Goal: Task Accomplishment & Management: Complete application form

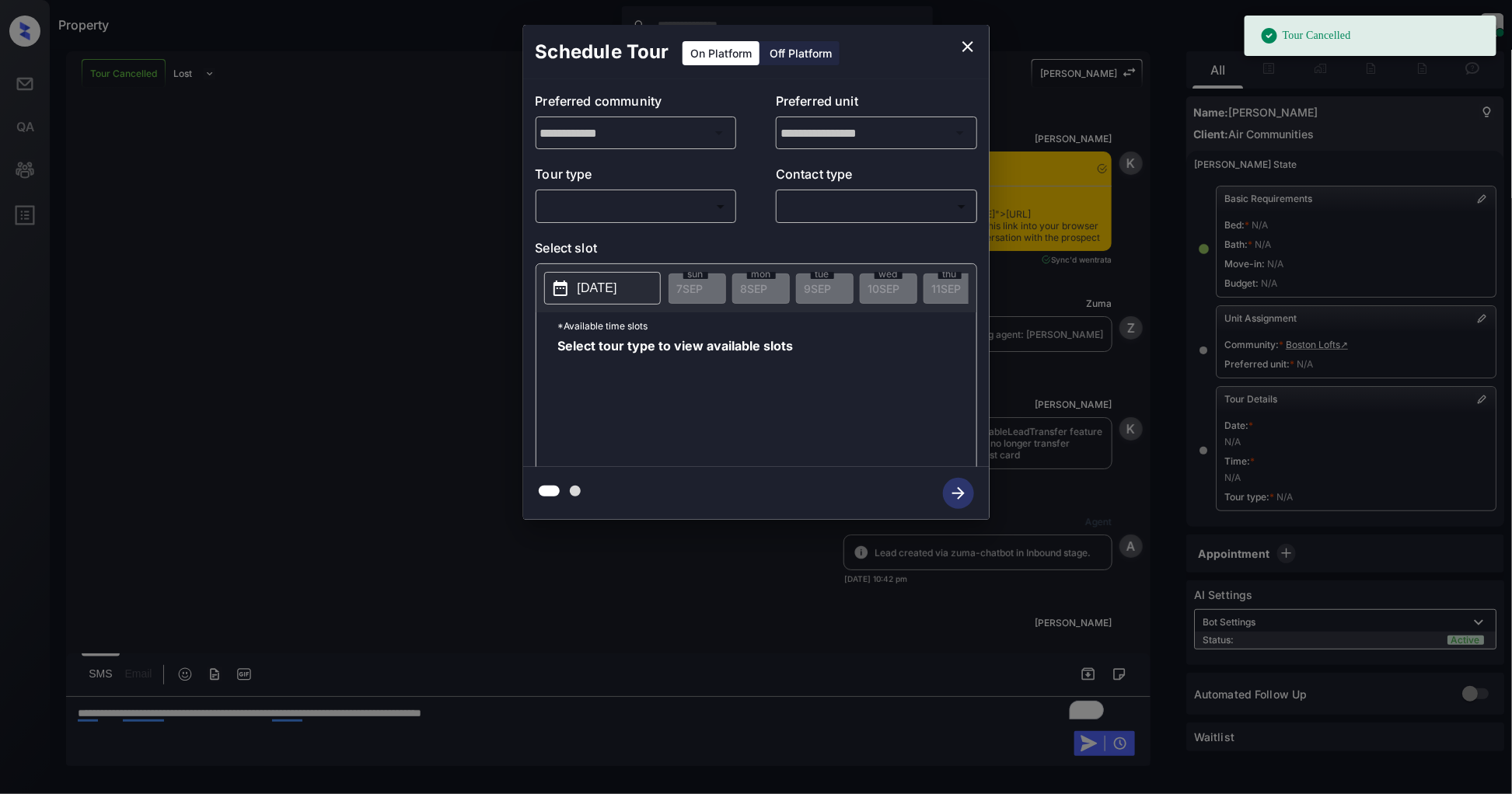
scroll to position [6968, 0]
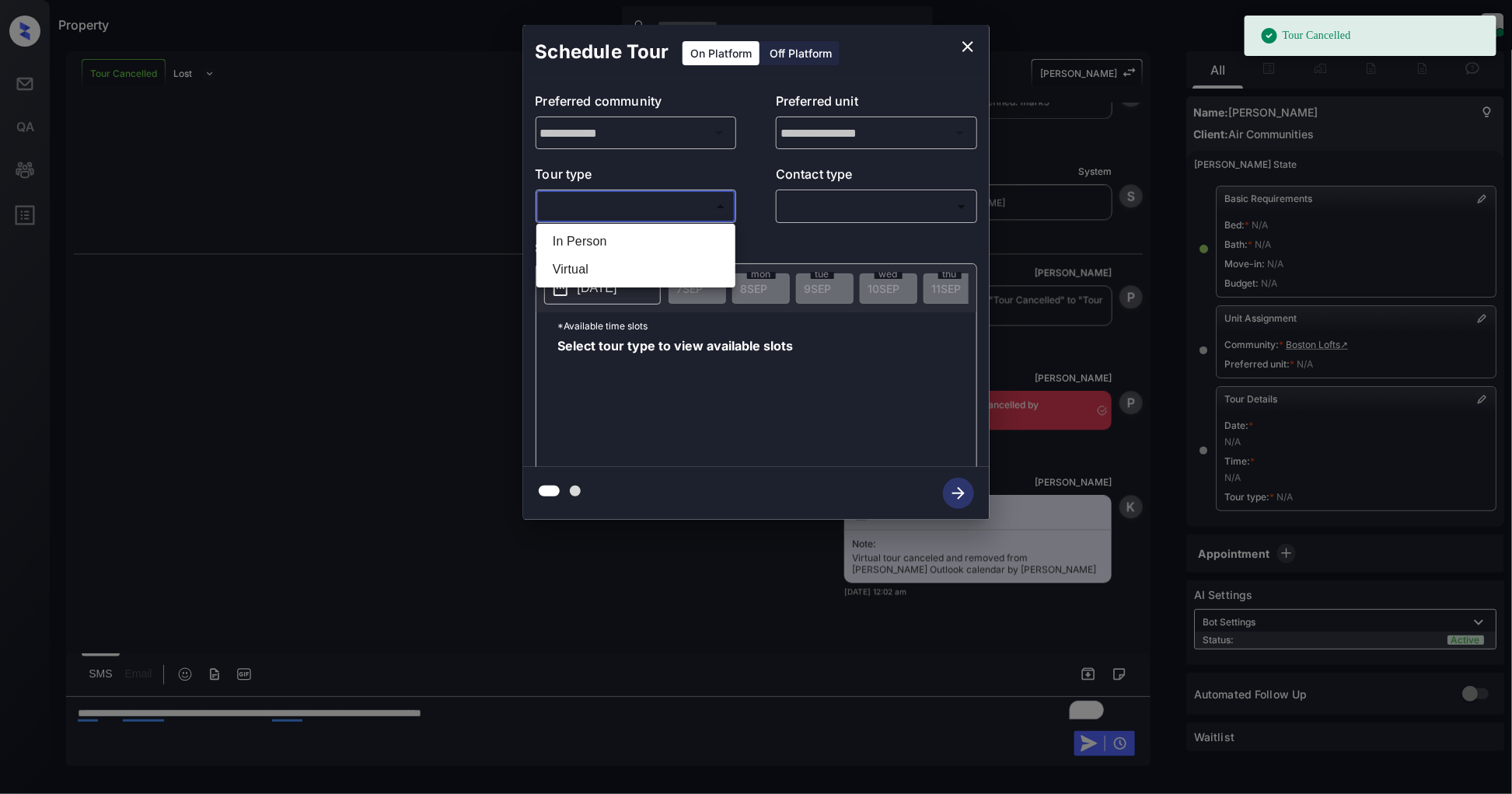
click at [567, 205] on body "Tour Cancelled Property Patrick Deasis Online Set yourself offline Set yourself…" at bounding box center [756, 397] width 1512 height 794
click at [589, 238] on li "In Person" at bounding box center [636, 242] width 192 height 28
type input "********"
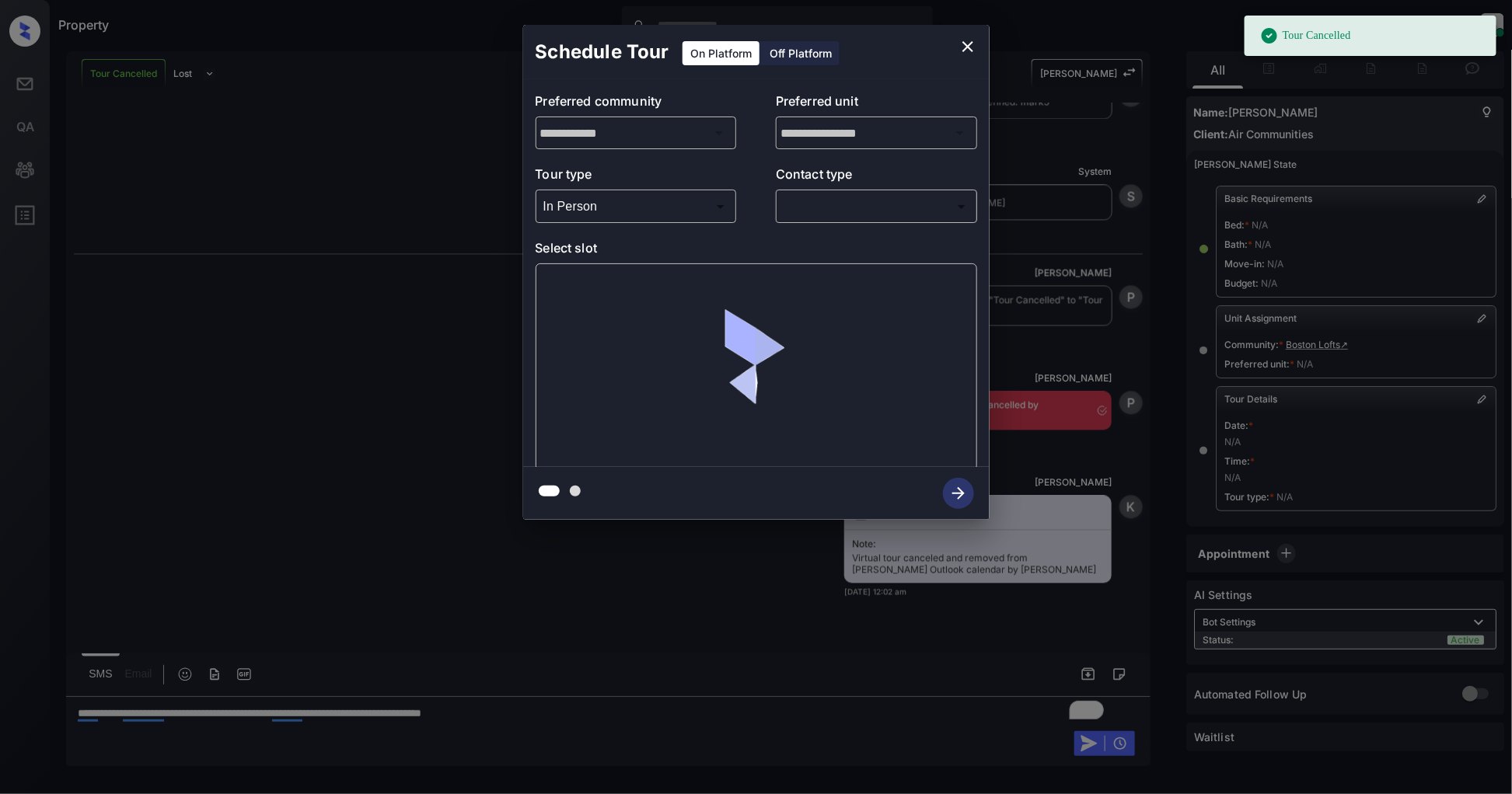
click at [833, 220] on div "​ ​" at bounding box center [876, 206] width 201 height 33
click at [843, 208] on body "Tour Cancelled Property Patrick Deasis Online Set yourself offline Set yourself…" at bounding box center [756, 397] width 1512 height 794
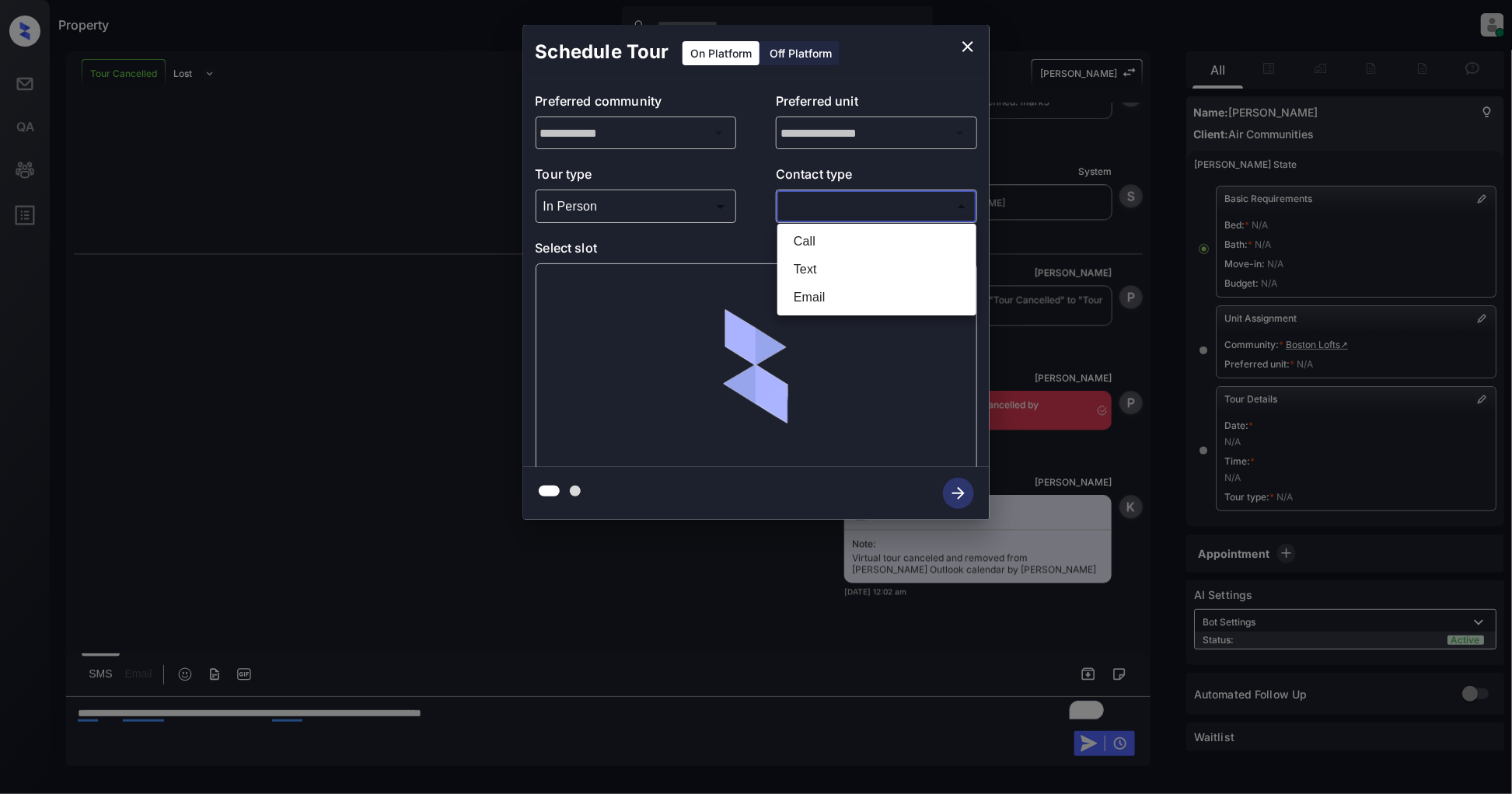
click at [817, 258] on li "Text" at bounding box center [877, 270] width 192 height 28
type input "****"
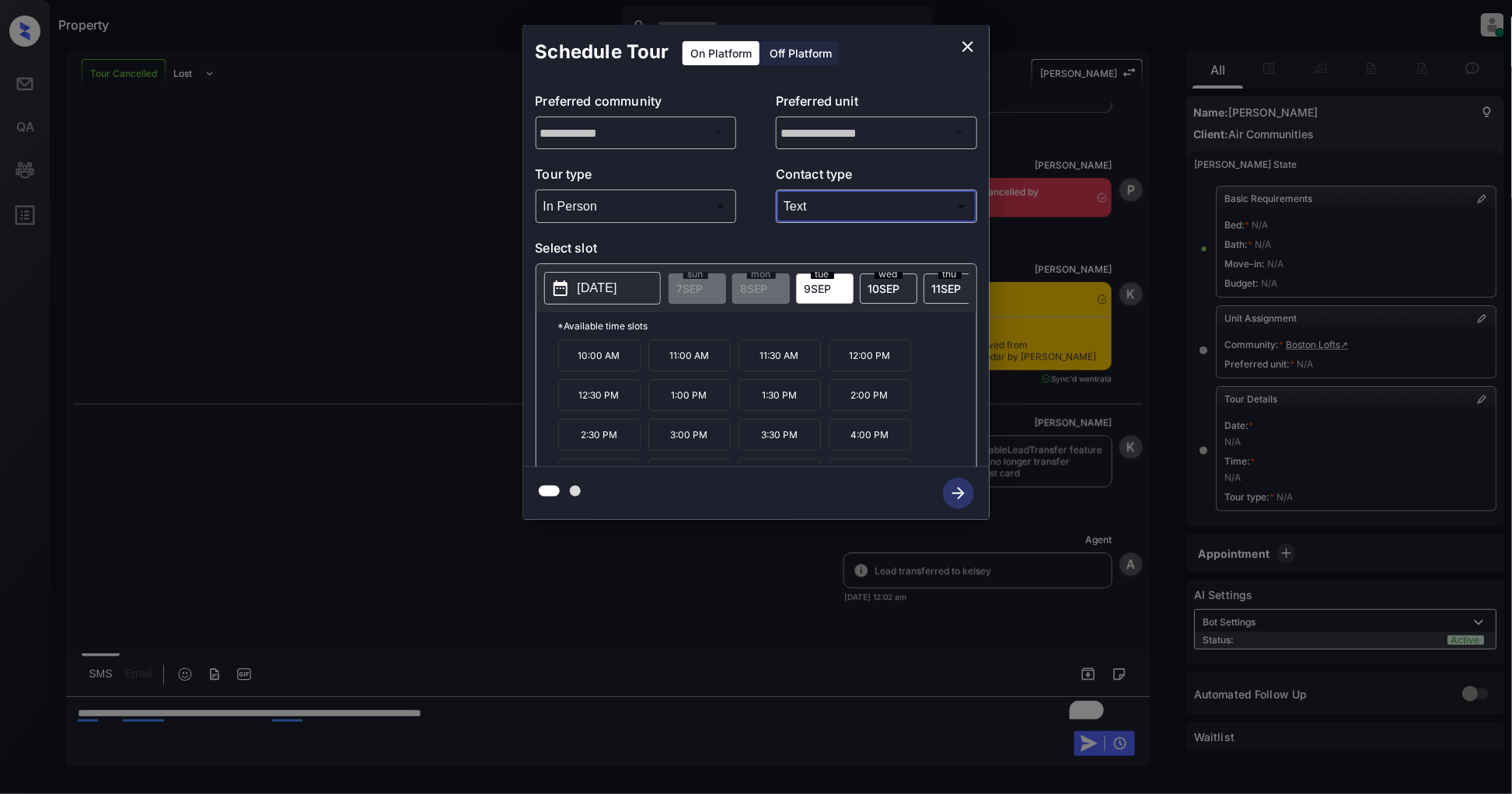
scroll to position [7186, 0]
drag, startPoint x: 626, startPoint y: 366, endPoint x: 574, endPoint y: 365, distance: 52.0
click at [574, 365] on p "10:00 AM" at bounding box center [599, 355] width 83 height 32
copy p "10:00 AM"
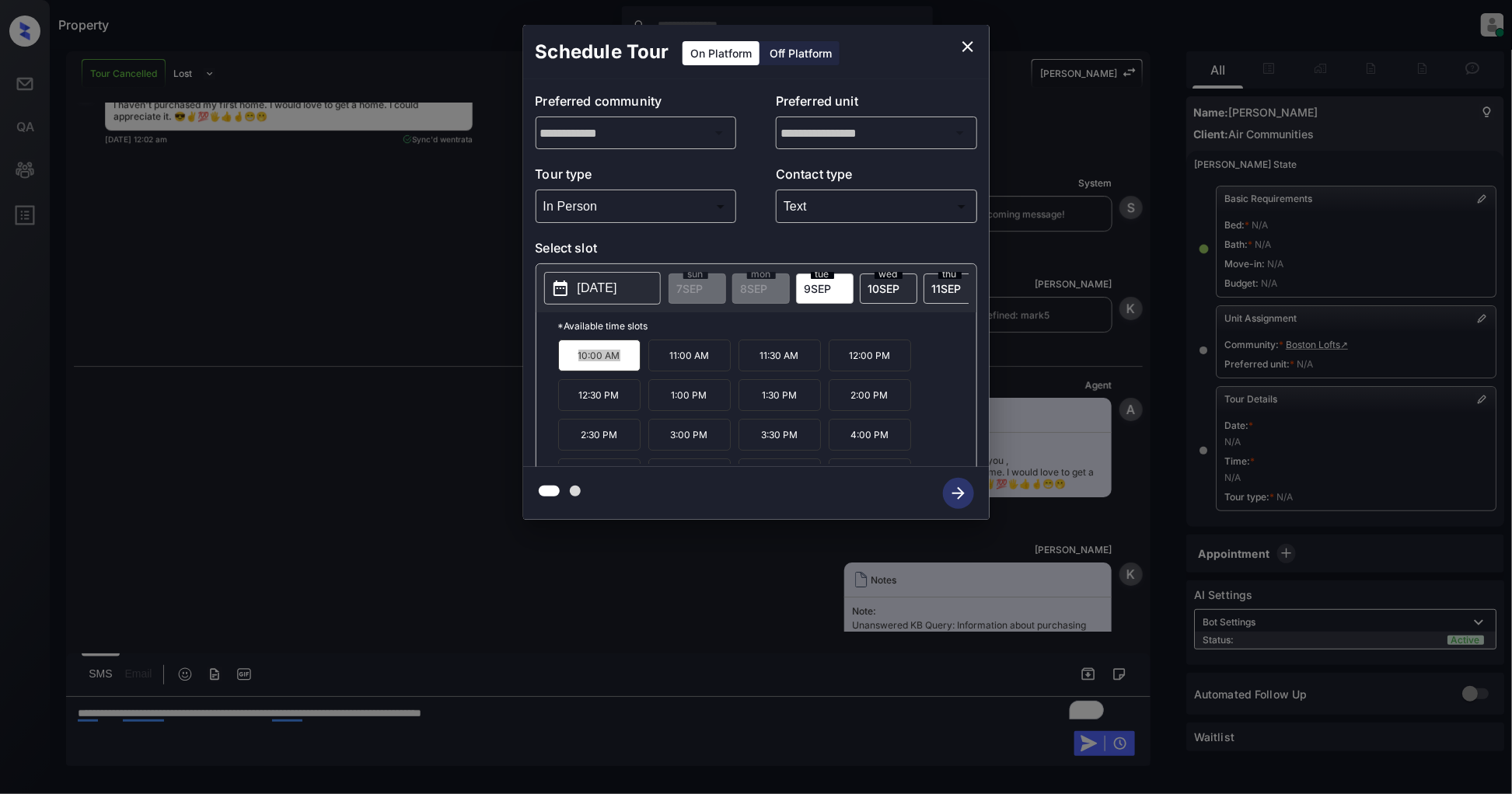
scroll to position [7825, 0]
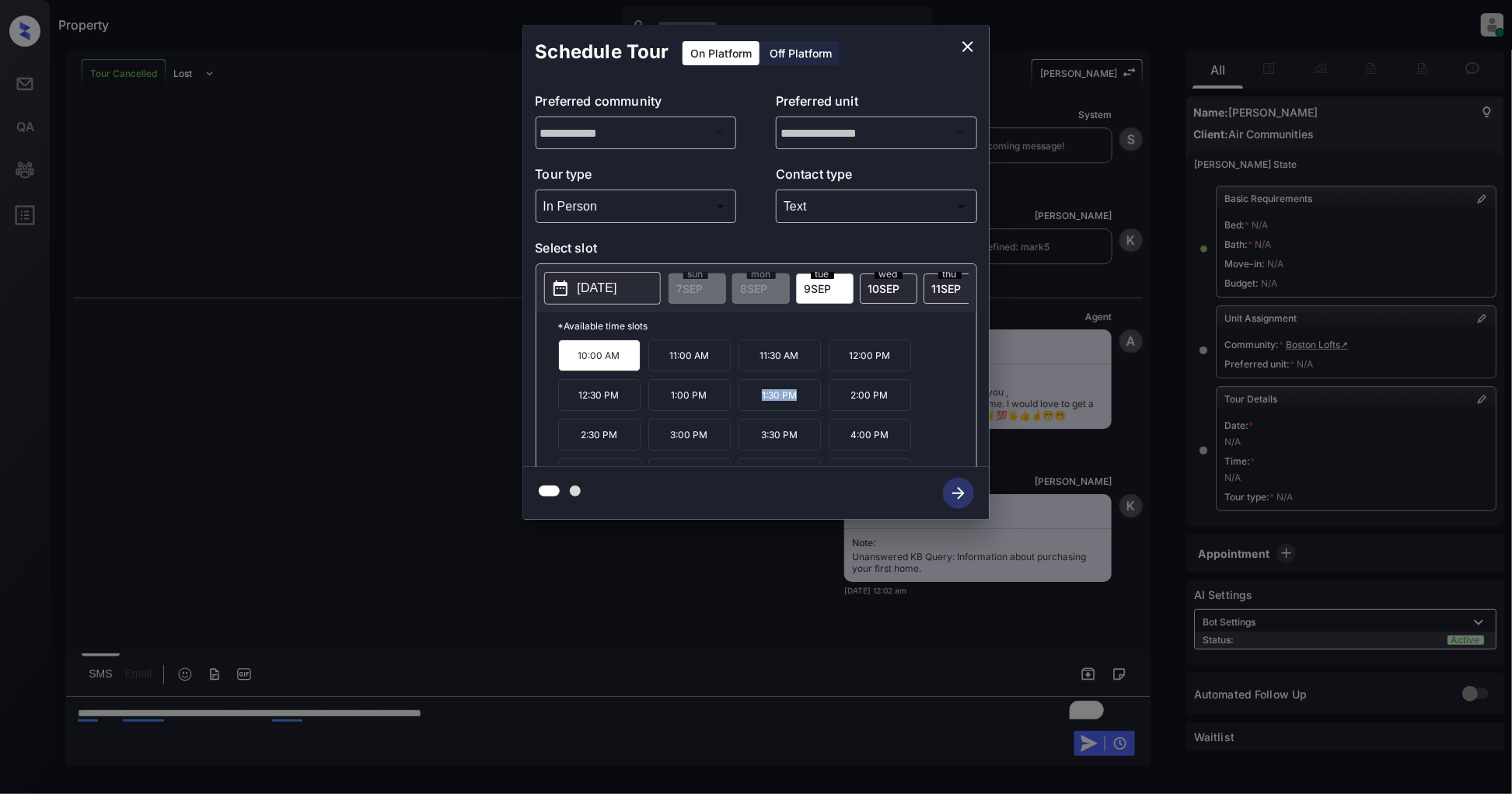
drag, startPoint x: 802, startPoint y: 408, endPoint x: 760, endPoint y: 407, distance: 42.0
click at [760, 407] on p "1:30 PM" at bounding box center [779, 395] width 83 height 32
drag, startPoint x: 717, startPoint y: 402, endPoint x: 657, endPoint y: 404, distance: 60.0
click at [657, 404] on p "1:00 PM" at bounding box center [689, 395] width 83 height 32
copy p "1:00 PM"
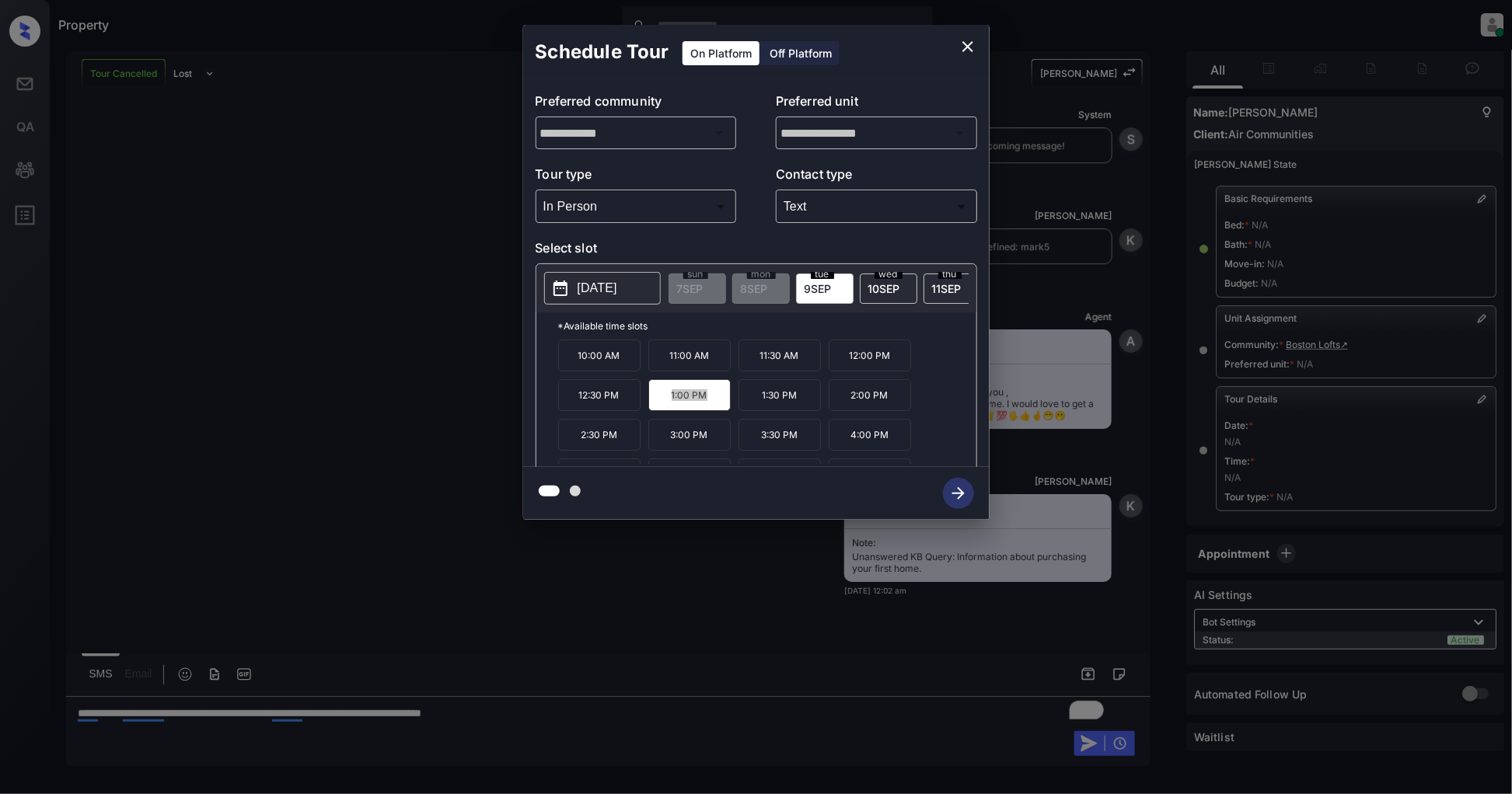
scroll to position [66, 0]
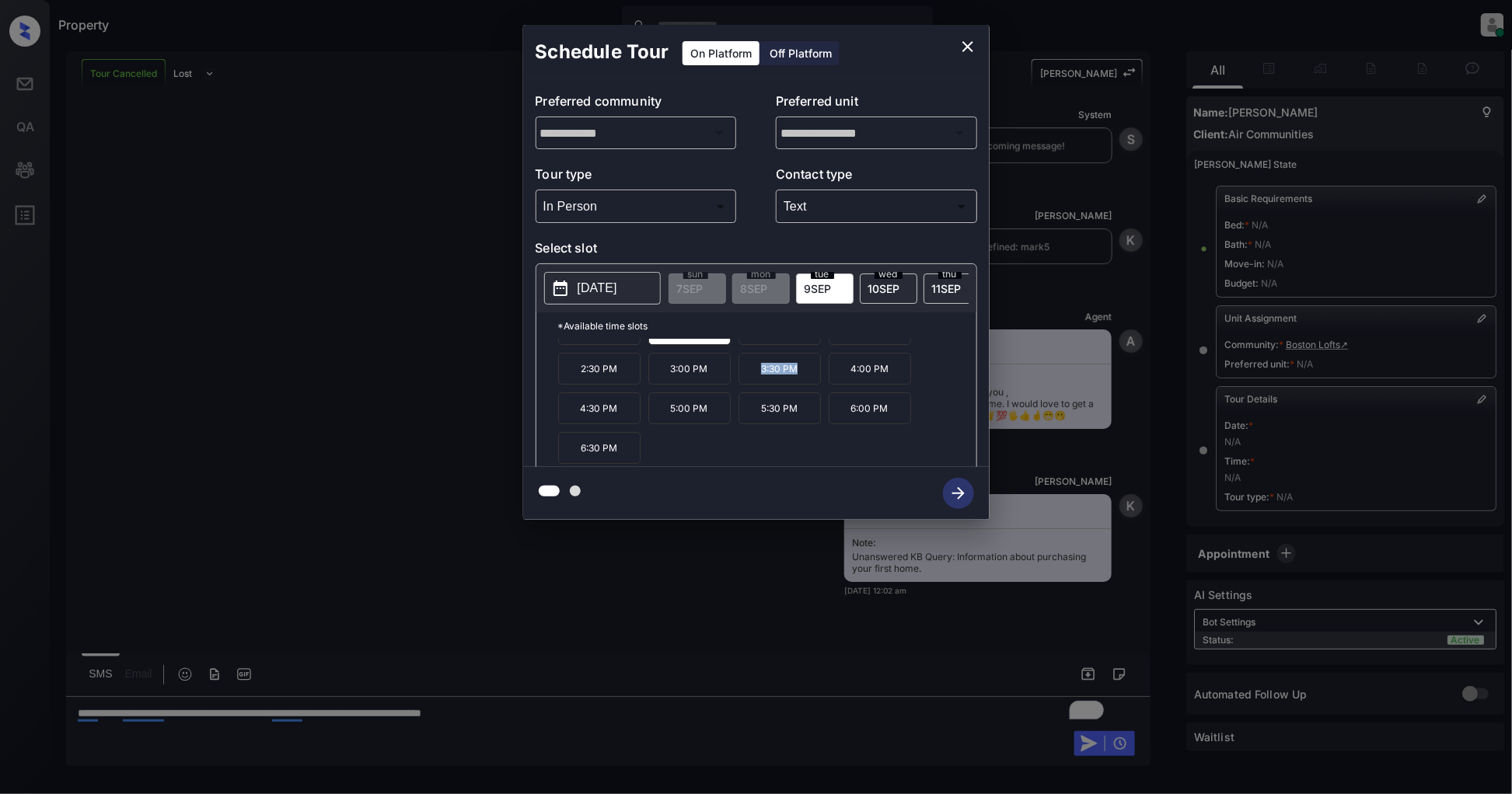
drag, startPoint x: 797, startPoint y: 384, endPoint x: 732, endPoint y: 381, distance: 65.1
click at [732, 381] on div "10:00 AM 11:00 AM 11:30 AM 12:00 PM 12:30 PM 1:00 PM 1:30 PM 2:00 PM 2:30 PM 3:…" at bounding box center [767, 402] width 418 height 125
copy div "3:30 PM"
click at [972, 44] on icon "close" at bounding box center [967, 46] width 19 height 19
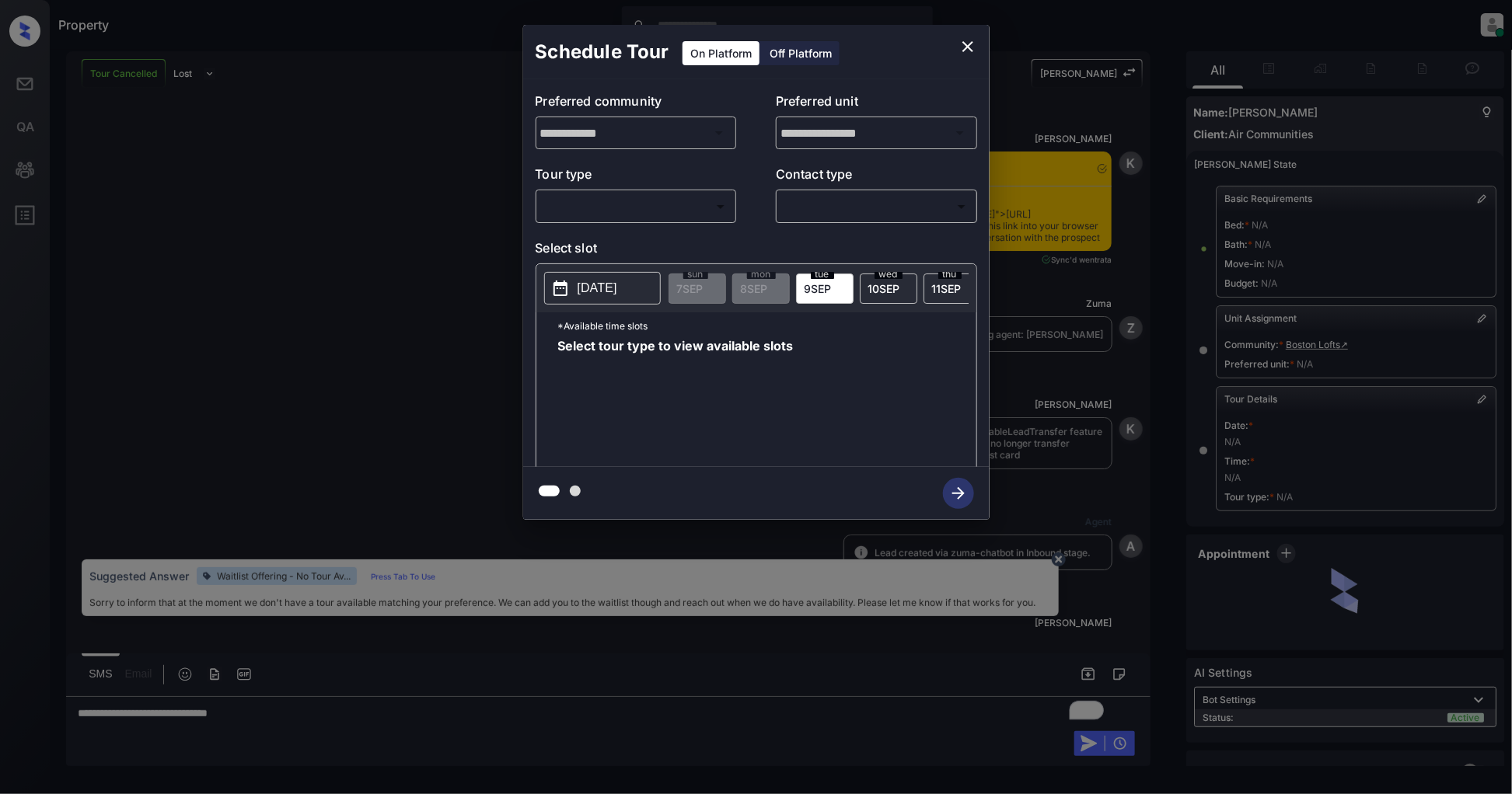
scroll to position [7825, 0]
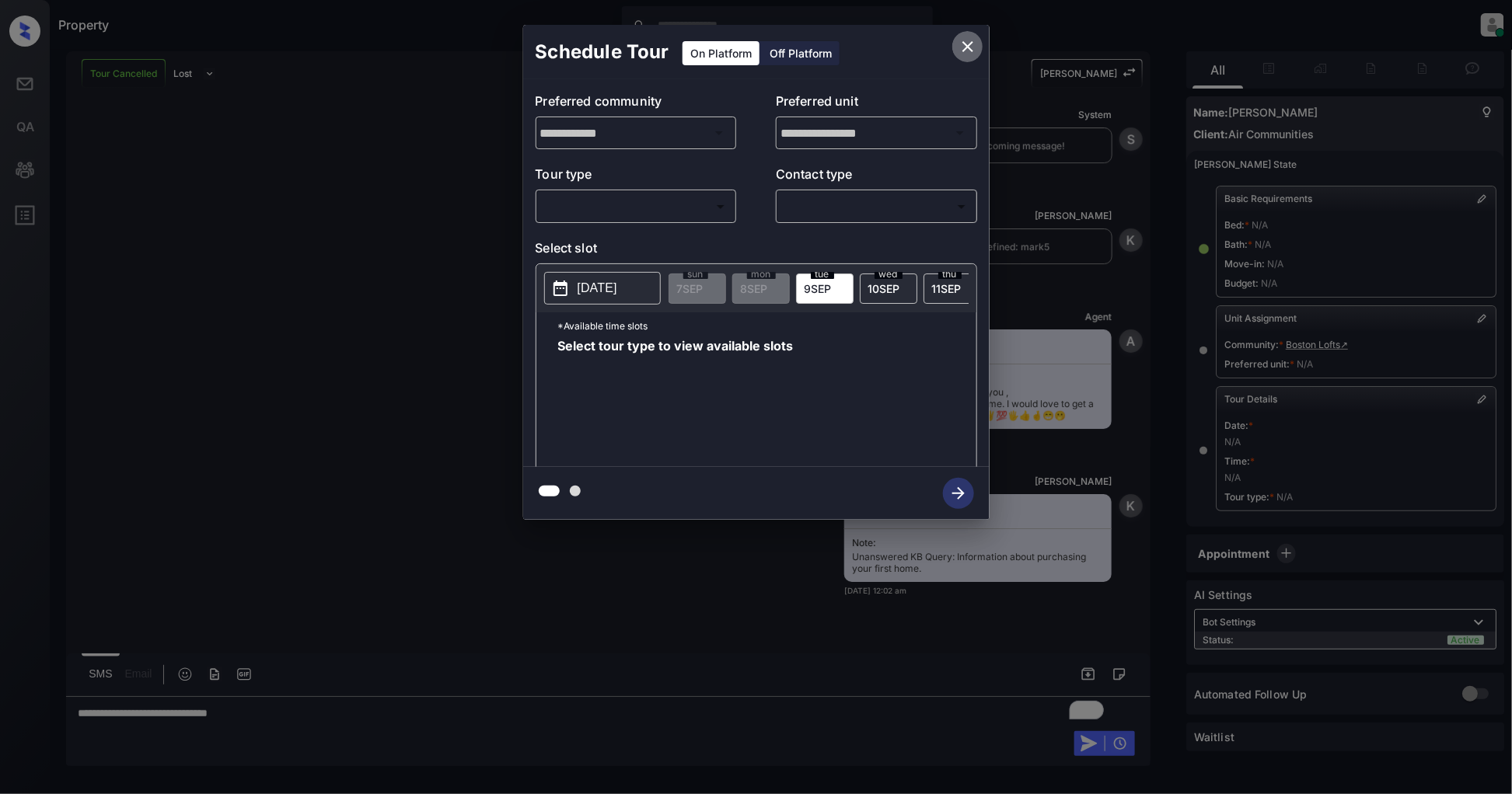
click at [968, 40] on icon "close" at bounding box center [967, 46] width 19 height 19
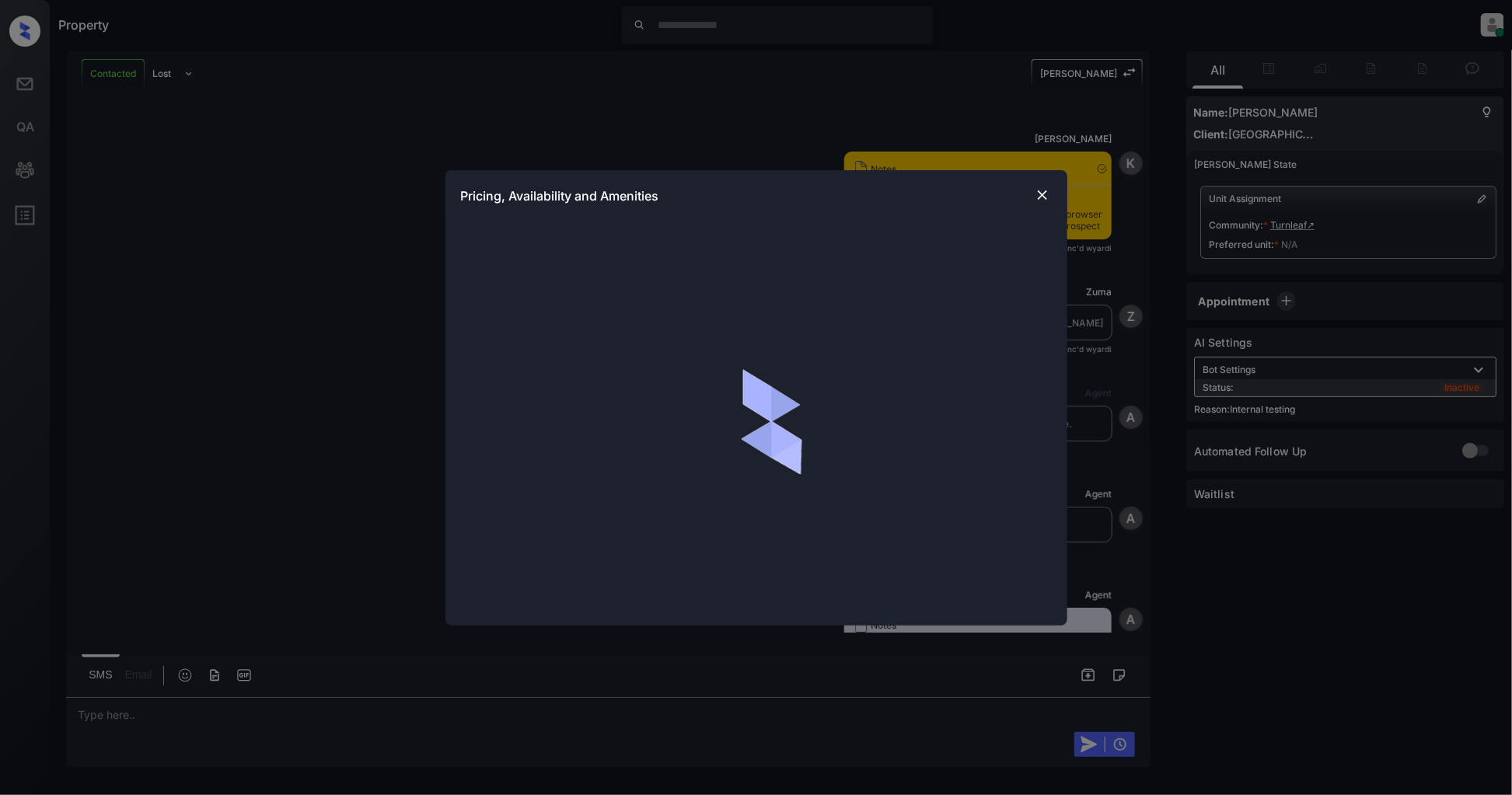
scroll to position [1640, 0]
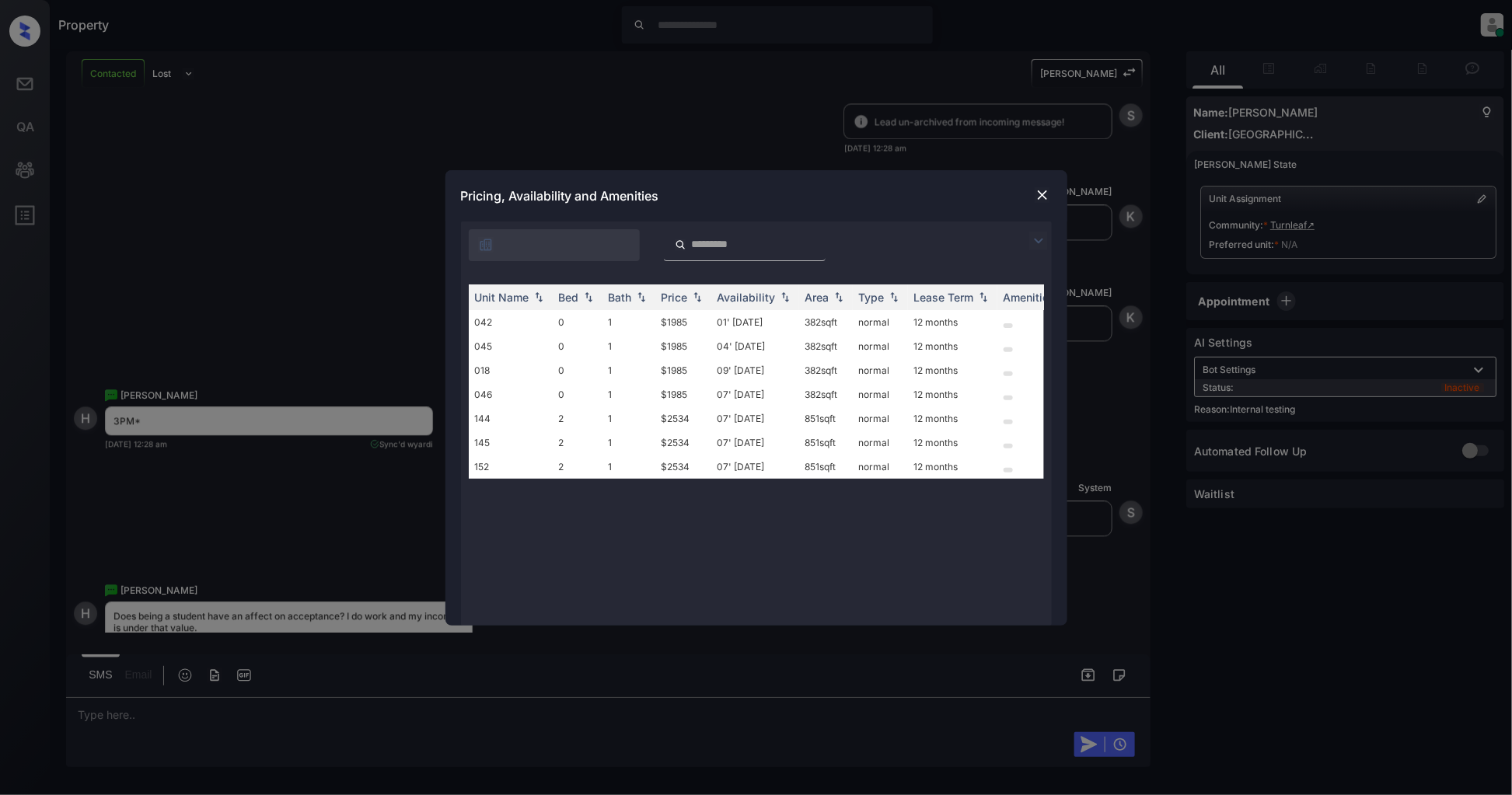
click at [1034, 242] on img at bounding box center [1039, 241] width 19 height 19
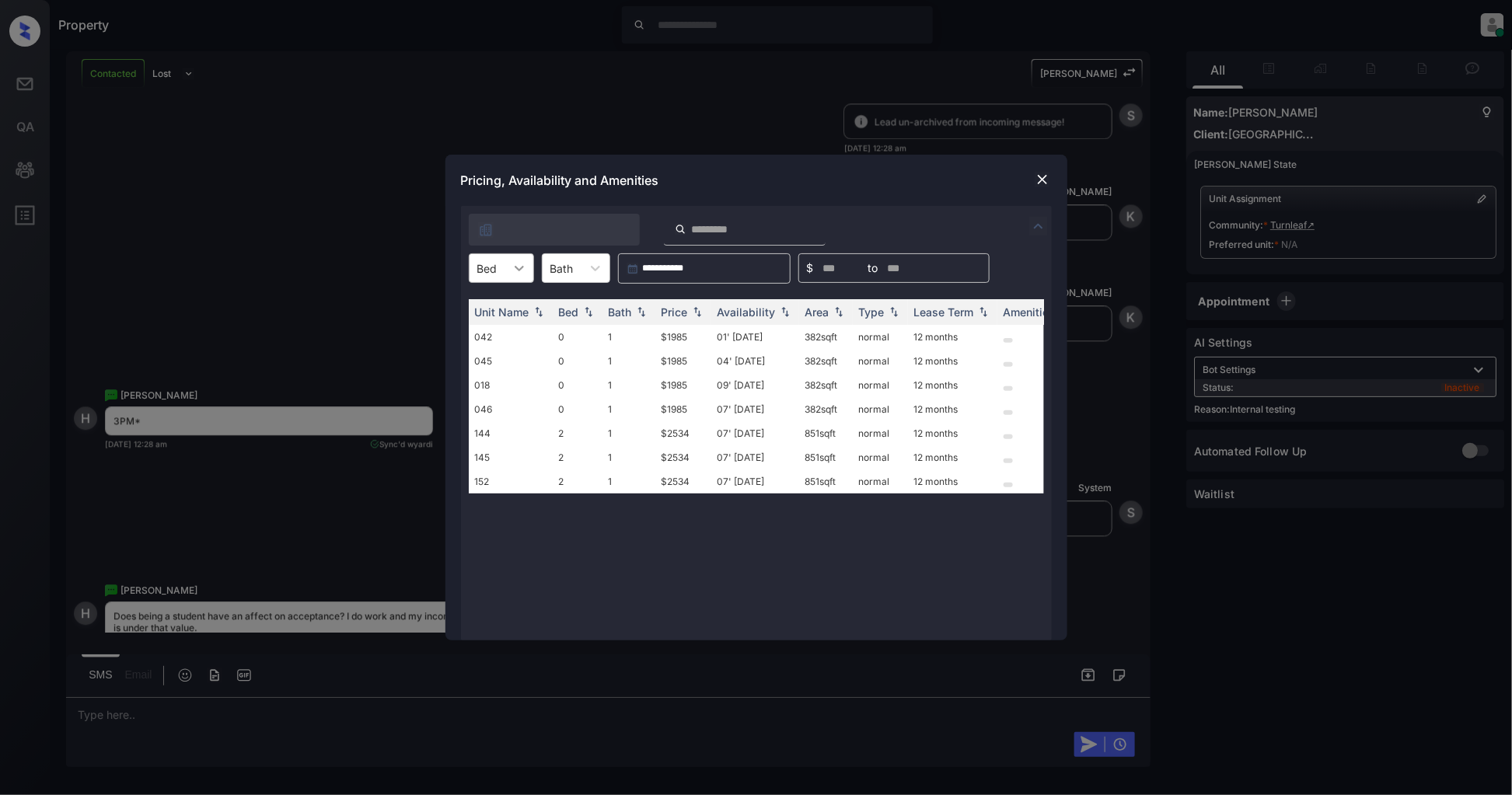
click at [509, 262] on div at bounding box center [519, 268] width 28 height 28
click at [490, 308] on div "0" at bounding box center [501, 306] width 65 height 28
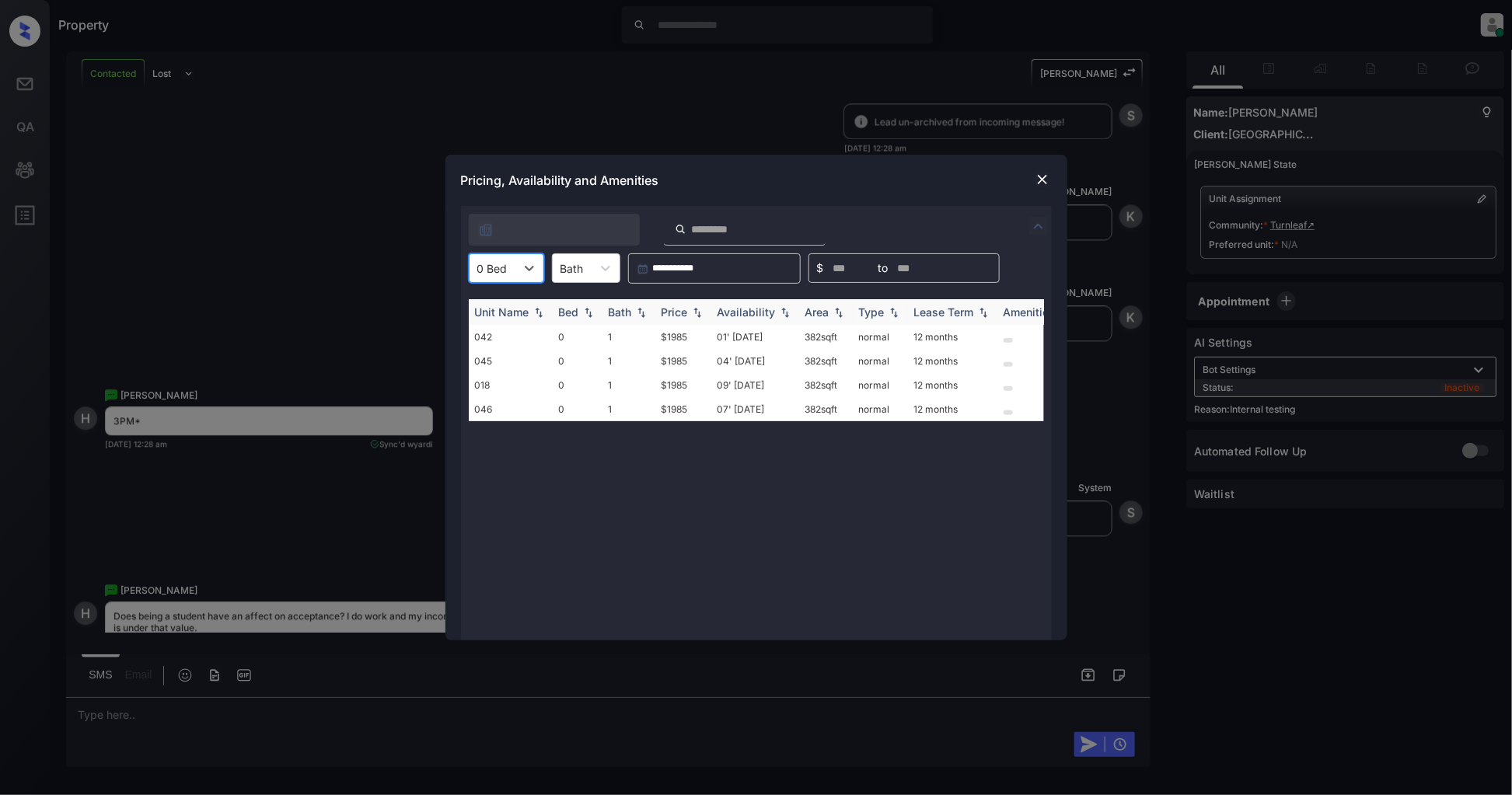
click at [697, 308] on img at bounding box center [696, 312] width 16 height 11
click at [697, 308] on img at bounding box center [696, 311] width 16 height 12
drag, startPoint x: 706, startPoint y: 333, endPoint x: 646, endPoint y: 333, distance: 60.0
click at [646, 333] on tr "042 0 1 $1985 01' Aug 25 382 sqft normal 12 months" at bounding box center [874, 337] width 812 height 24
copy tr "$1985"
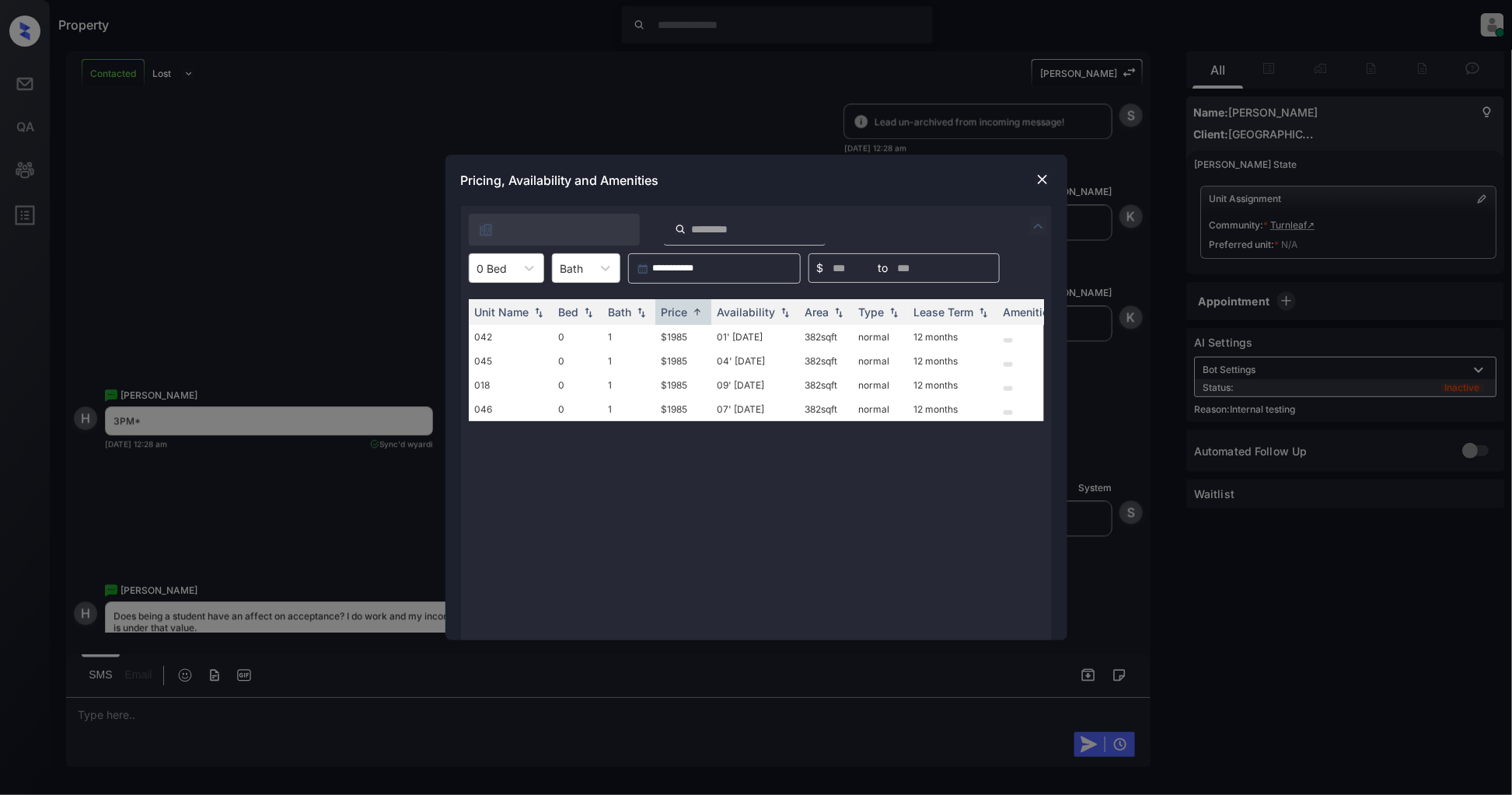
click at [1043, 168] on div "Pricing, Availability and Amenities" at bounding box center [756, 179] width 622 height 51
click at [1039, 179] on img at bounding box center [1041, 179] width 16 height 16
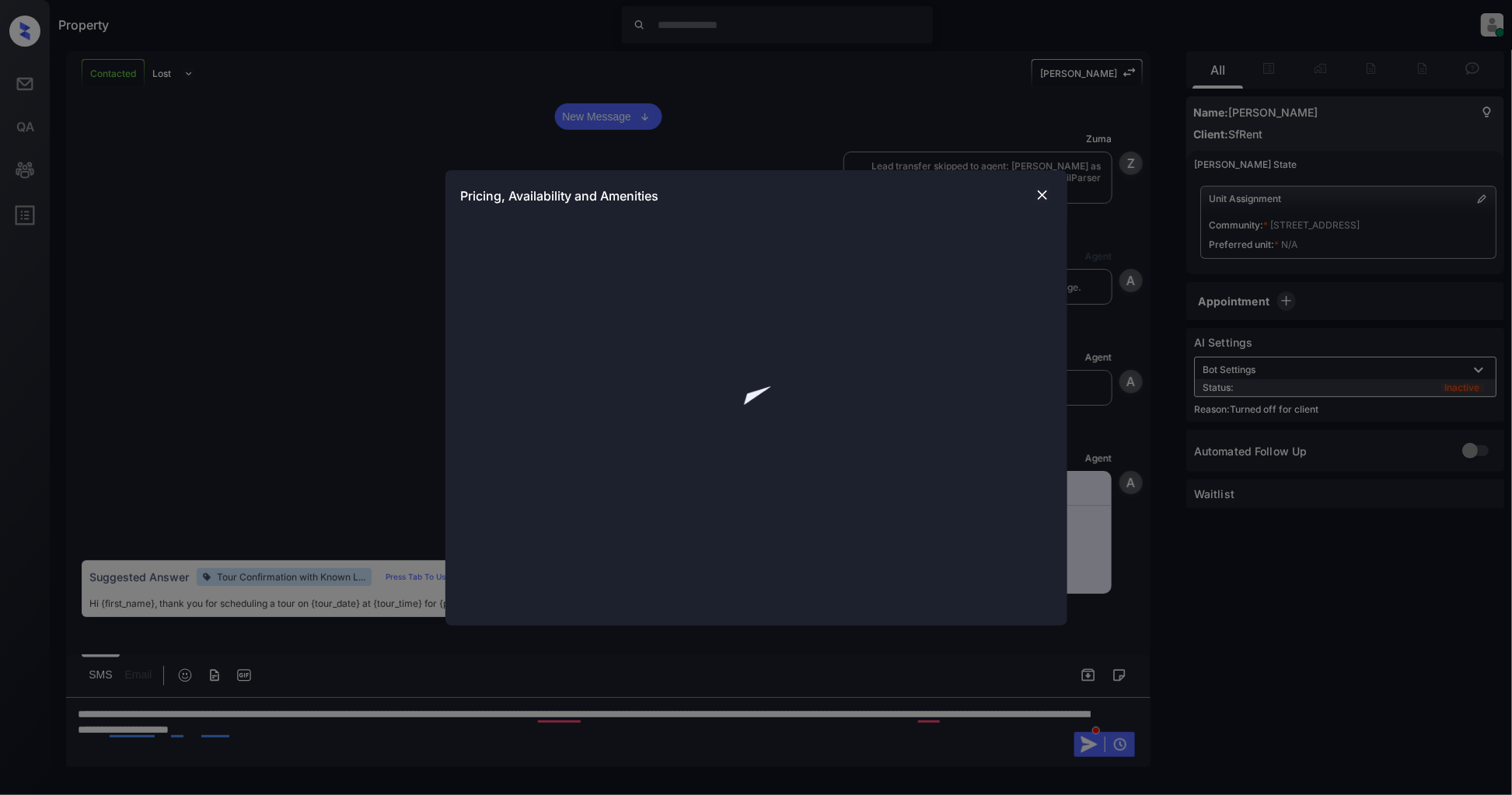
scroll to position [3514, 0]
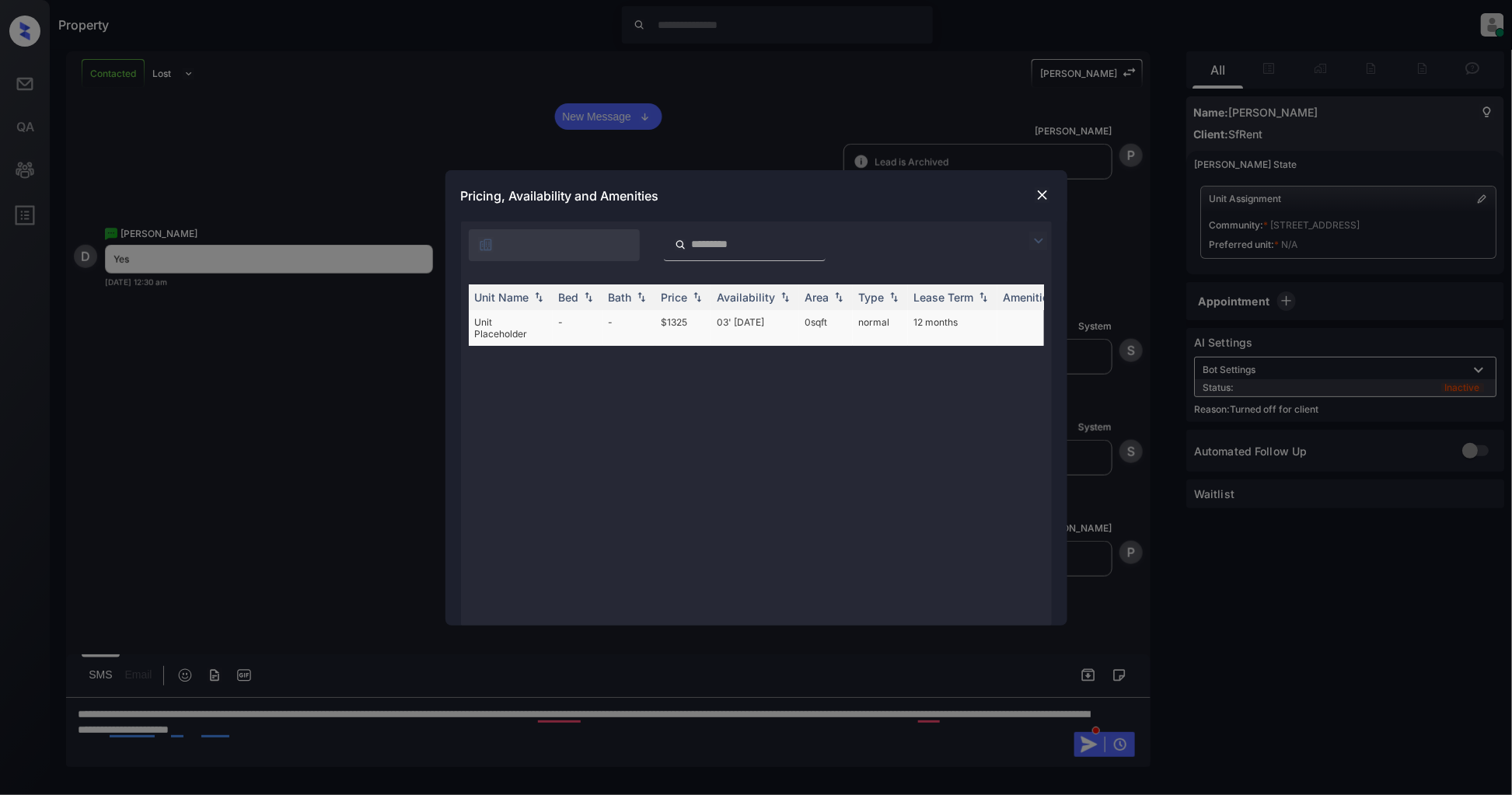
click at [601, 324] on td "-" at bounding box center [577, 327] width 49 height 35
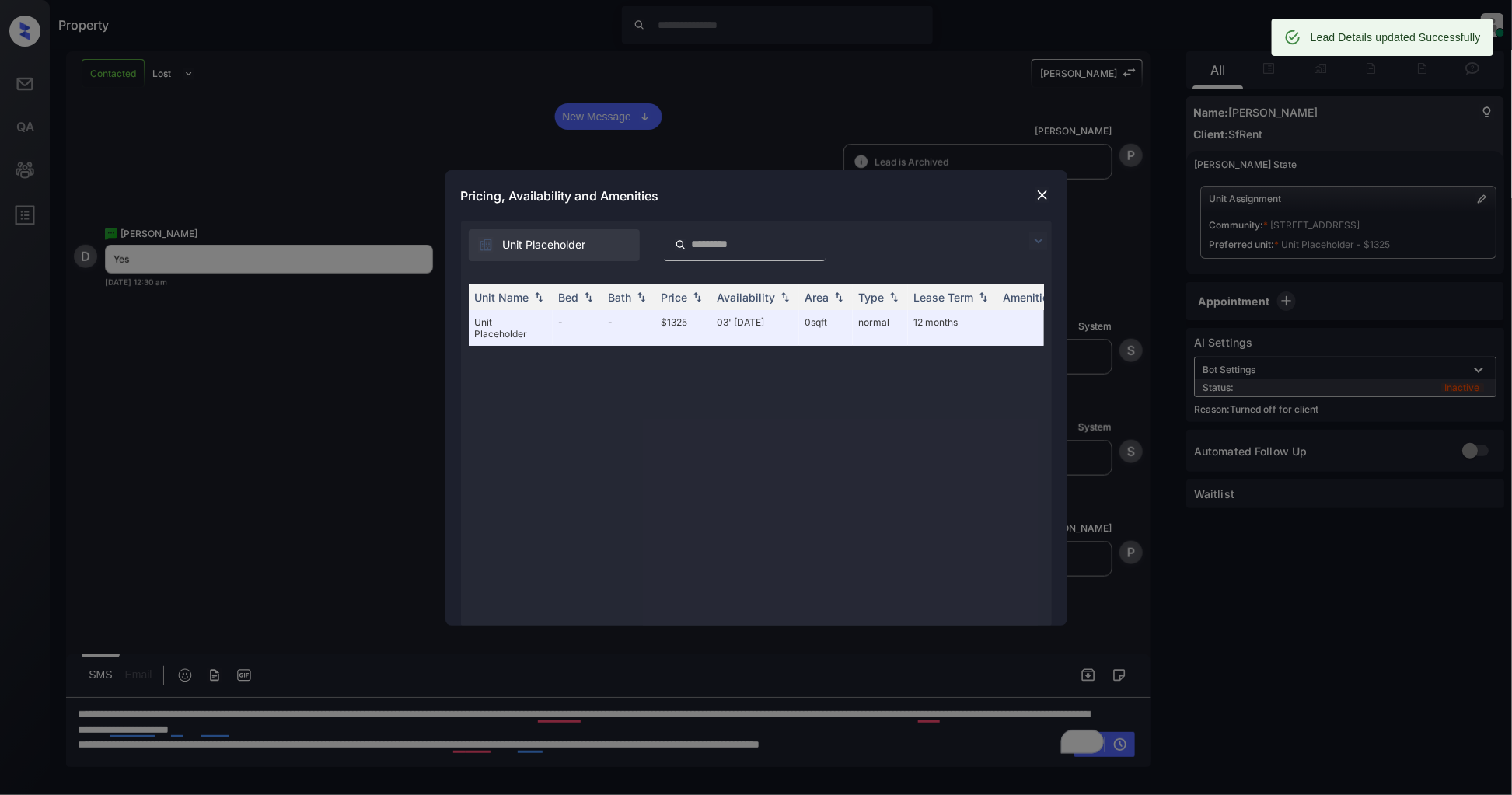
click at [1039, 197] on img at bounding box center [1041, 194] width 16 height 16
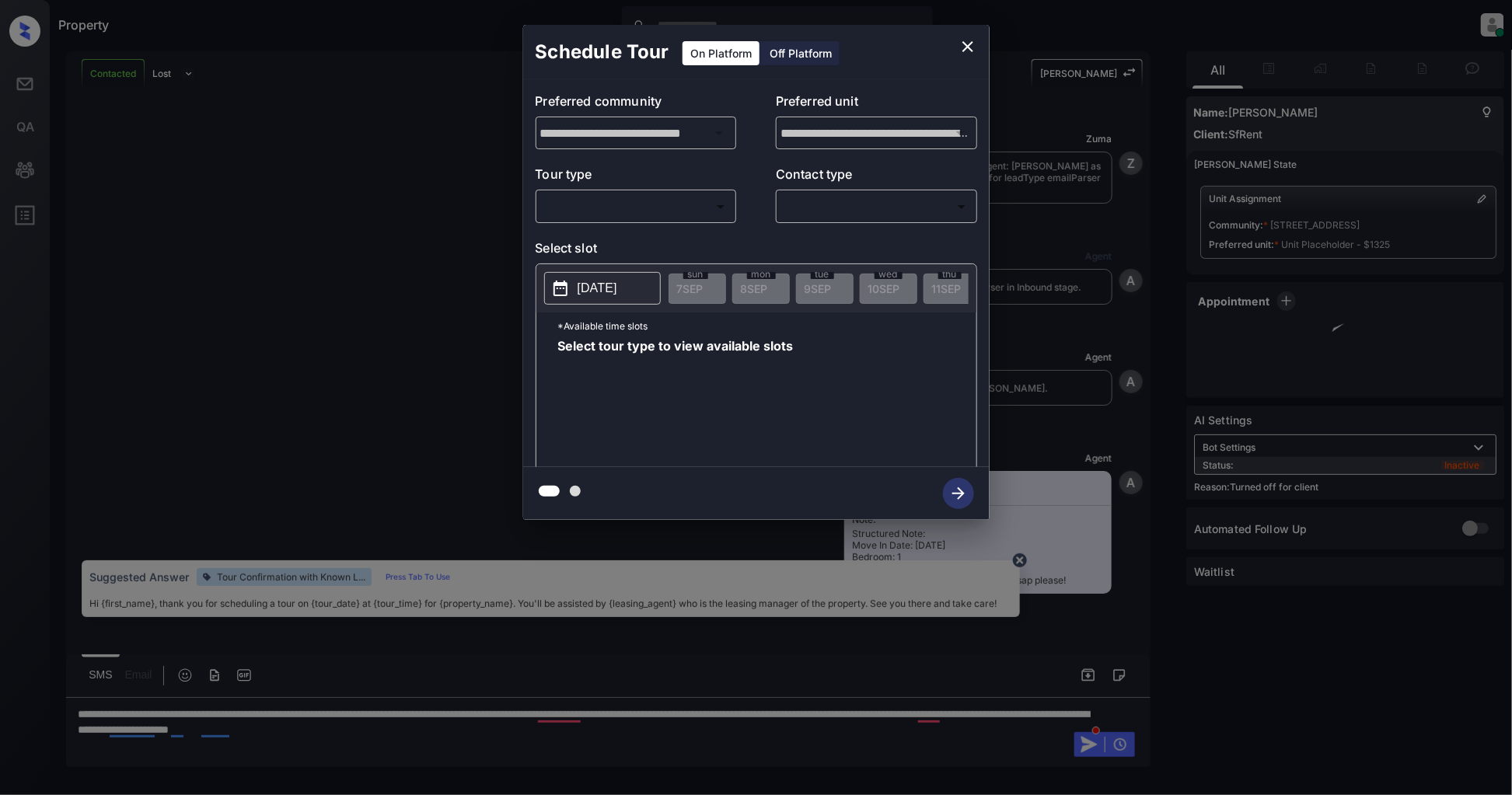
scroll to position [3619, 0]
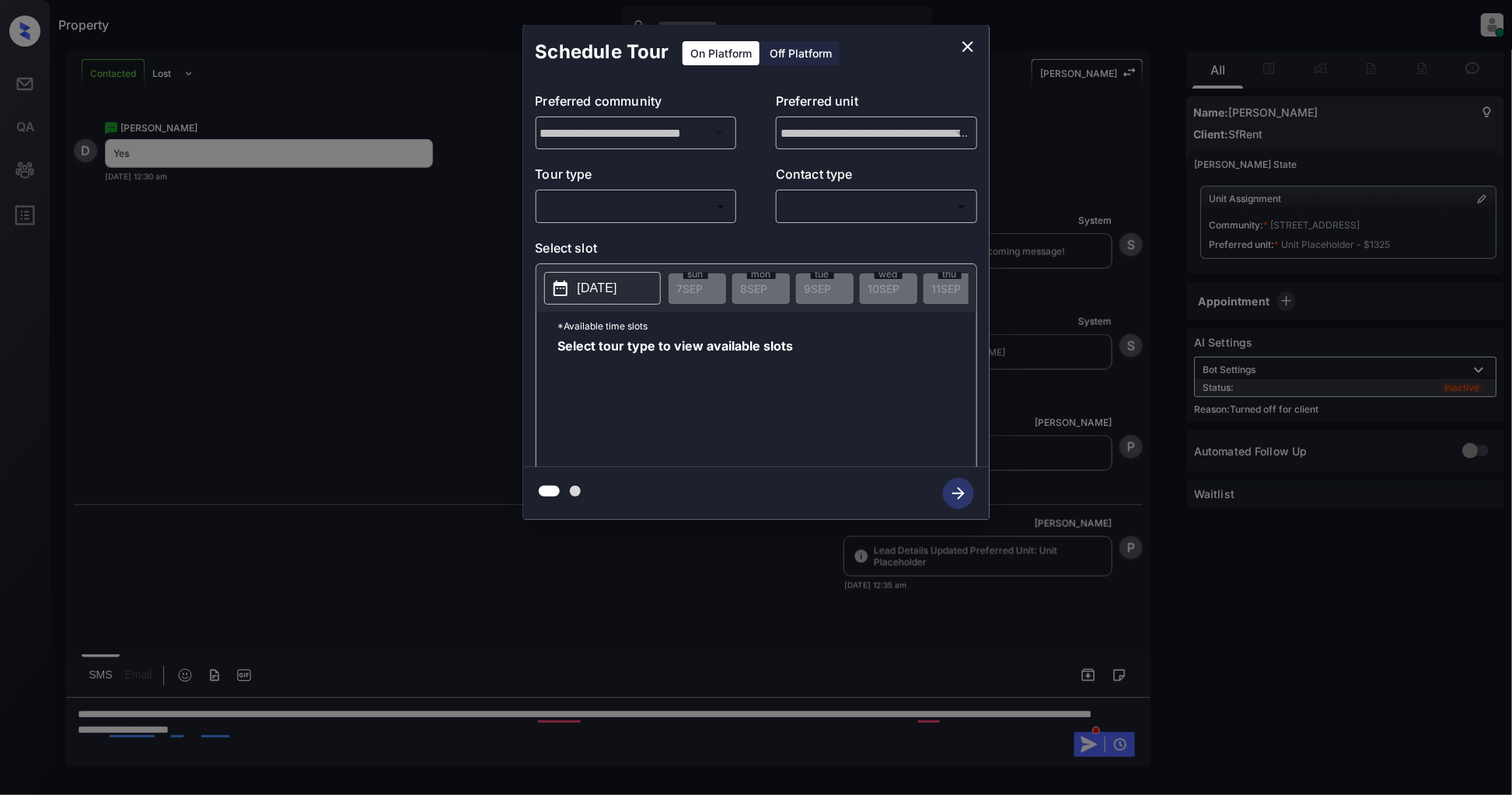
click at [780, 58] on div "Off Platform" at bounding box center [801, 53] width 78 height 24
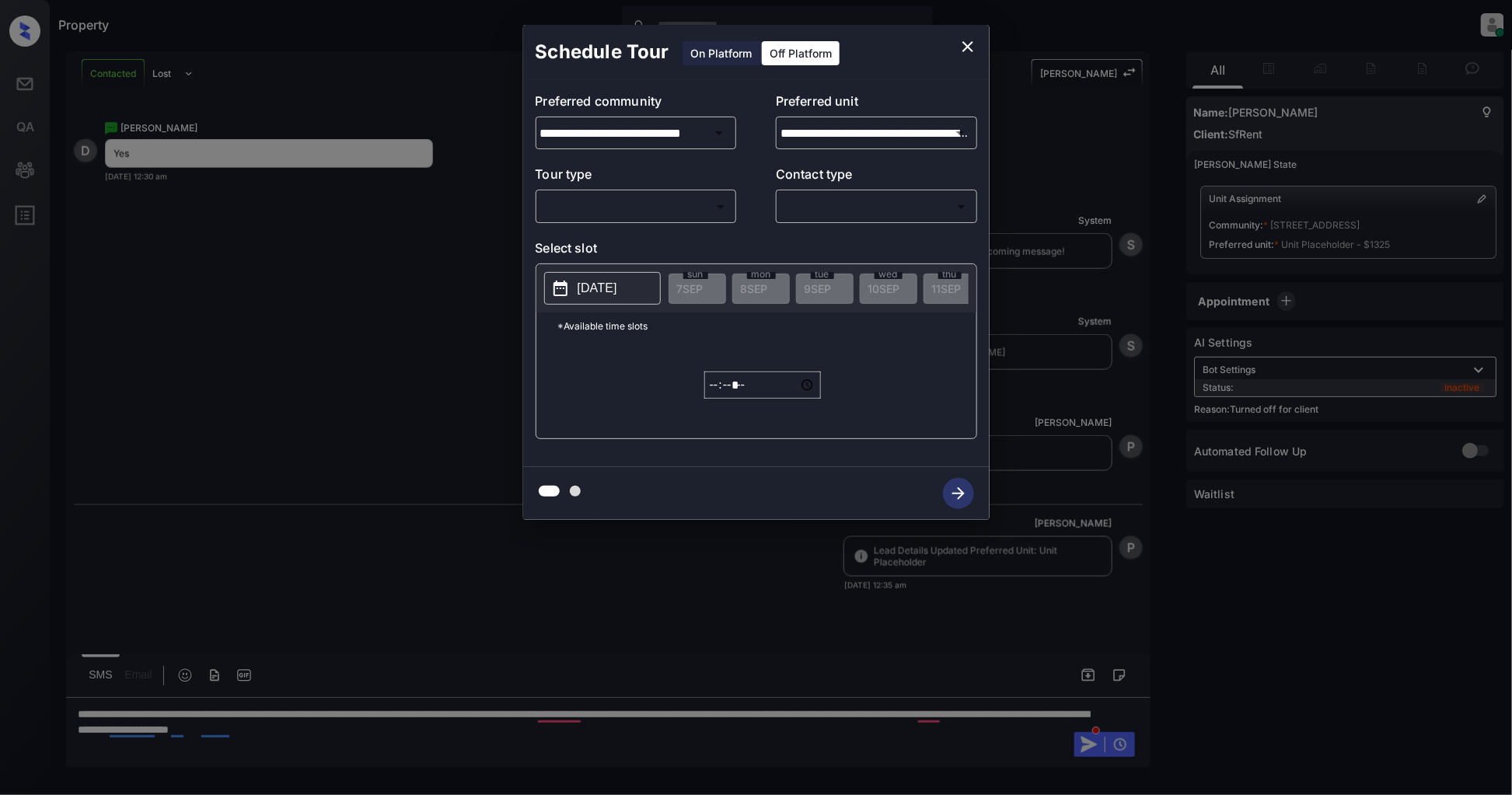
click at [623, 204] on body "Property [PERSON_NAME] Online Set yourself offline Set yourself on break Profil…" at bounding box center [756, 397] width 1512 height 795
click at [602, 239] on li "In Person" at bounding box center [636, 242] width 192 height 28
type input "********"
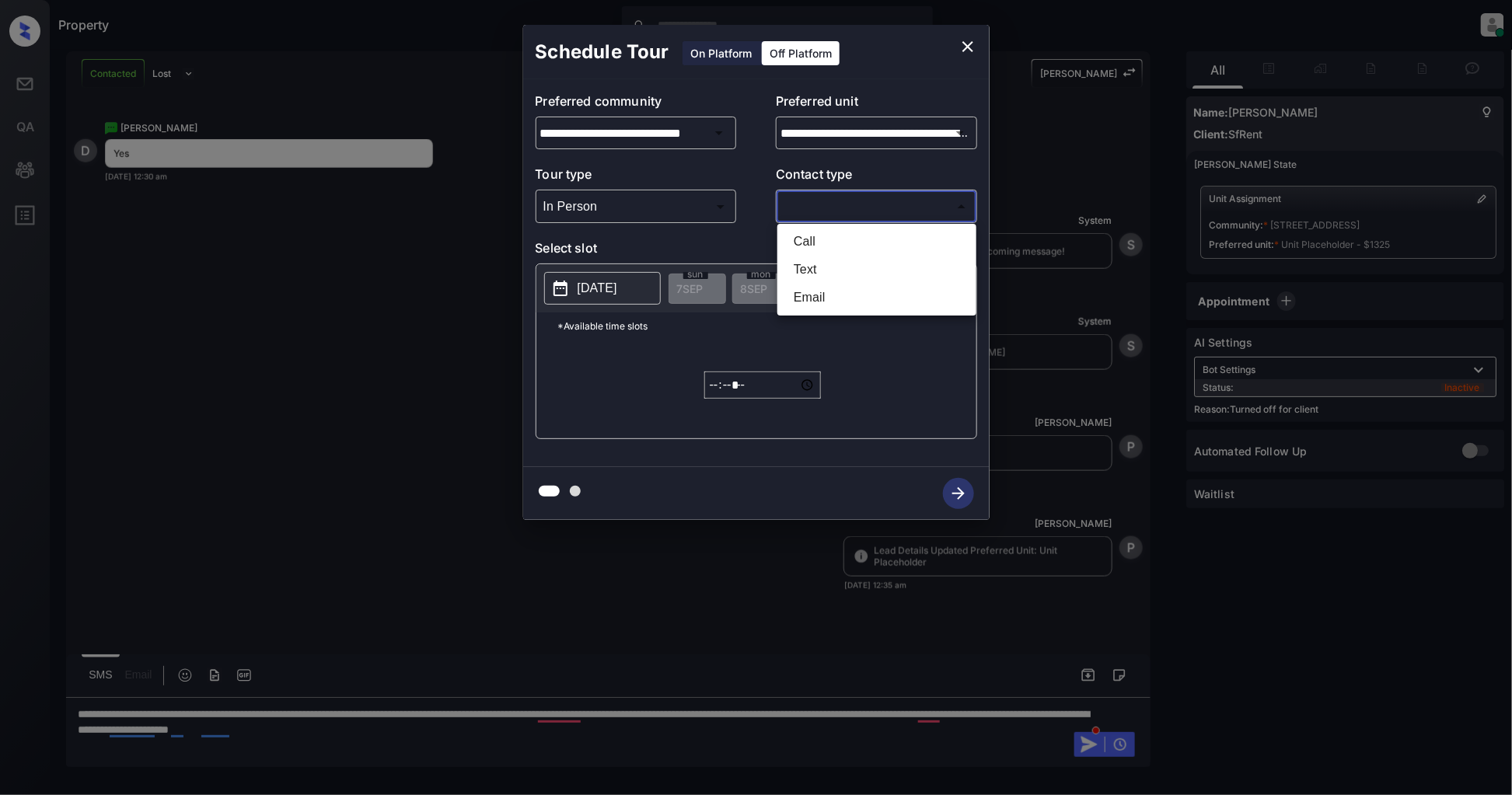
click at [827, 196] on body "Property [PERSON_NAME] Online Set yourself offline Set yourself on break Profil…" at bounding box center [756, 397] width 1512 height 795
click at [836, 262] on li "Text" at bounding box center [877, 270] width 192 height 28
type input "****"
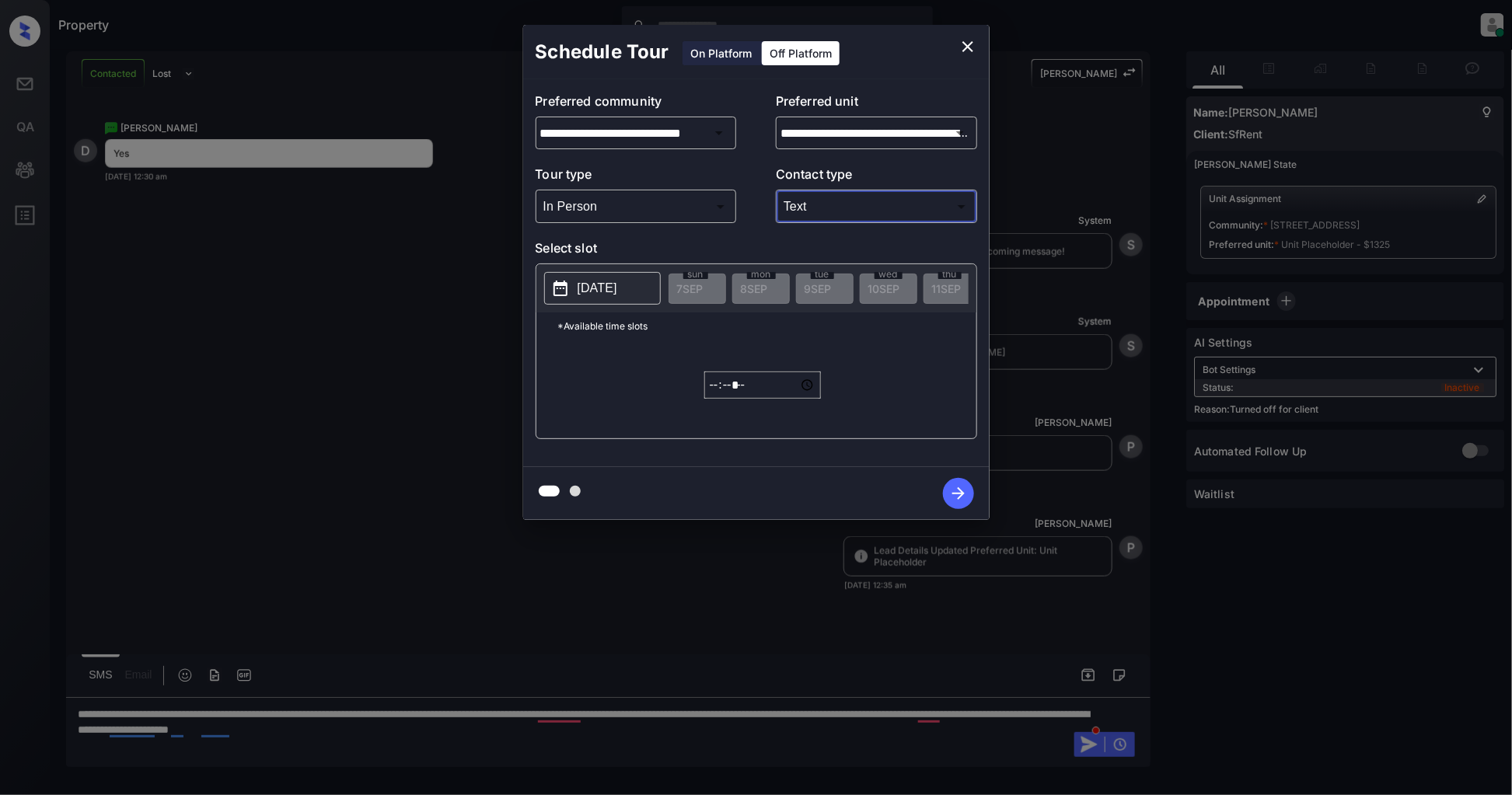
click at [609, 284] on p "[DATE]" at bounding box center [597, 288] width 40 height 19
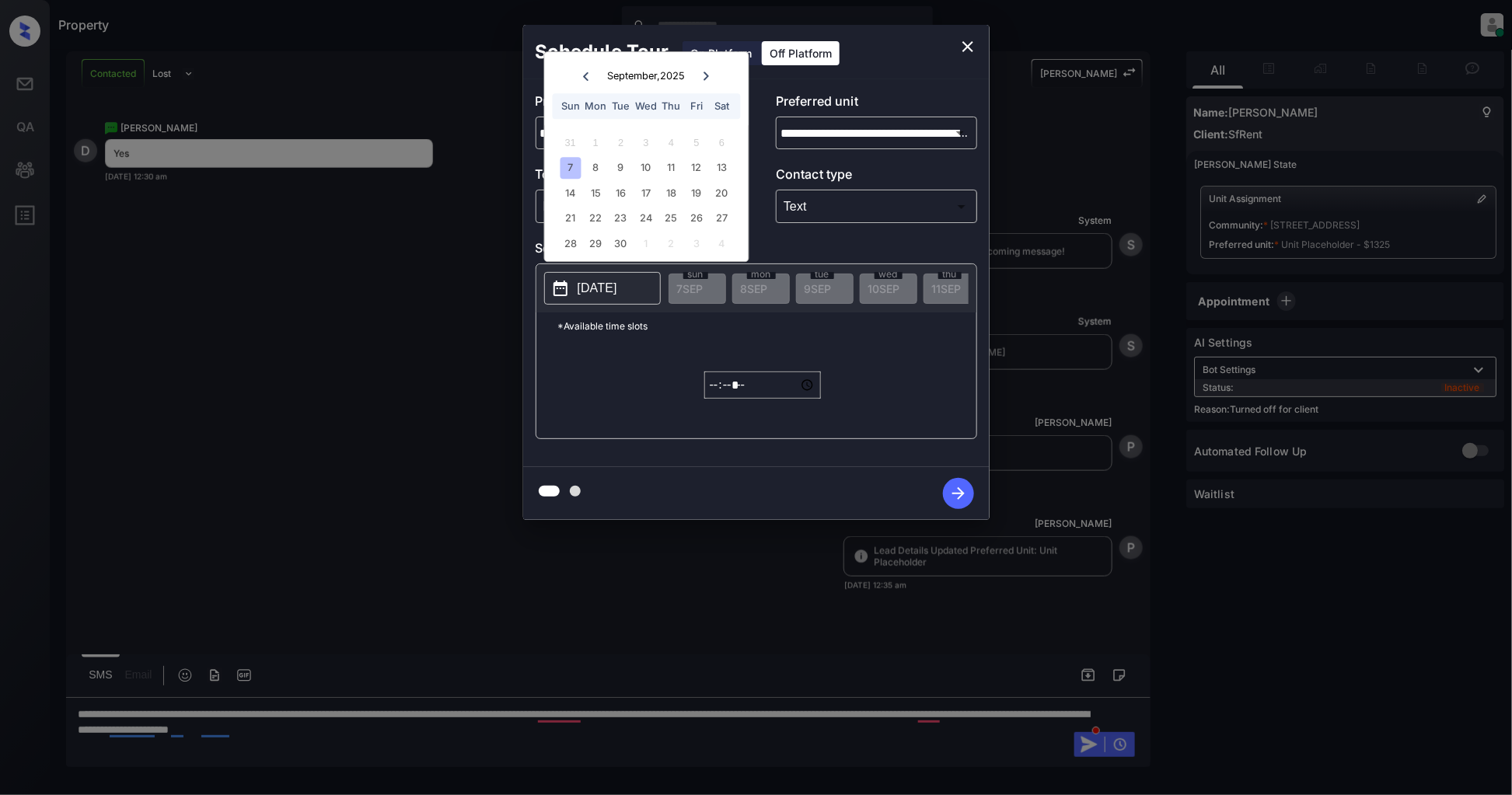
click at [570, 168] on div "7" at bounding box center [570, 168] width 21 height 21
click at [716, 392] on input "*****" at bounding box center [762, 384] width 116 height 27
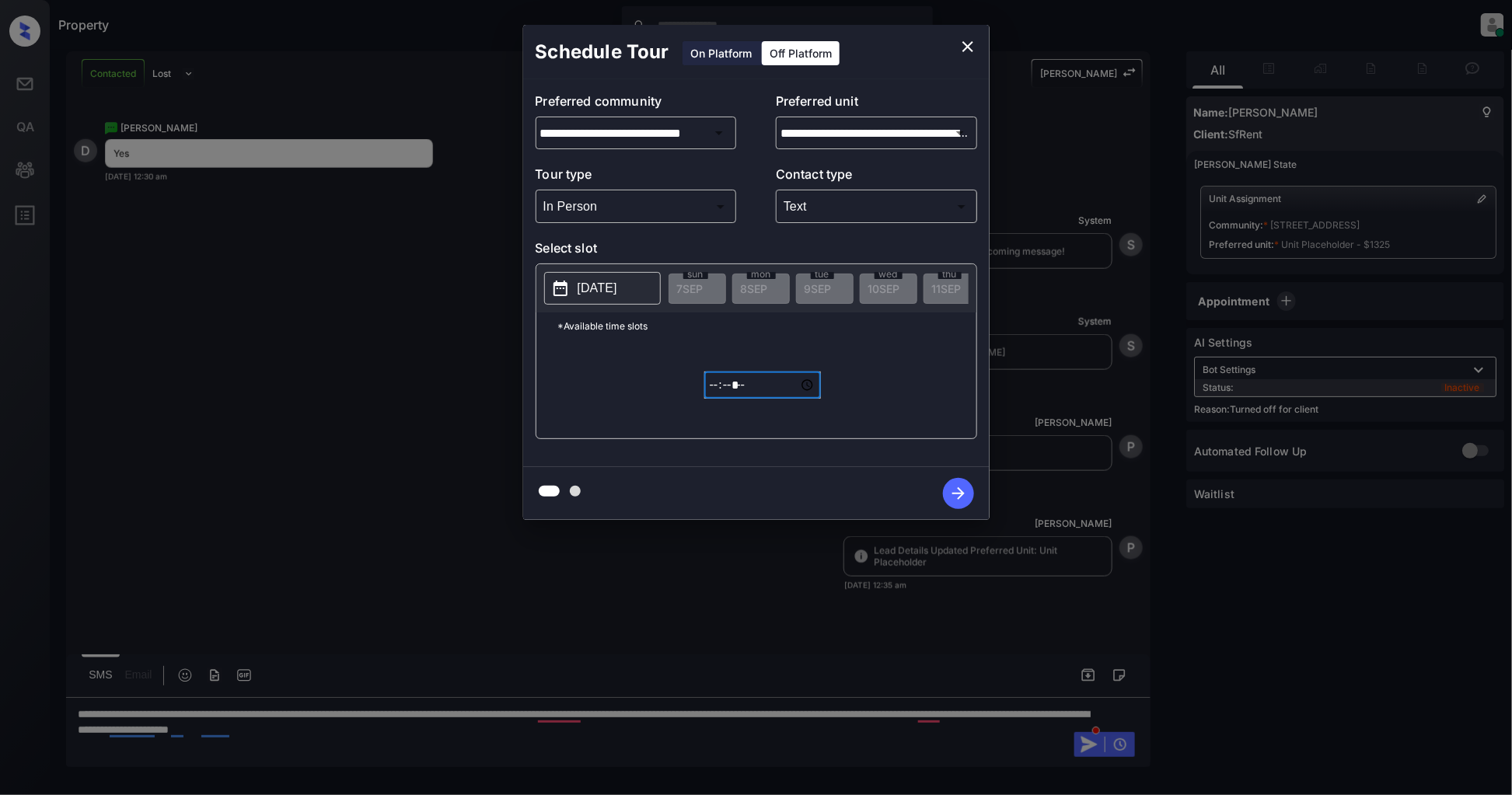
type input "*****"
click at [962, 495] on icon "button" at bounding box center [958, 493] width 31 height 31
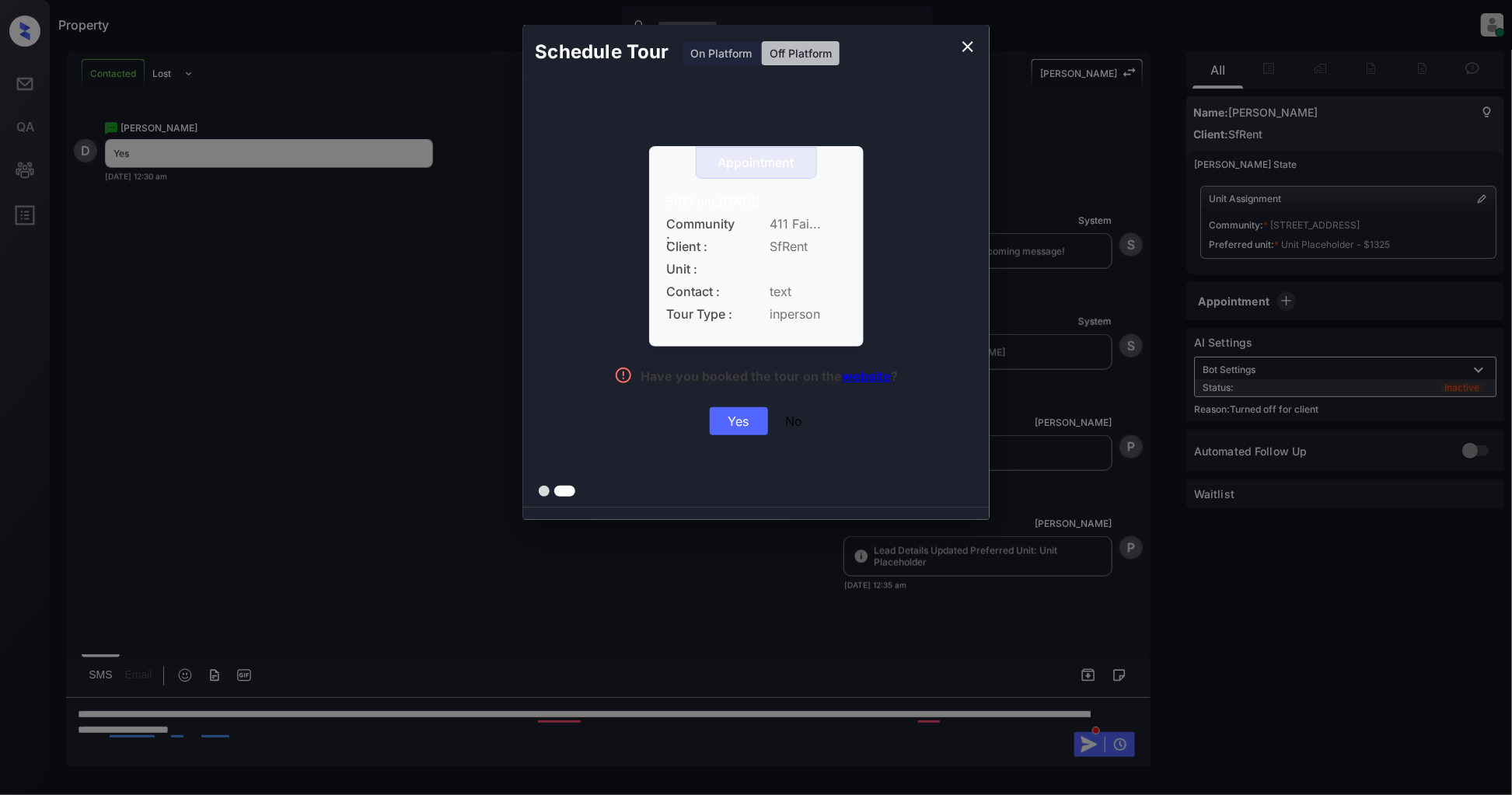
click at [740, 419] on div "Yes" at bounding box center [738, 421] width 59 height 28
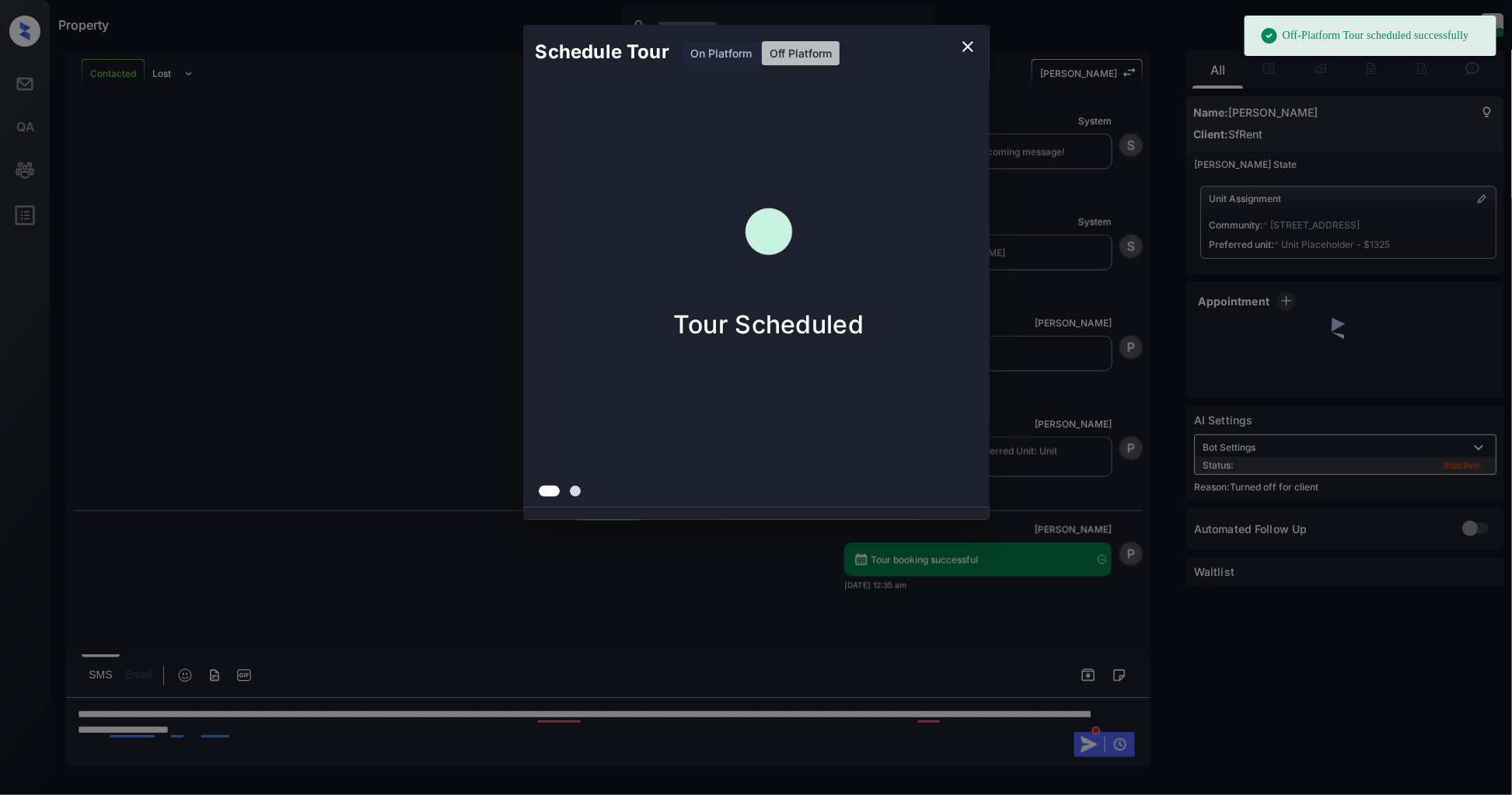
scroll to position [3718, 0]
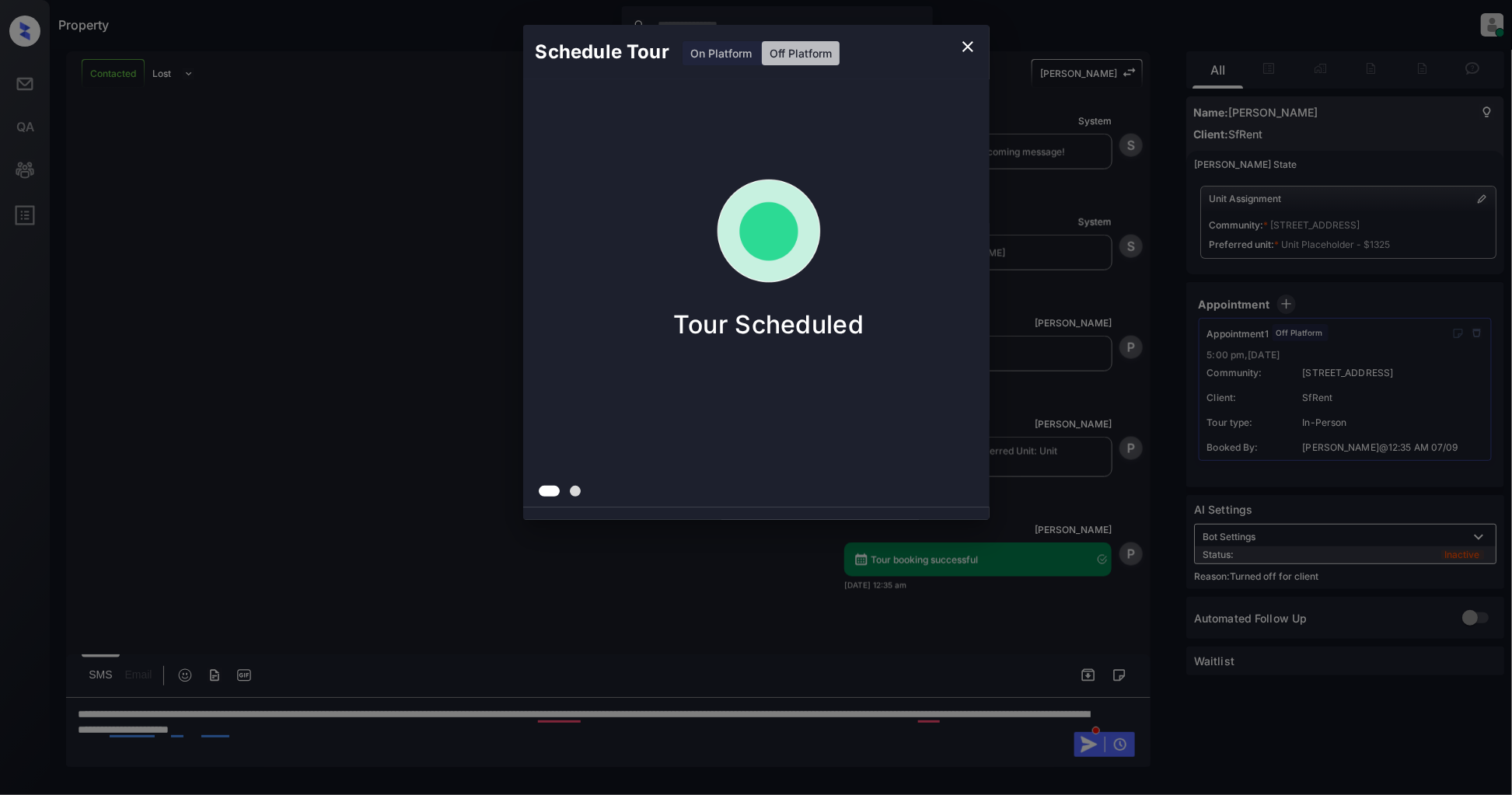
click at [966, 45] on icon "close" at bounding box center [968, 46] width 11 height 11
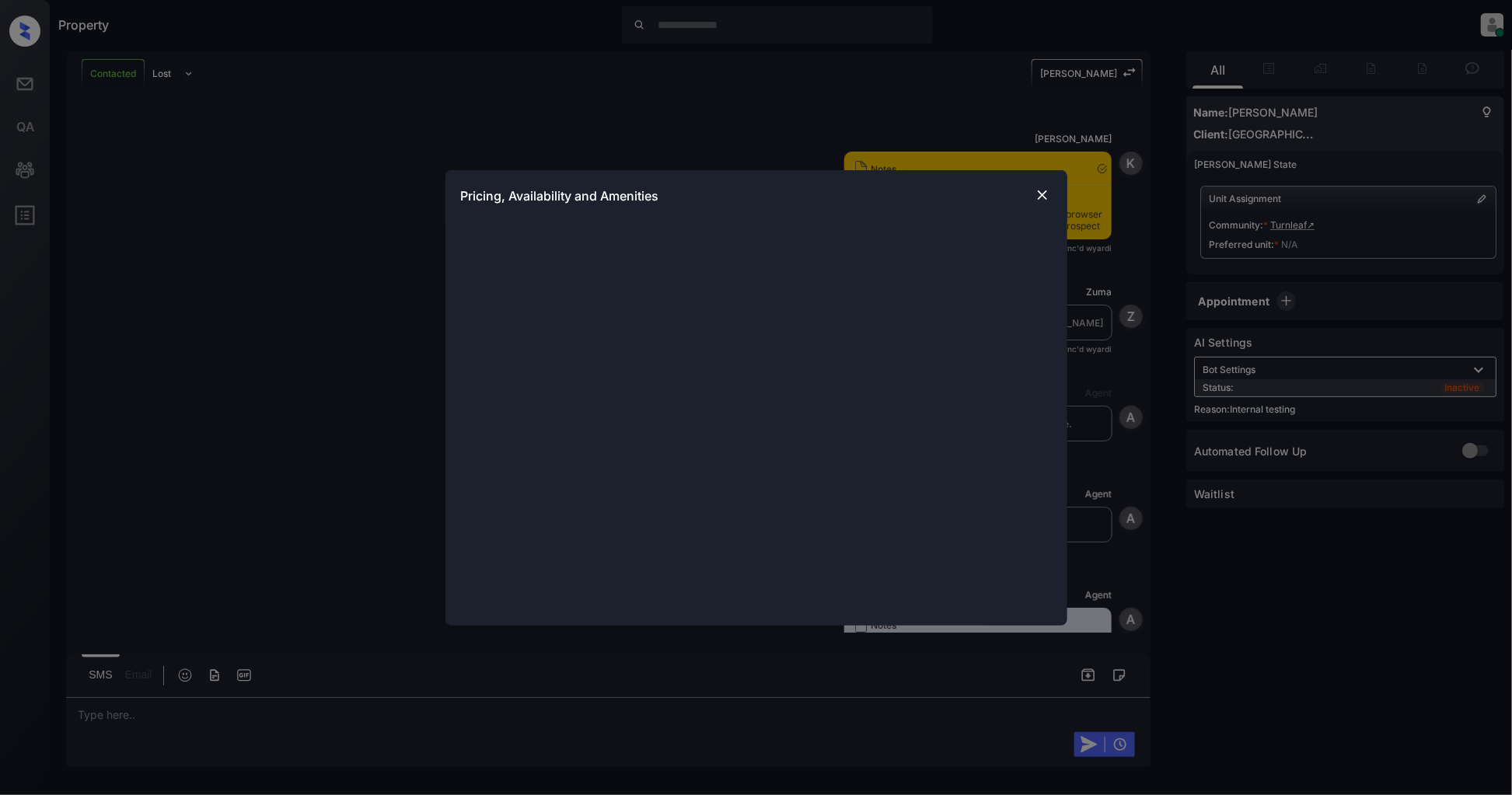
scroll to position [2400, 0]
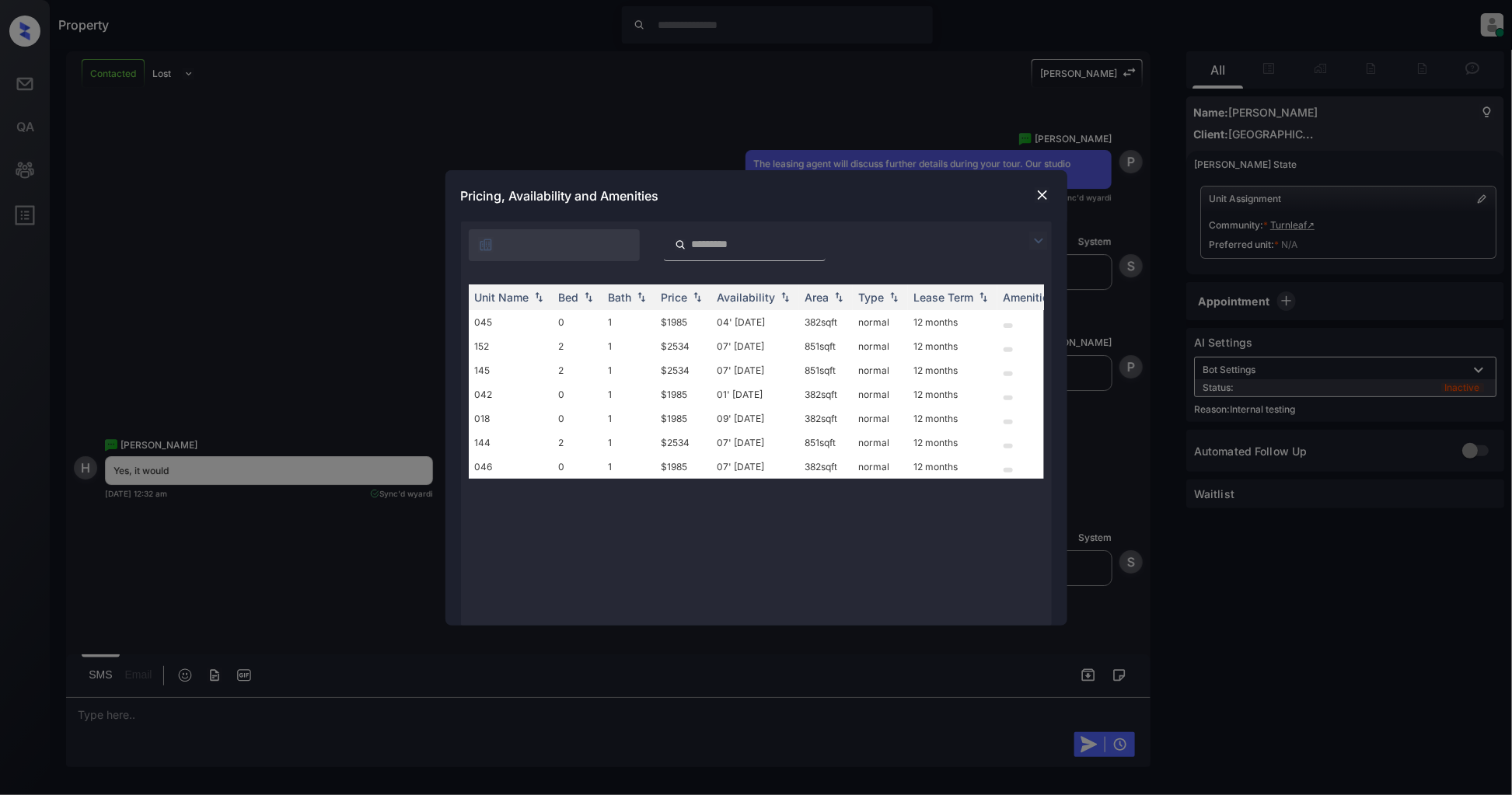
click at [1040, 239] on img at bounding box center [1039, 241] width 19 height 19
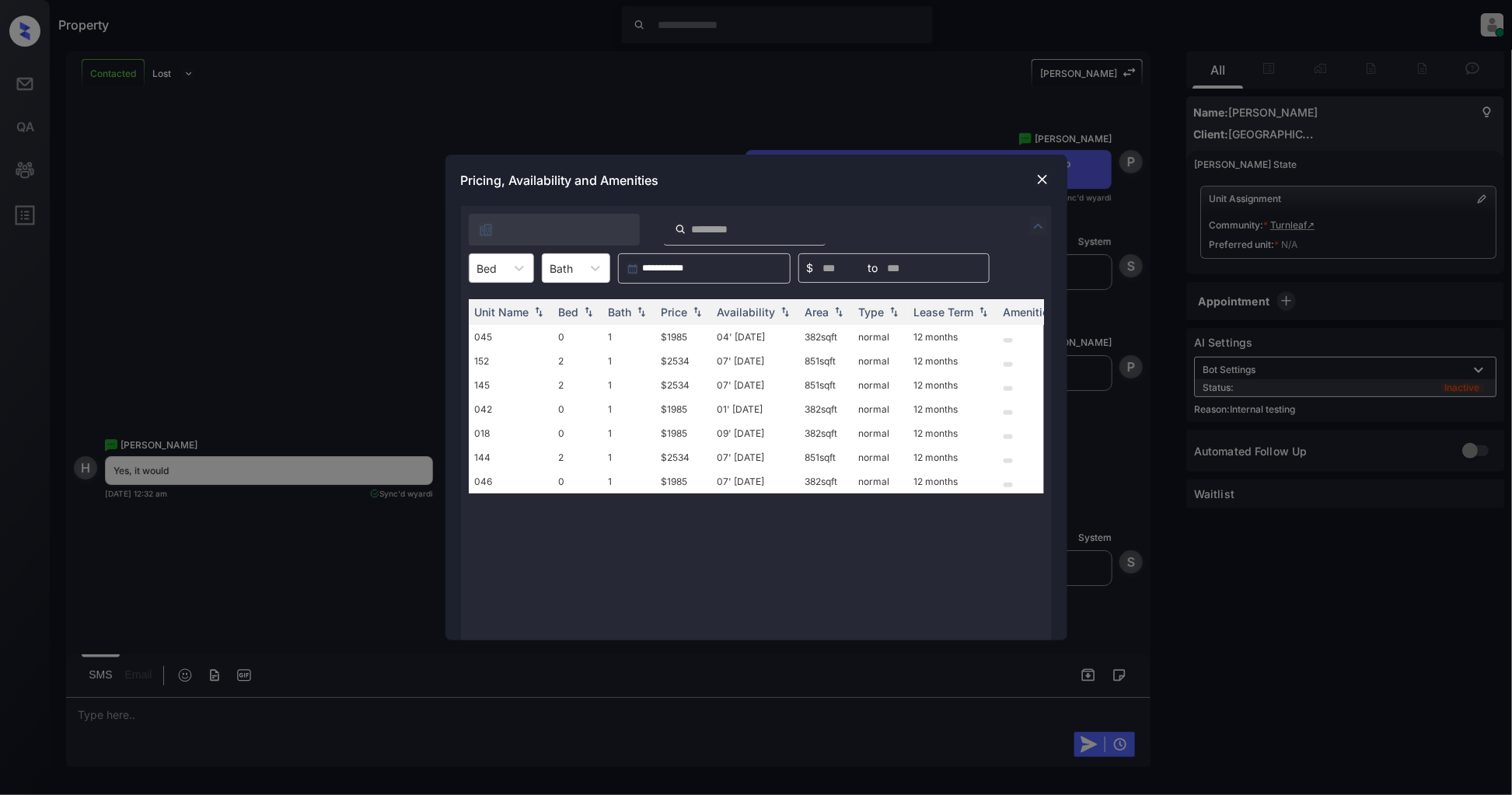
click at [485, 264] on div at bounding box center [487, 269] width 20 height 17
click at [486, 305] on div "0" at bounding box center [501, 306] width 65 height 28
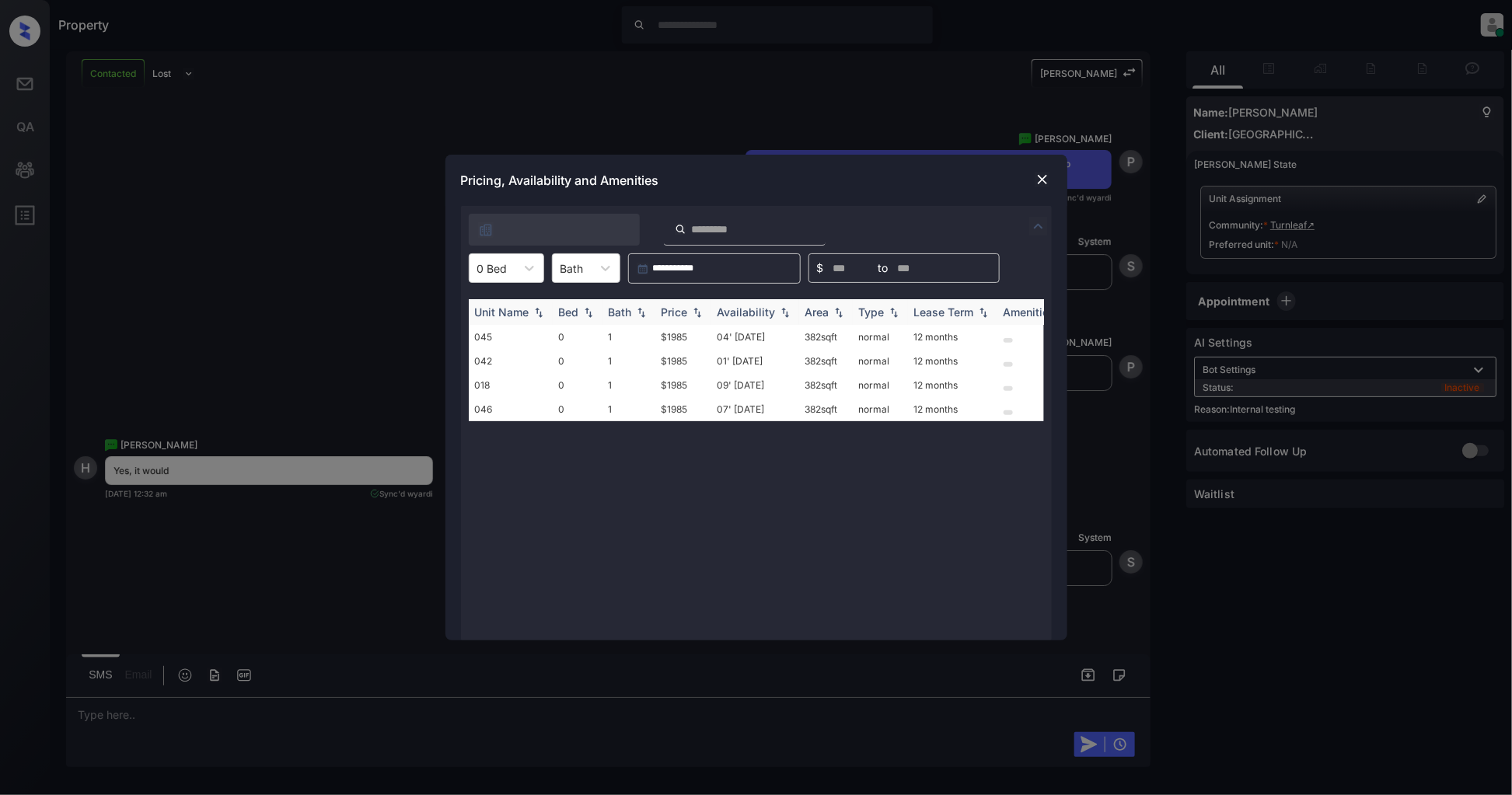
click at [690, 311] on img at bounding box center [696, 312] width 16 height 11
click at [690, 311] on img at bounding box center [696, 311] width 16 height 12
click at [662, 338] on td "$1985" at bounding box center [683, 337] width 56 height 24
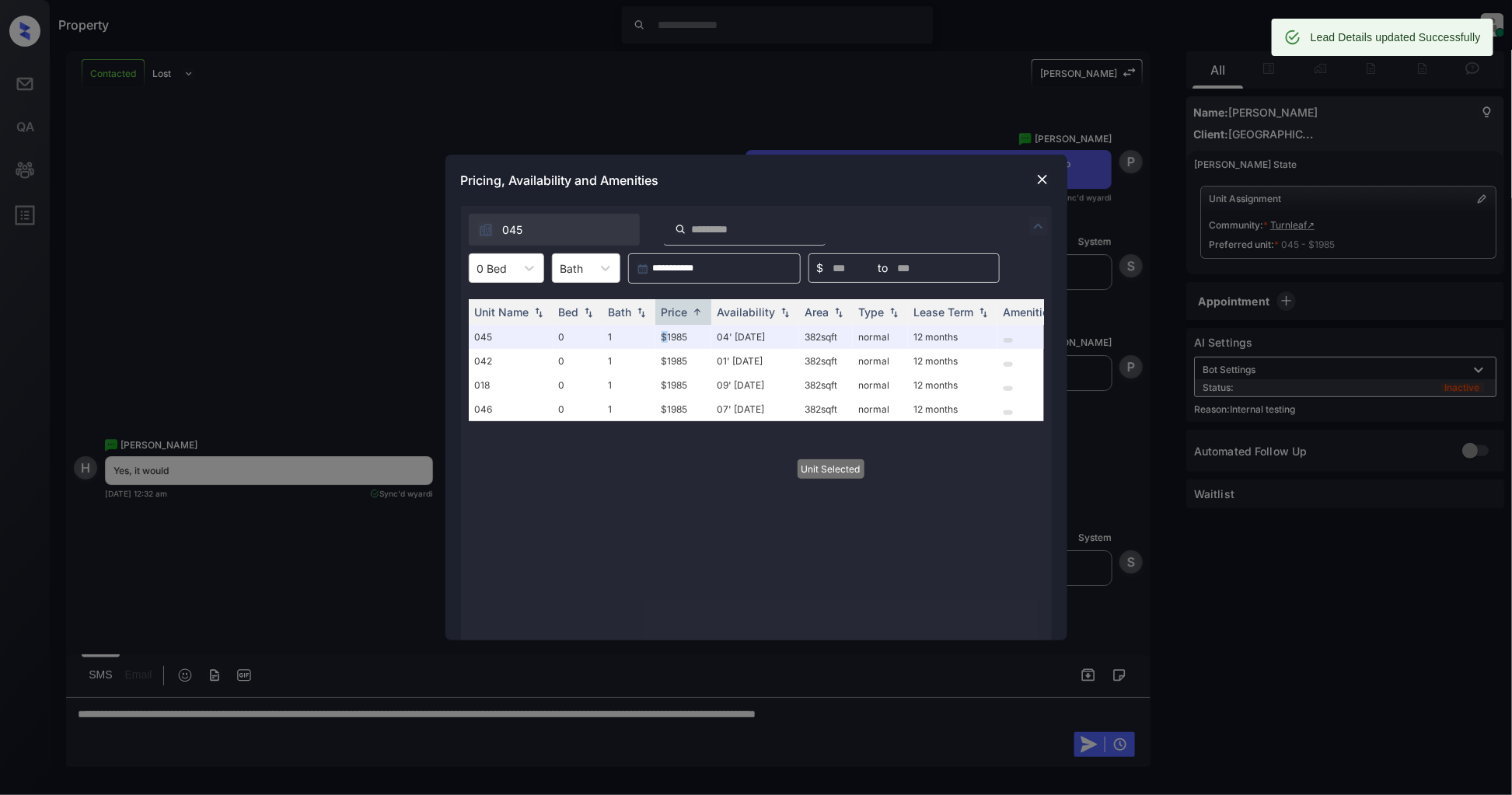
click at [1040, 182] on img at bounding box center [1041, 179] width 16 height 16
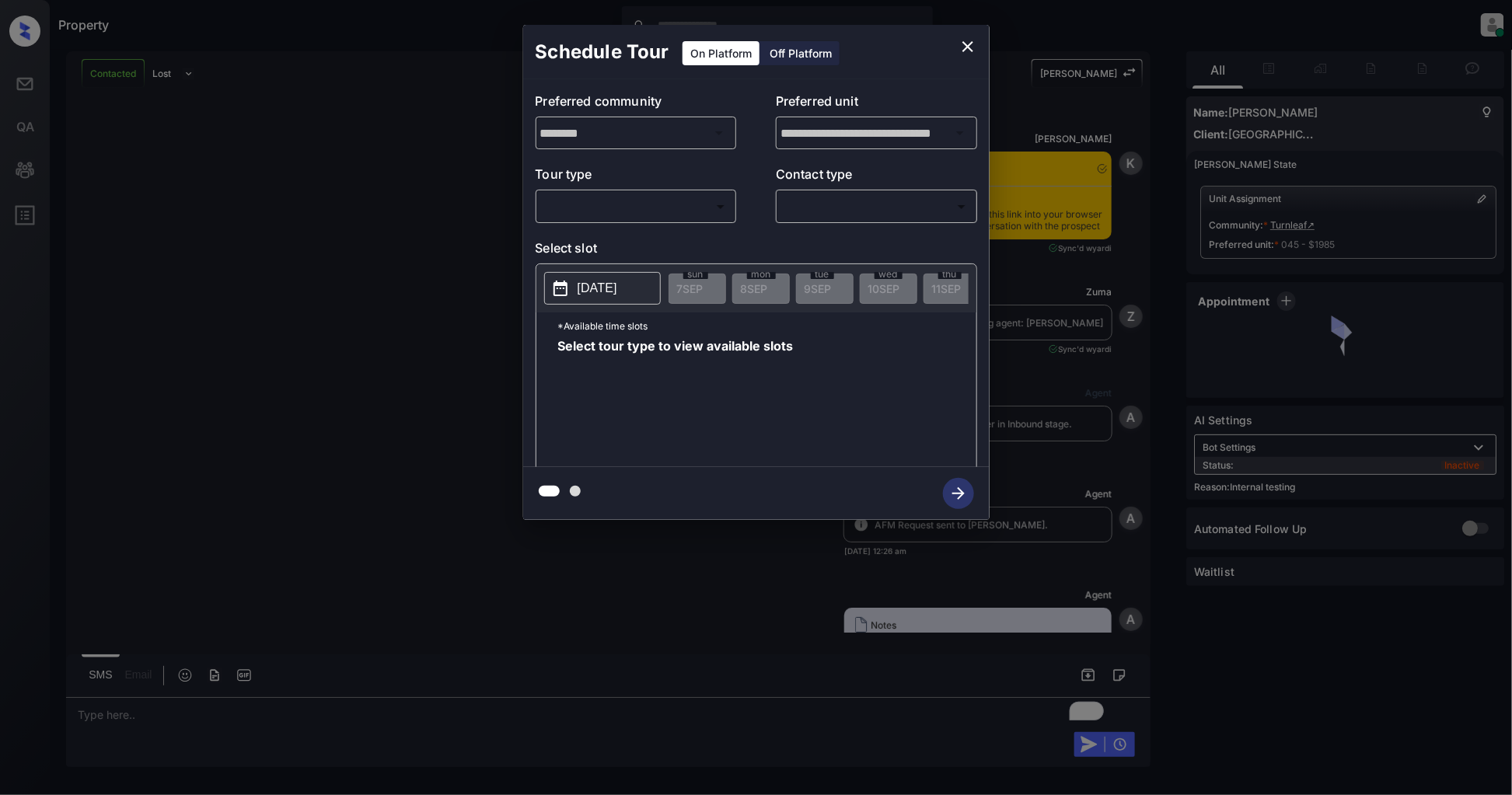
scroll to position [2055, 0]
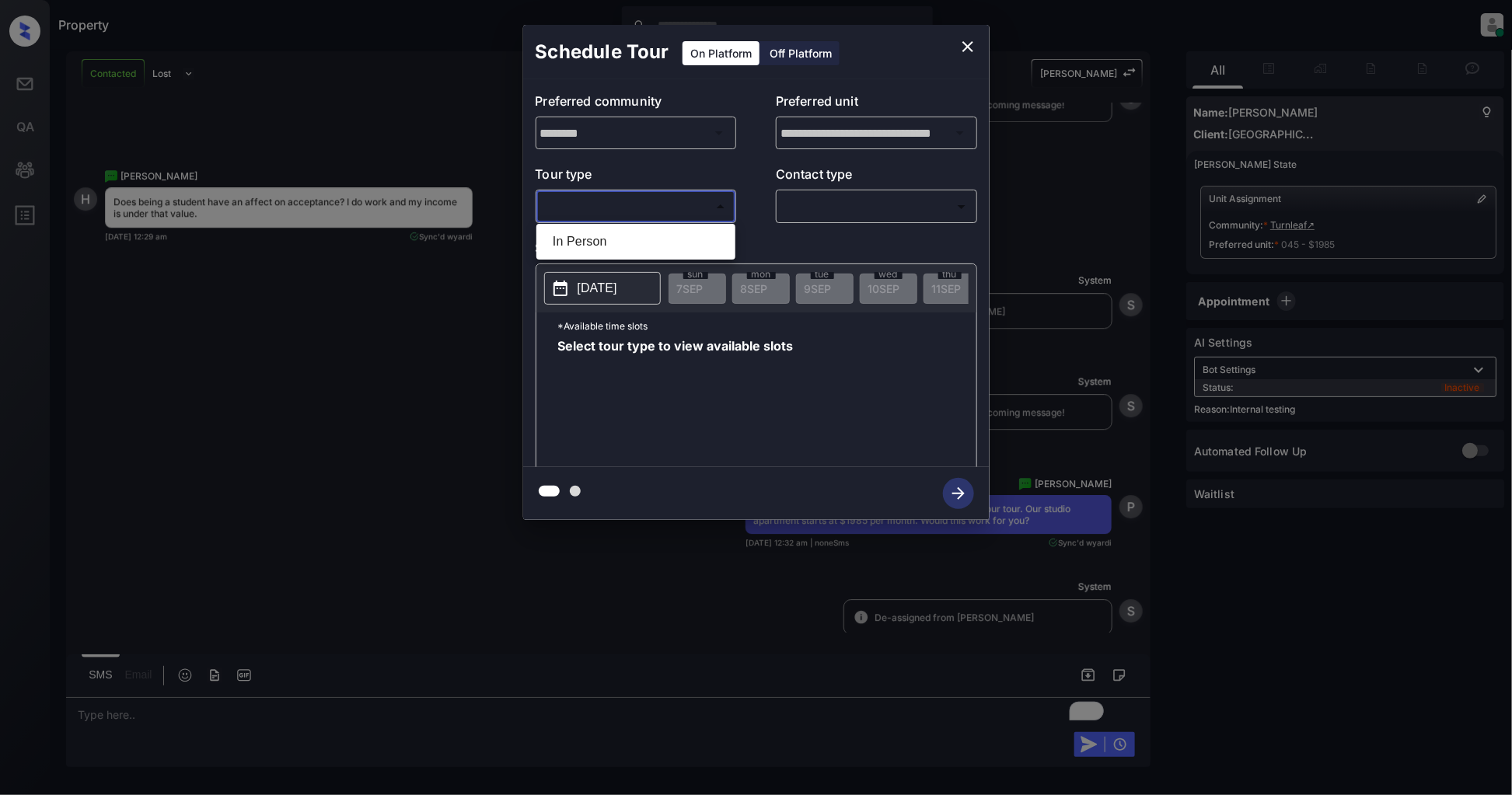
click at [642, 206] on body "Property Patrick Deasis Online Set yourself offline Set yourself on break Profi…" at bounding box center [756, 397] width 1512 height 795
click at [584, 241] on li "In Person" at bounding box center [636, 242] width 192 height 28
type input "********"
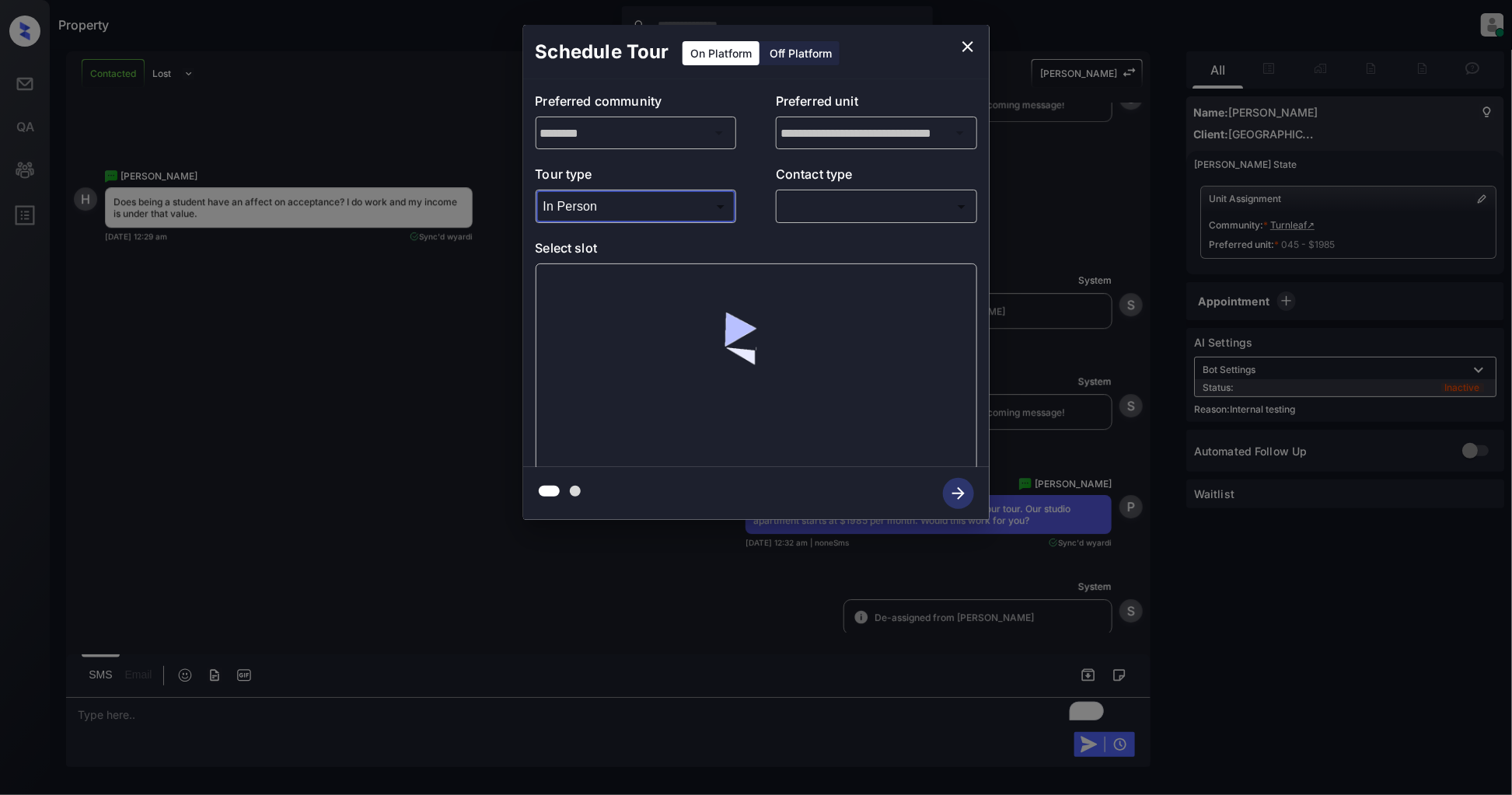
click at [916, 204] on body "Property Patrick Deasis Online Set yourself offline Set yourself on break Profi…" at bounding box center [756, 397] width 1512 height 795
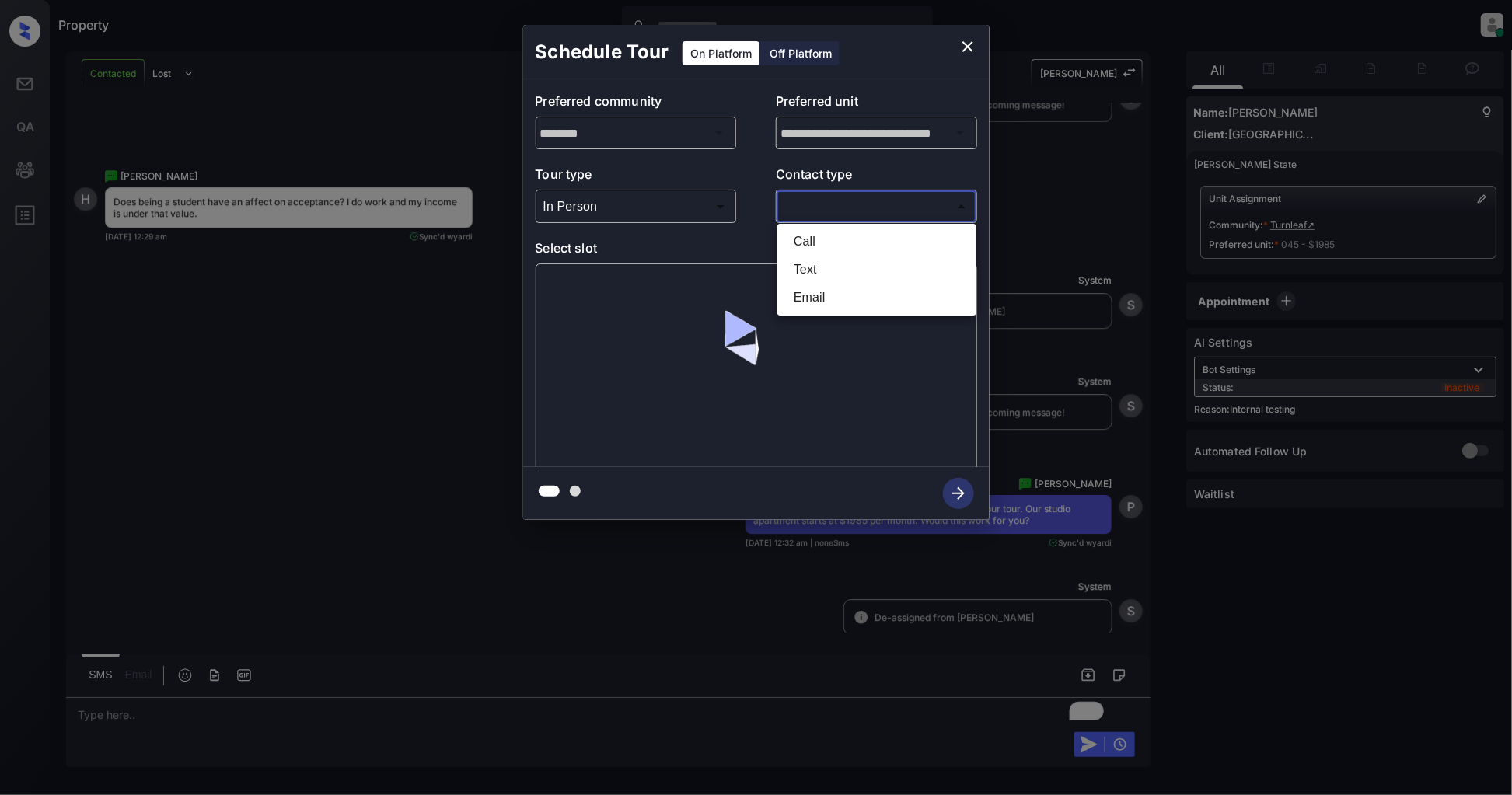
click at [812, 275] on li "Text" at bounding box center [877, 270] width 192 height 28
type input "****"
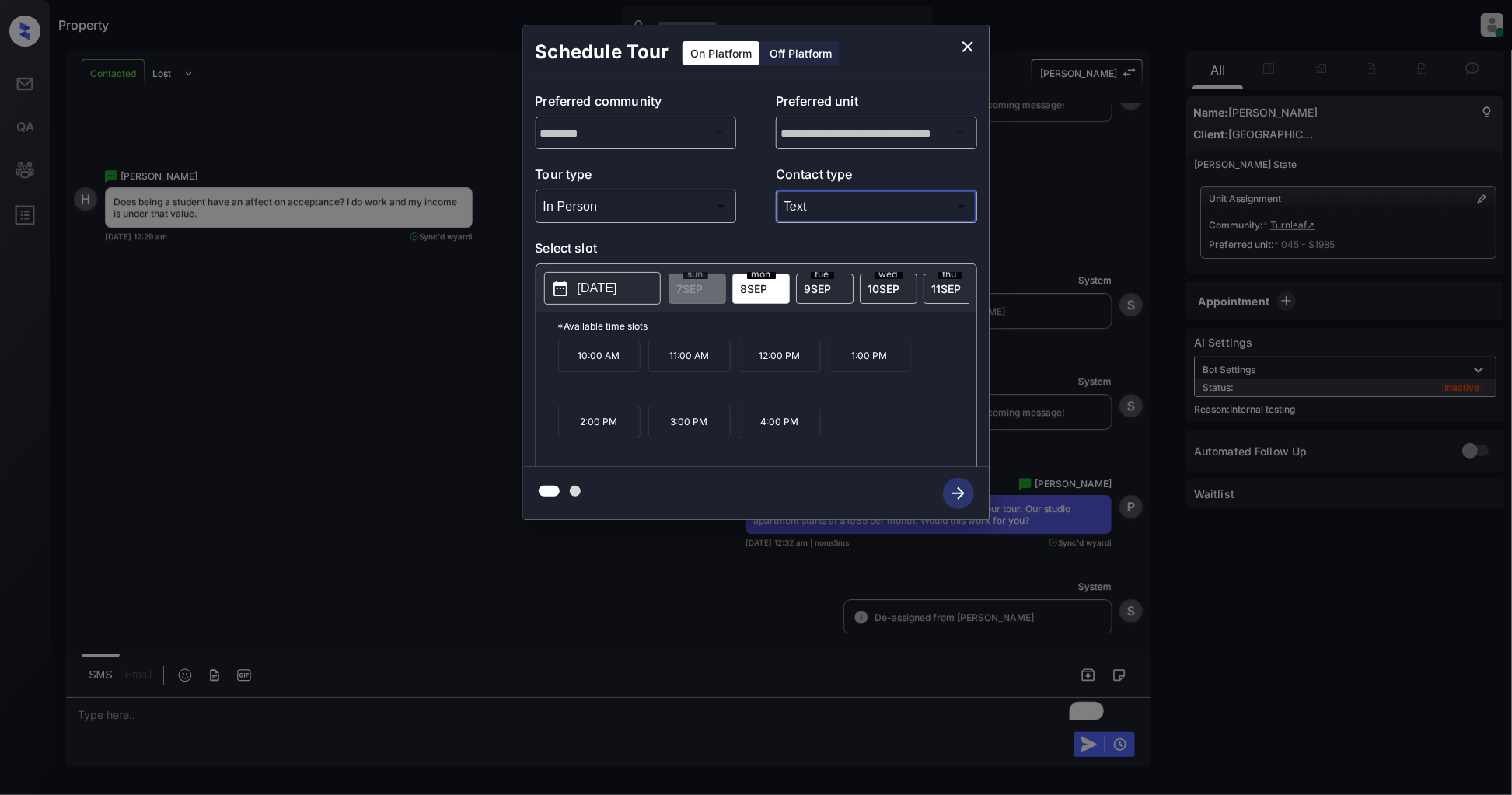
click at [670, 432] on p "3:00 PM" at bounding box center [689, 421] width 83 height 33
click at [964, 493] on icon "button" at bounding box center [958, 493] width 31 height 31
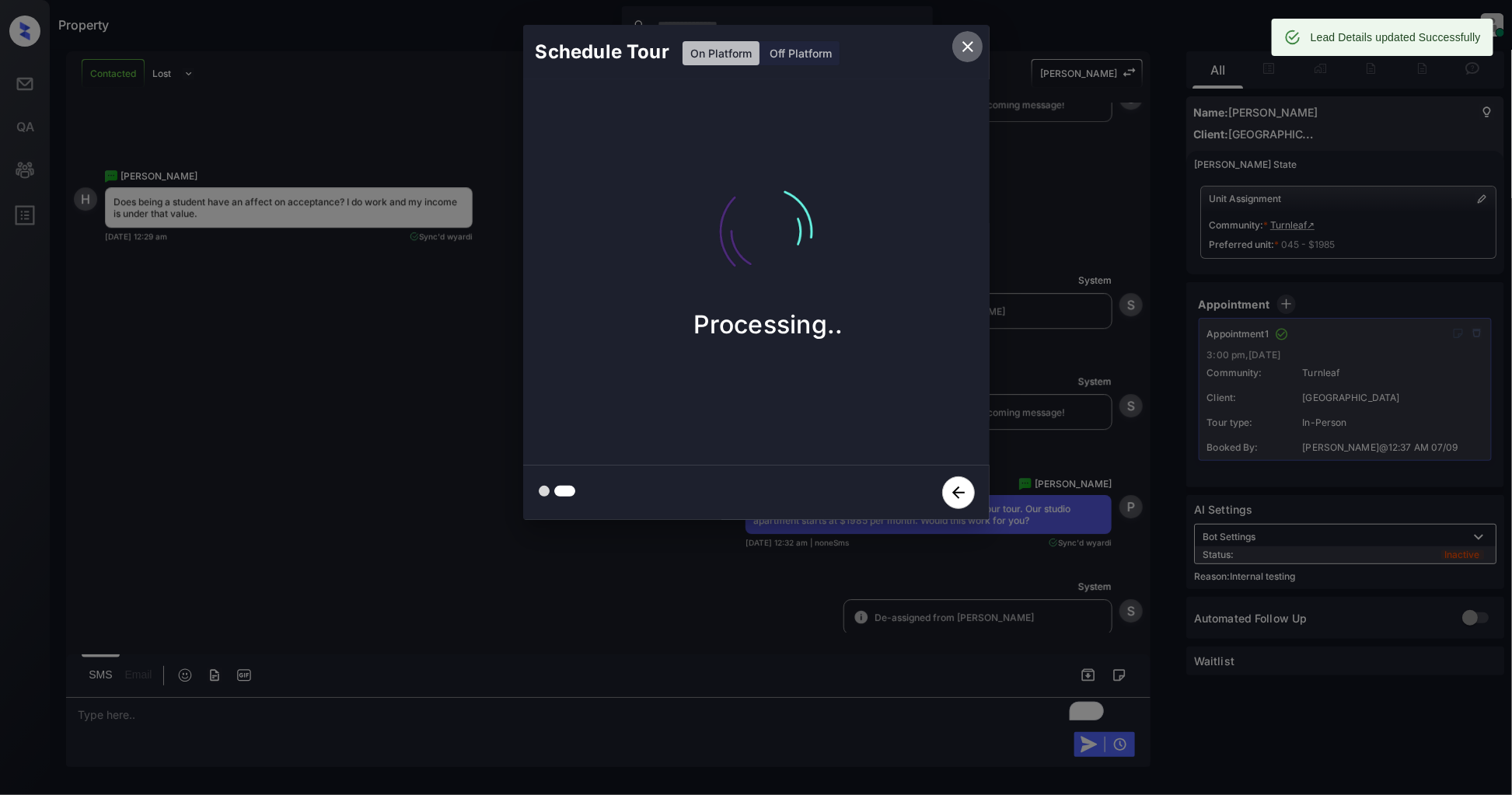
click at [964, 53] on icon "close" at bounding box center [967, 46] width 19 height 19
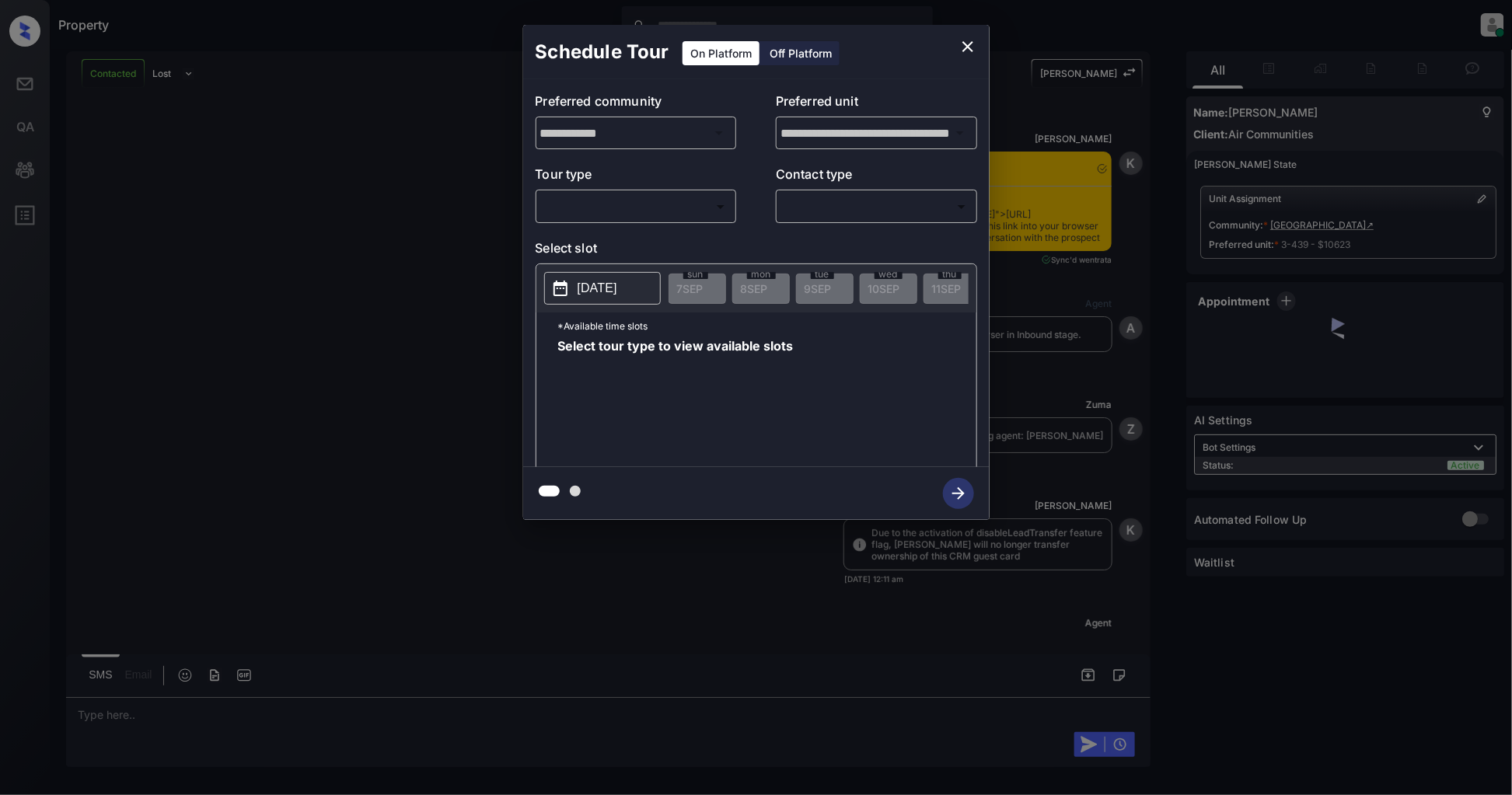
scroll to position [2280, 0]
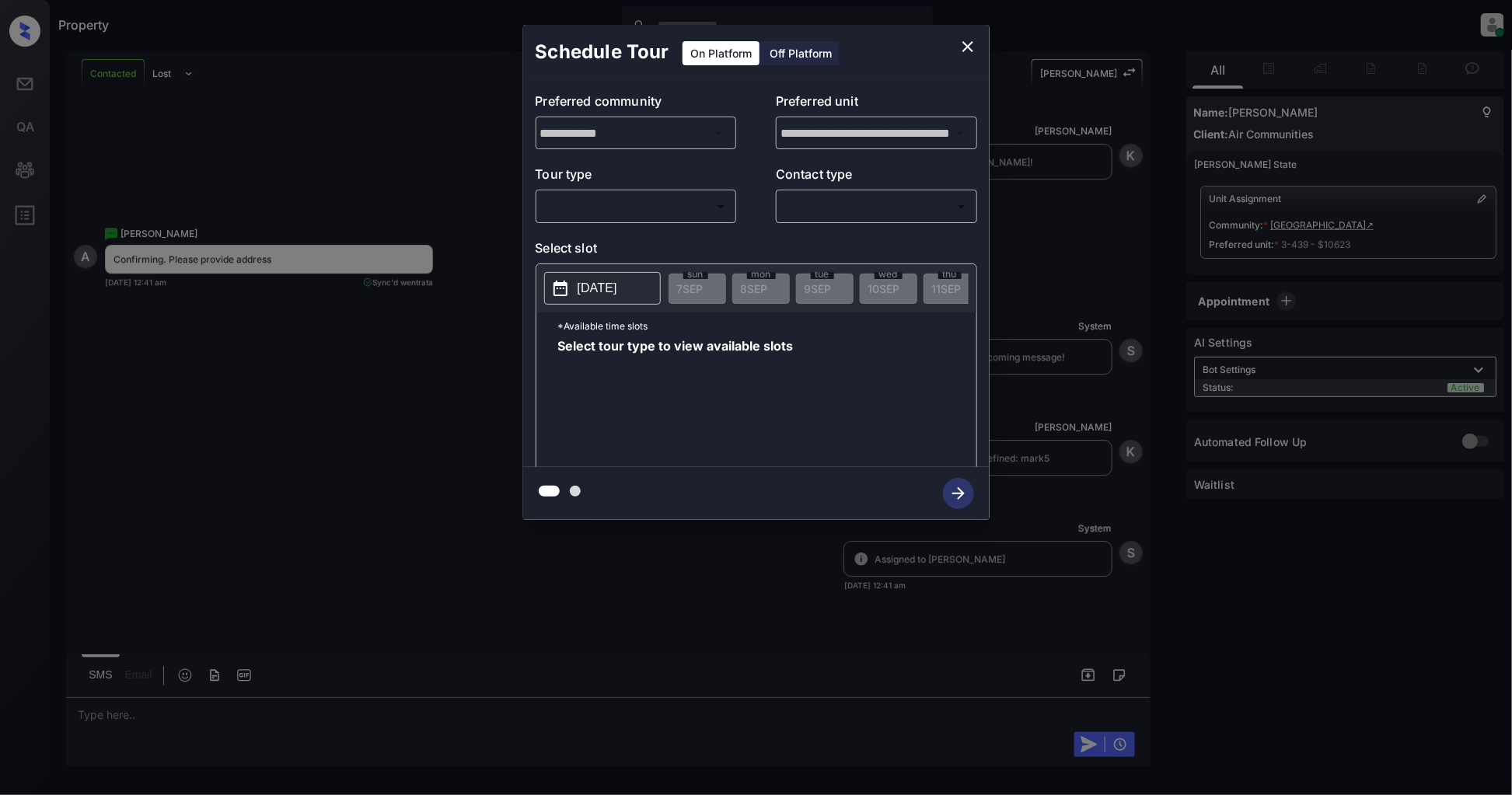
click at [674, 212] on body "Property [PERSON_NAME] Online Set yourself offline Set yourself on break Profil…" at bounding box center [756, 397] width 1512 height 795
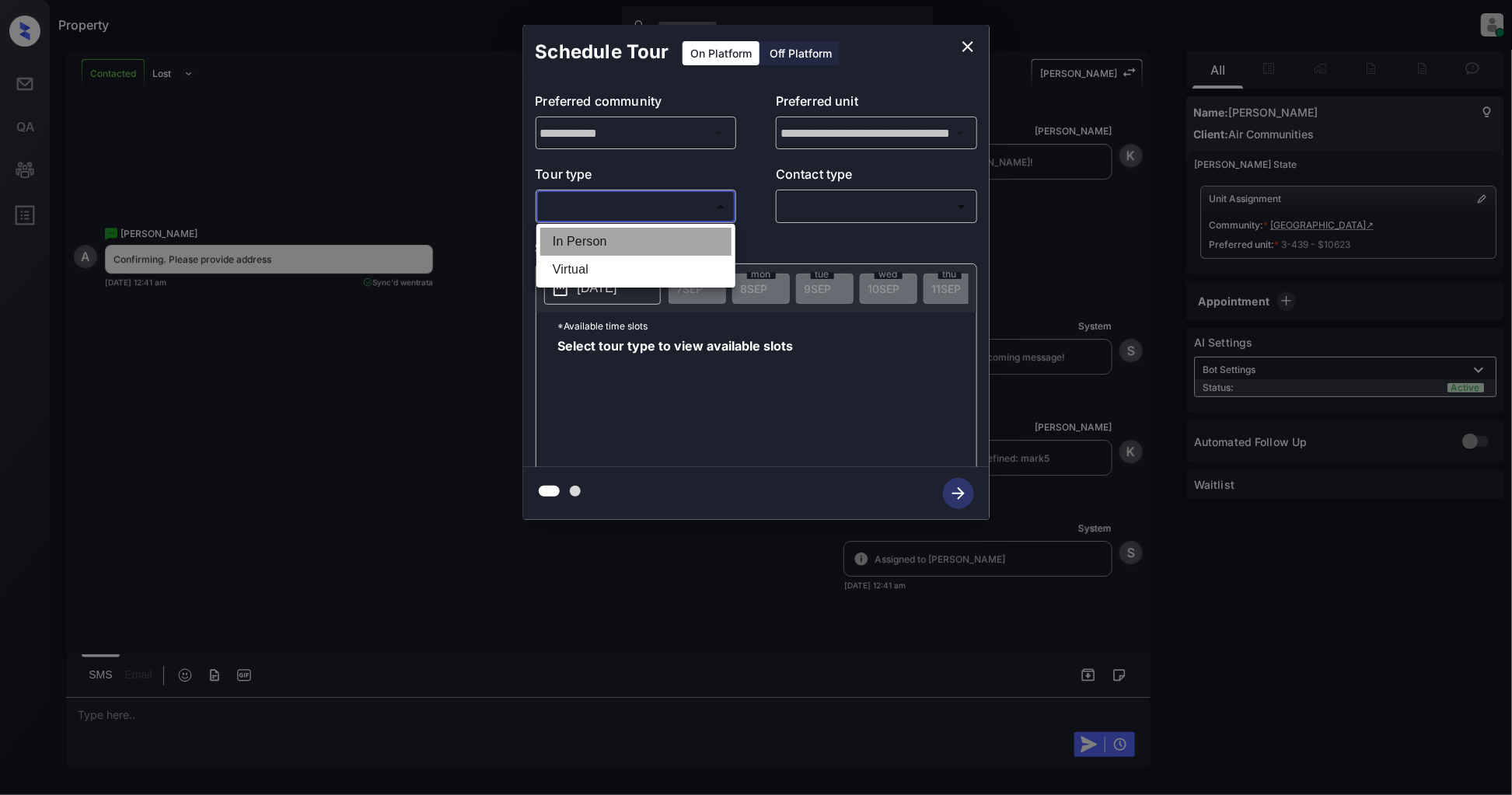
click at [599, 239] on li "In Person" at bounding box center [636, 242] width 192 height 28
type input "********"
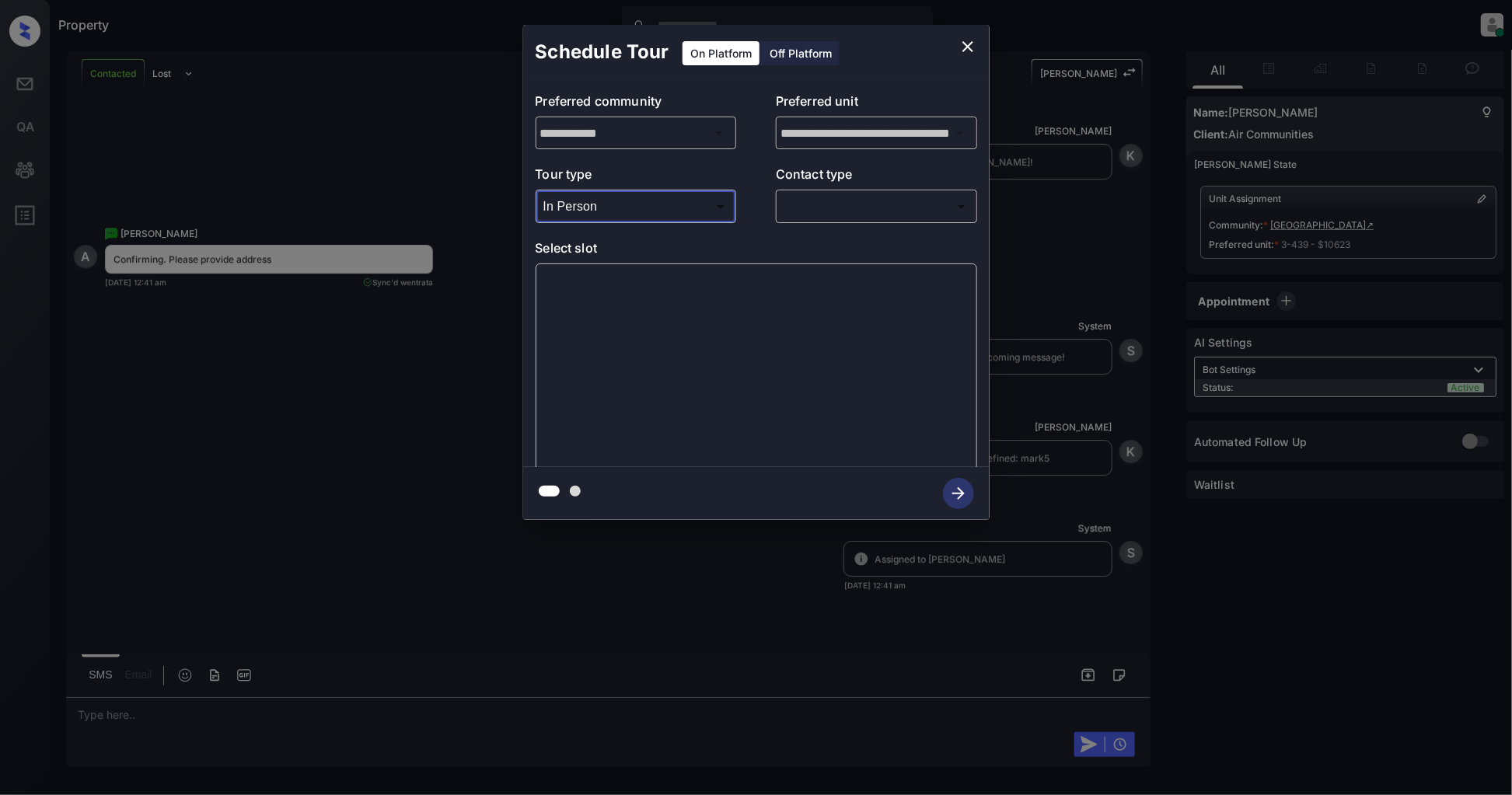
click at [806, 213] on body "Property Patrick Deasis Online Set yourself offline Set yourself on break Profi…" at bounding box center [756, 397] width 1512 height 795
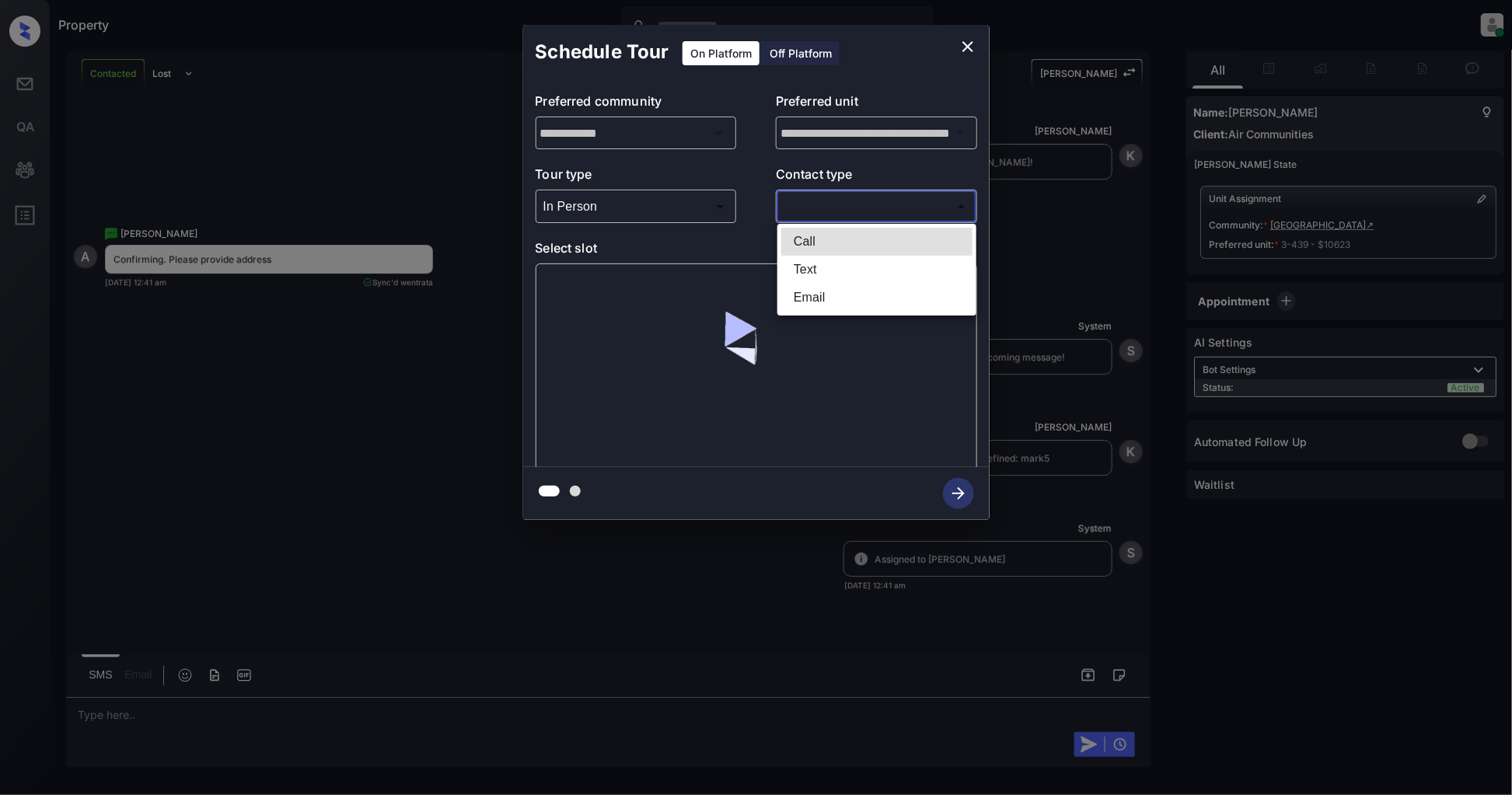
click at [820, 272] on li "Text" at bounding box center [877, 270] width 192 height 28
type input "****"
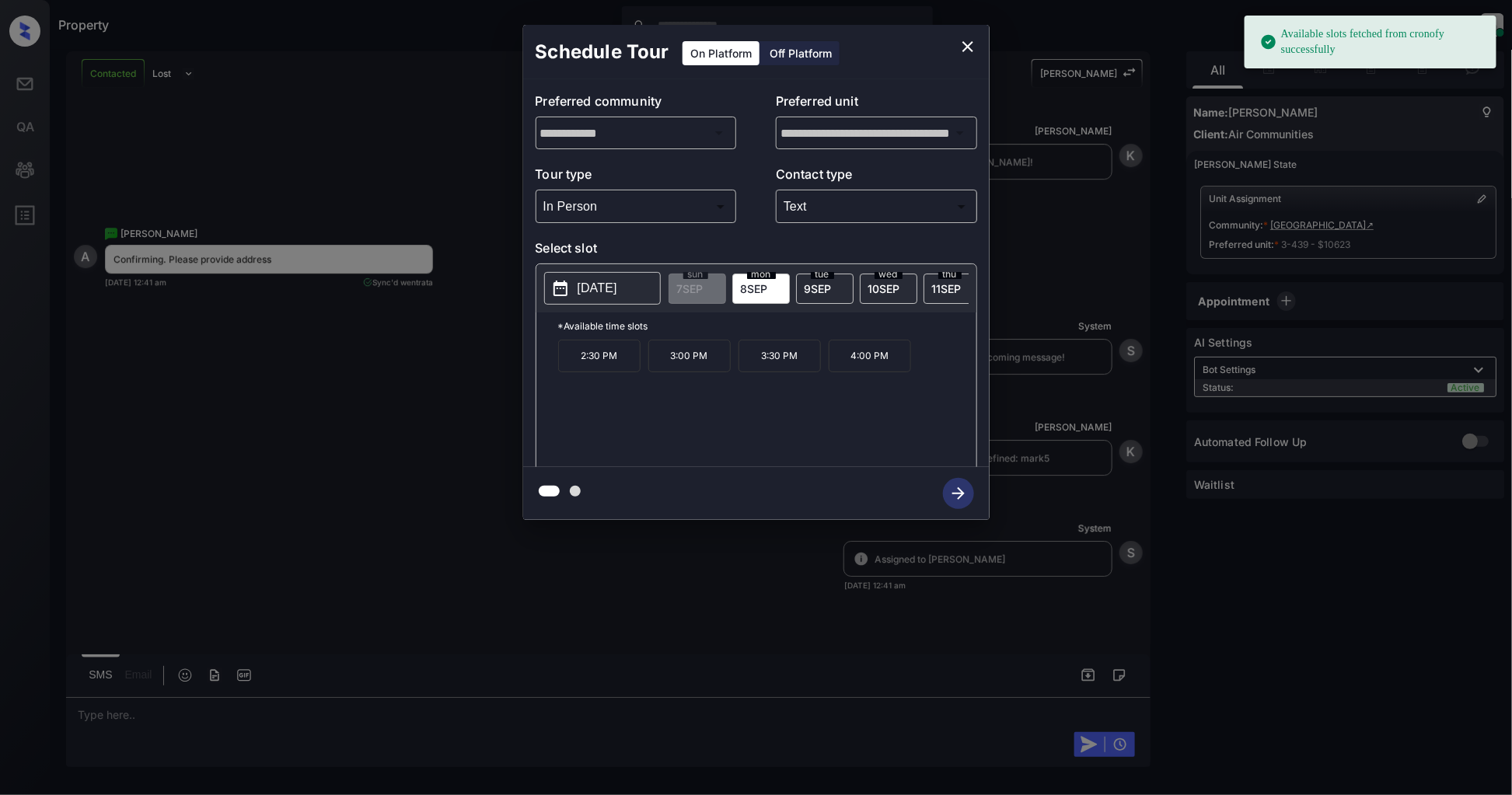
click at [762, 293] on span "8 SEP" at bounding box center [753, 288] width 27 height 13
click at [773, 363] on p "3:30 PM" at bounding box center [779, 355] width 83 height 33
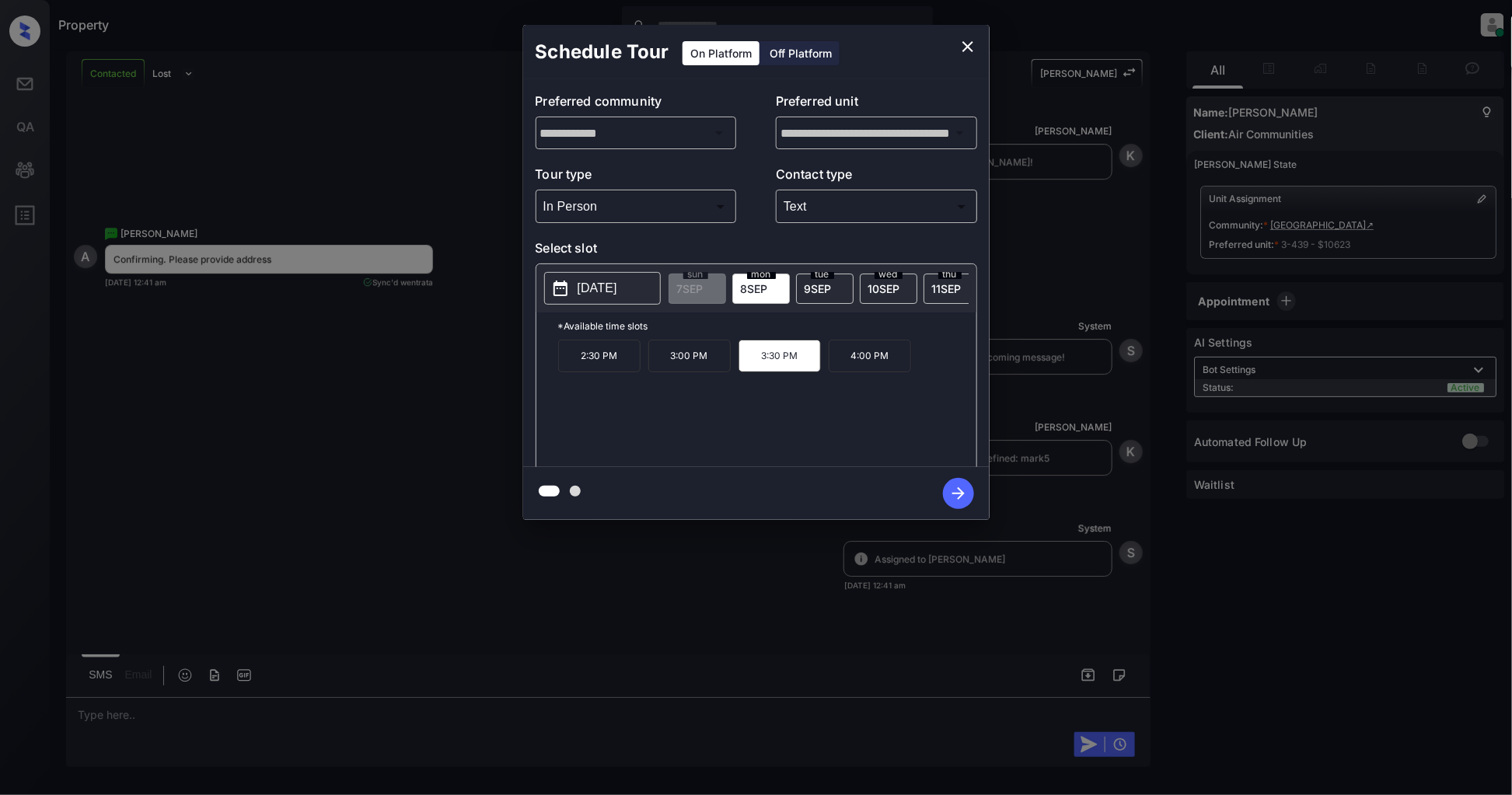
click at [961, 496] on icon "button" at bounding box center [958, 493] width 12 height 12
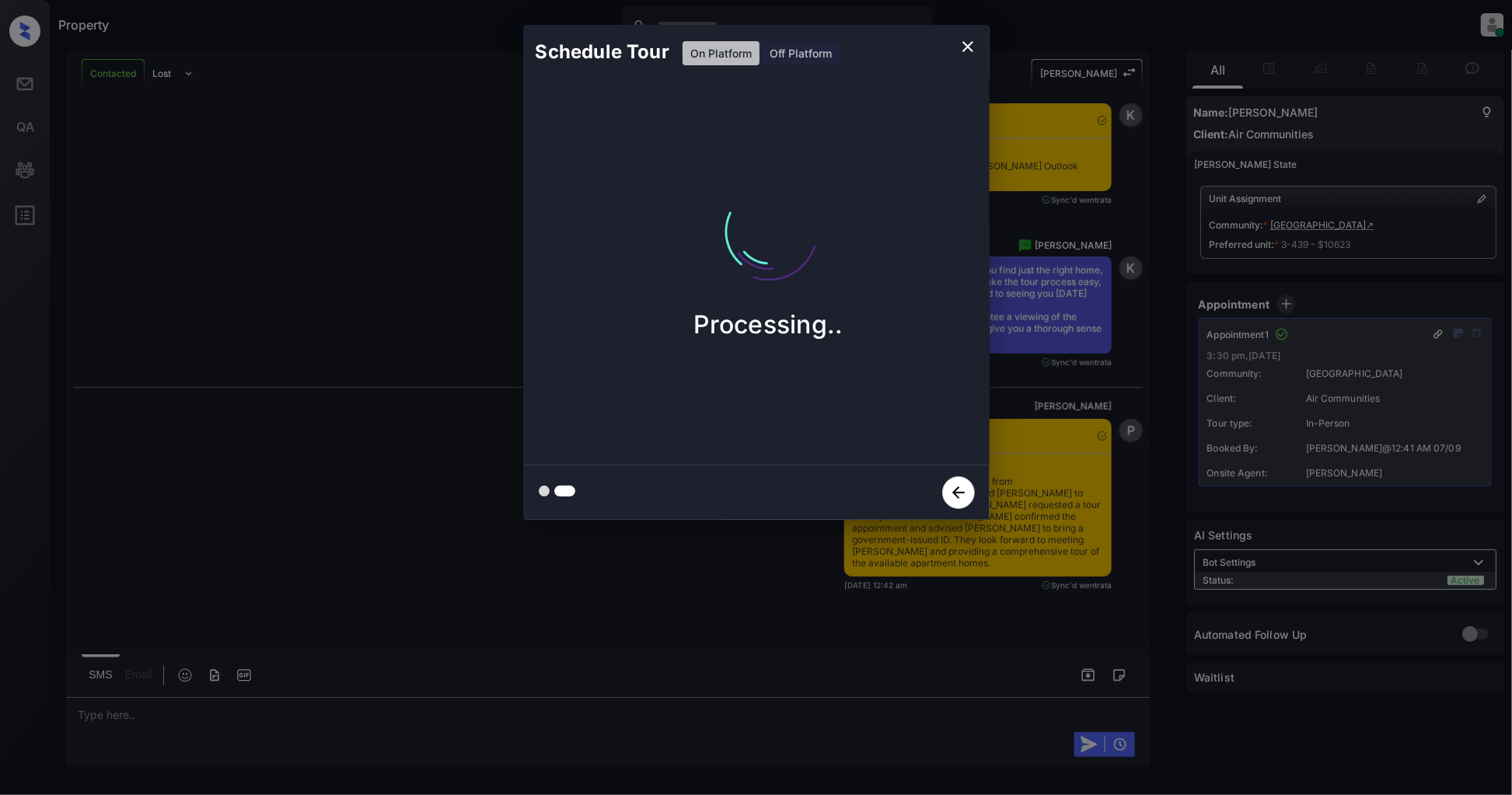
scroll to position [3004, 0]
click at [968, 47] on icon "close" at bounding box center [968, 46] width 11 height 11
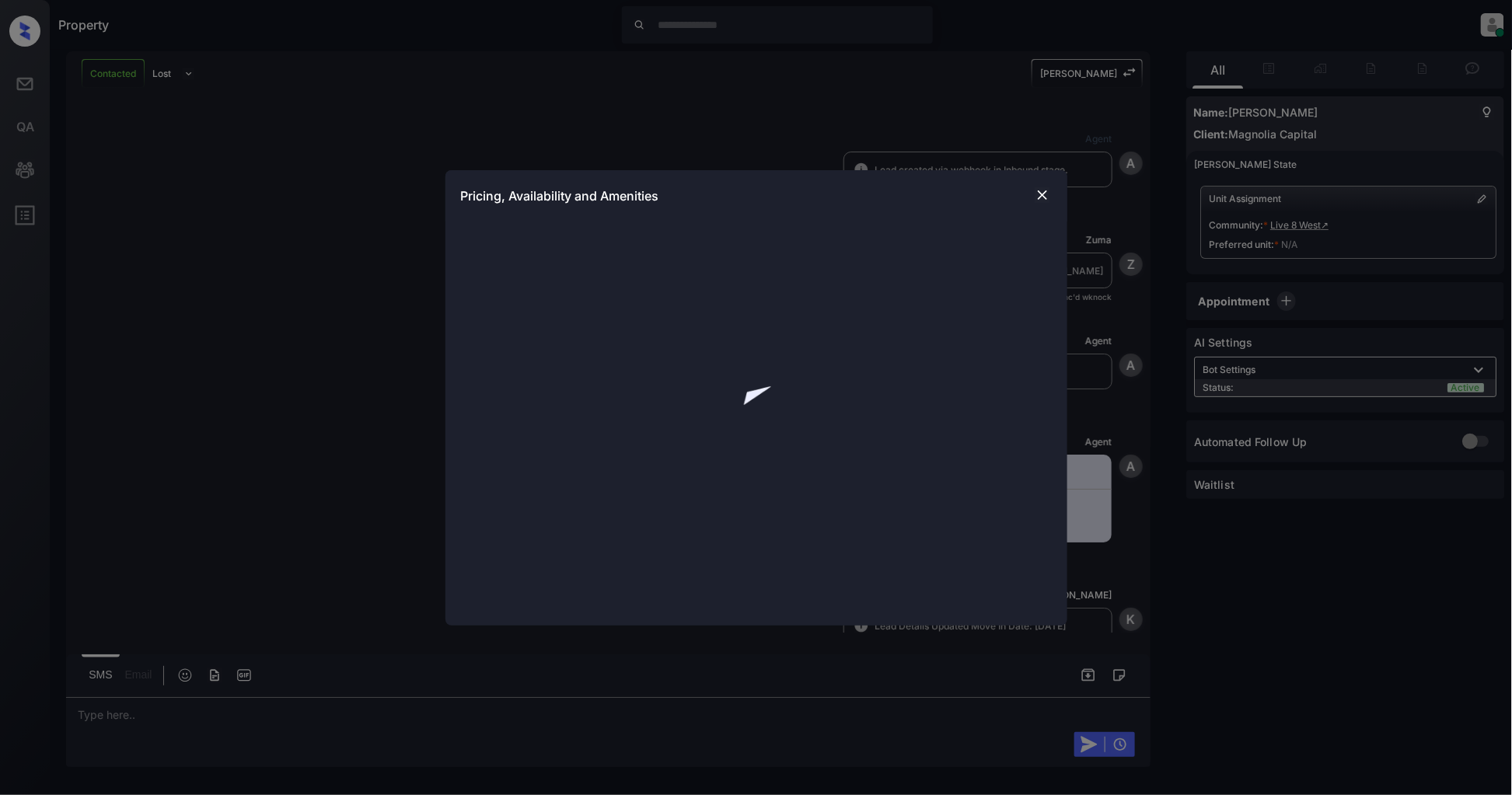
scroll to position [851, 0]
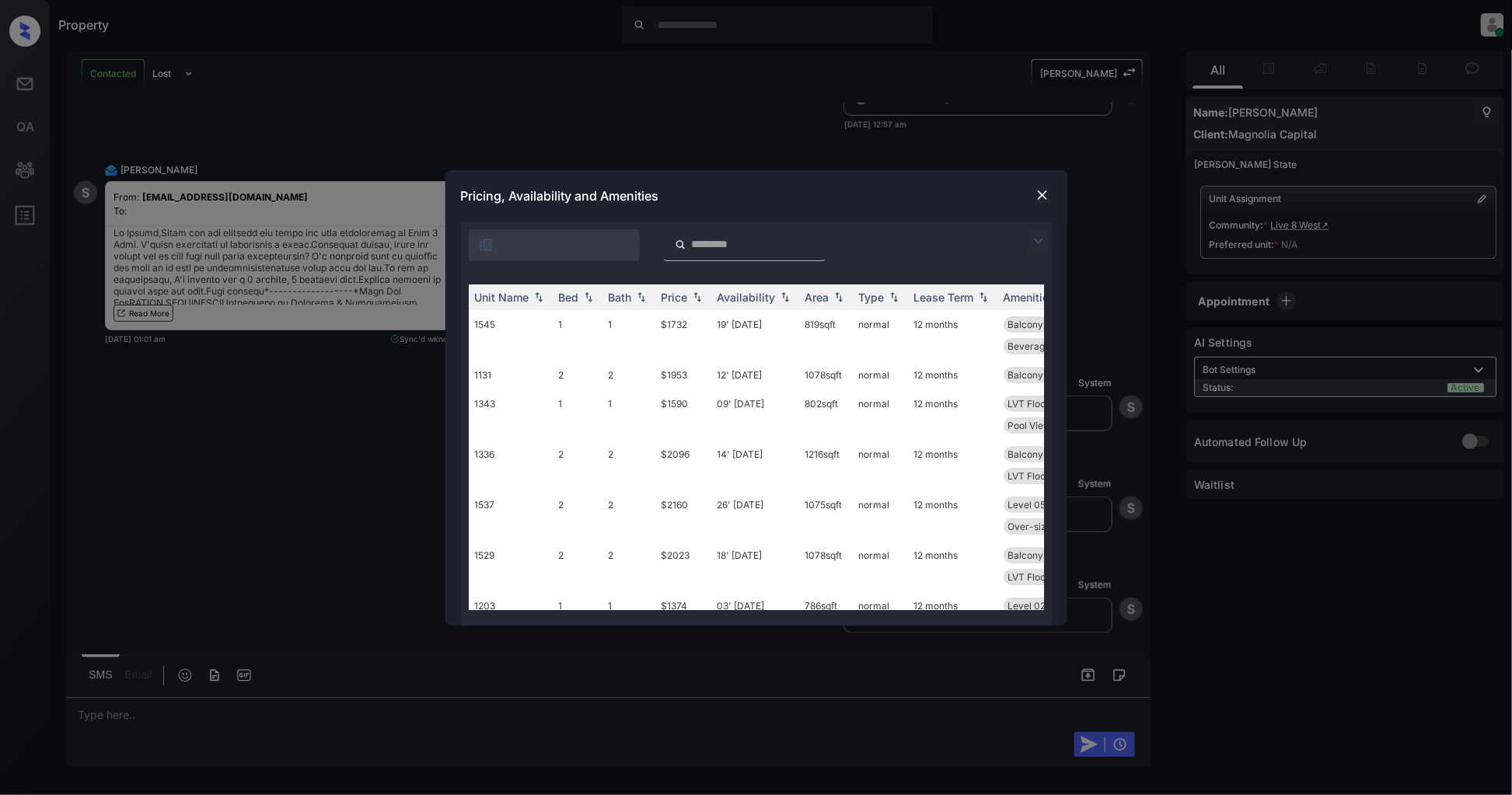
click at [1025, 235] on div at bounding box center [756, 241] width 590 height 40
click at [1034, 235] on img at bounding box center [1039, 241] width 19 height 19
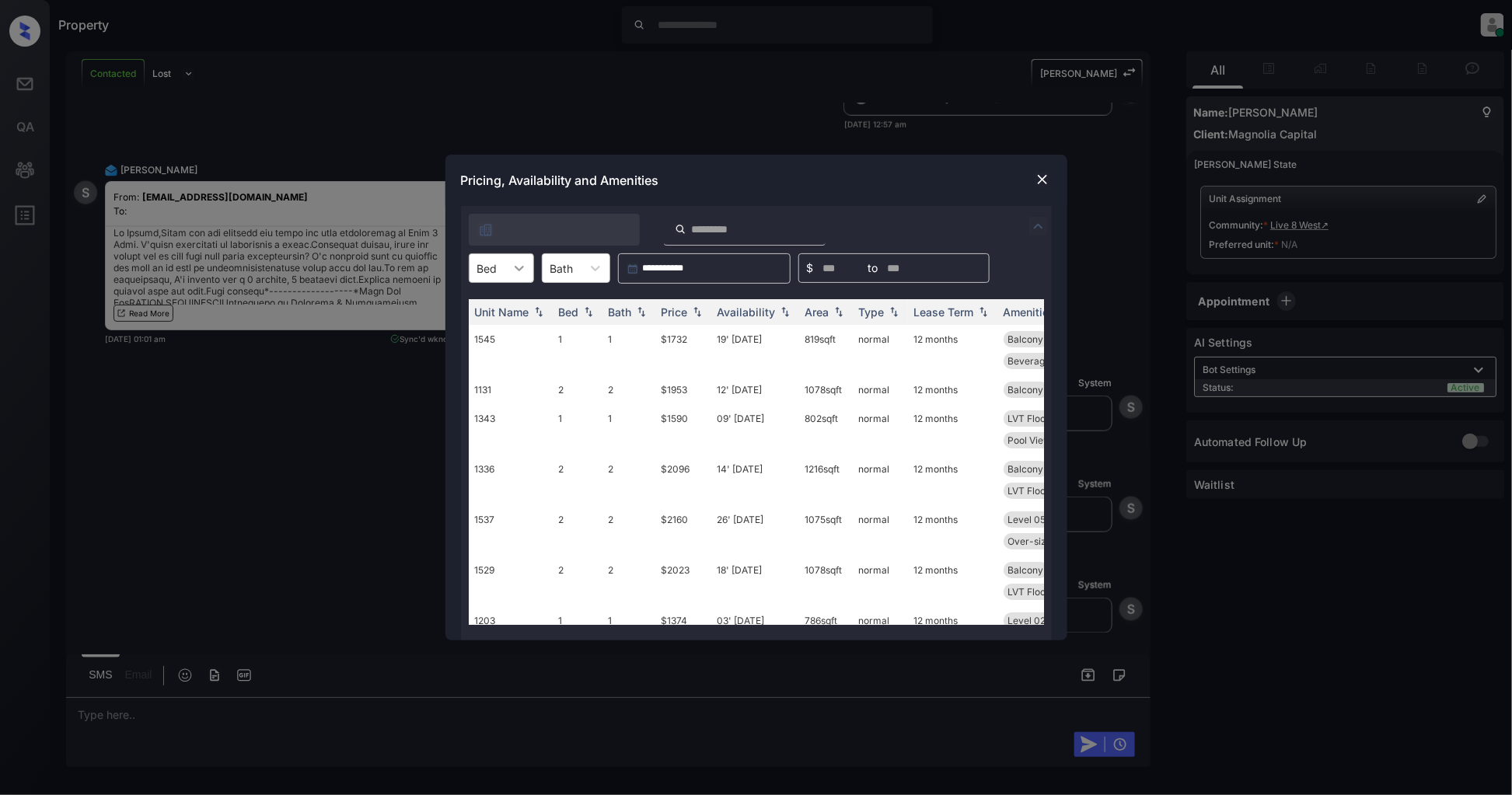
click at [513, 271] on icon at bounding box center [519, 268] width 16 height 16
click at [495, 300] on div "1" at bounding box center [501, 306] width 65 height 28
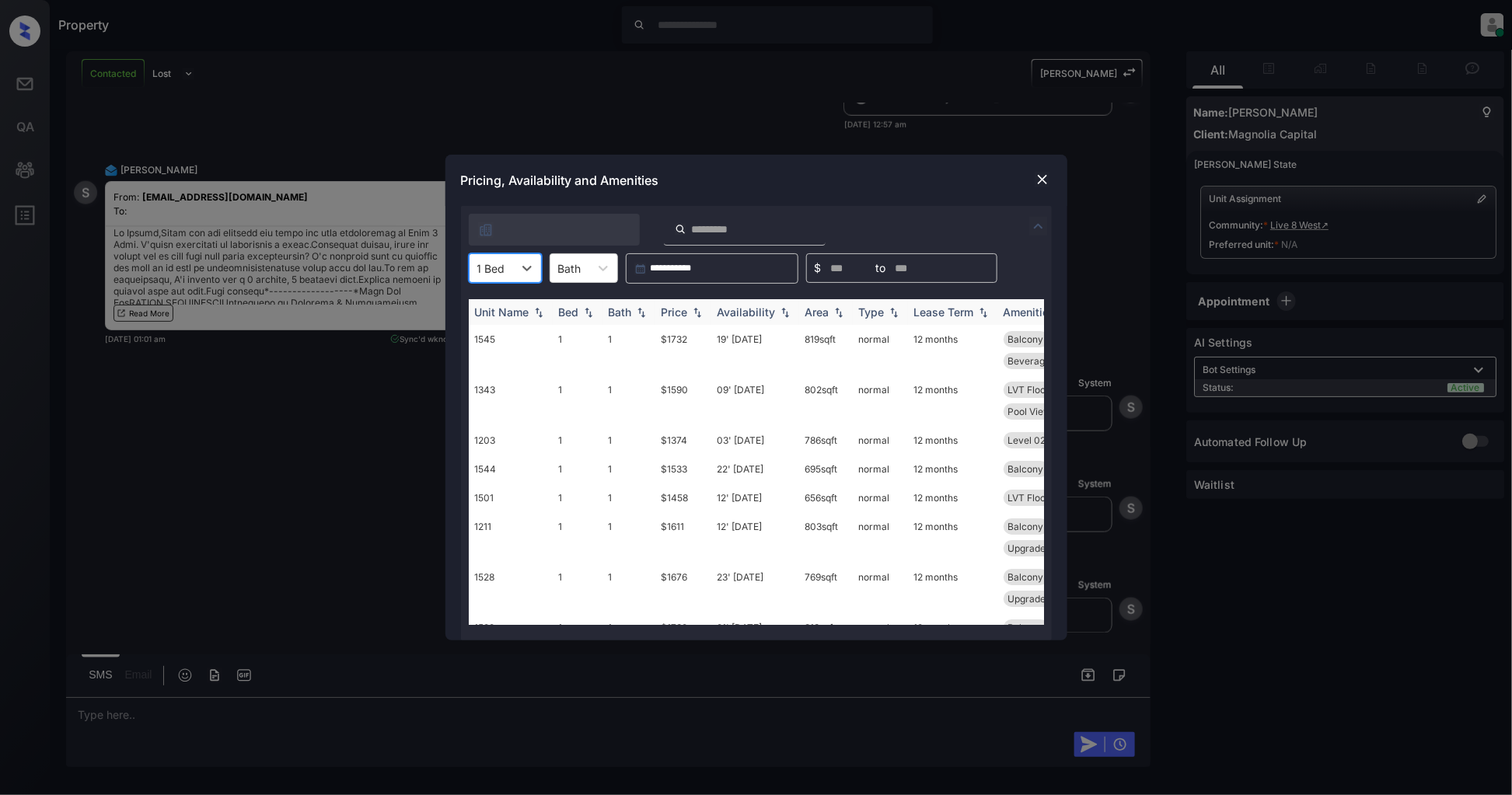
click at [701, 309] on img at bounding box center [696, 312] width 16 height 11
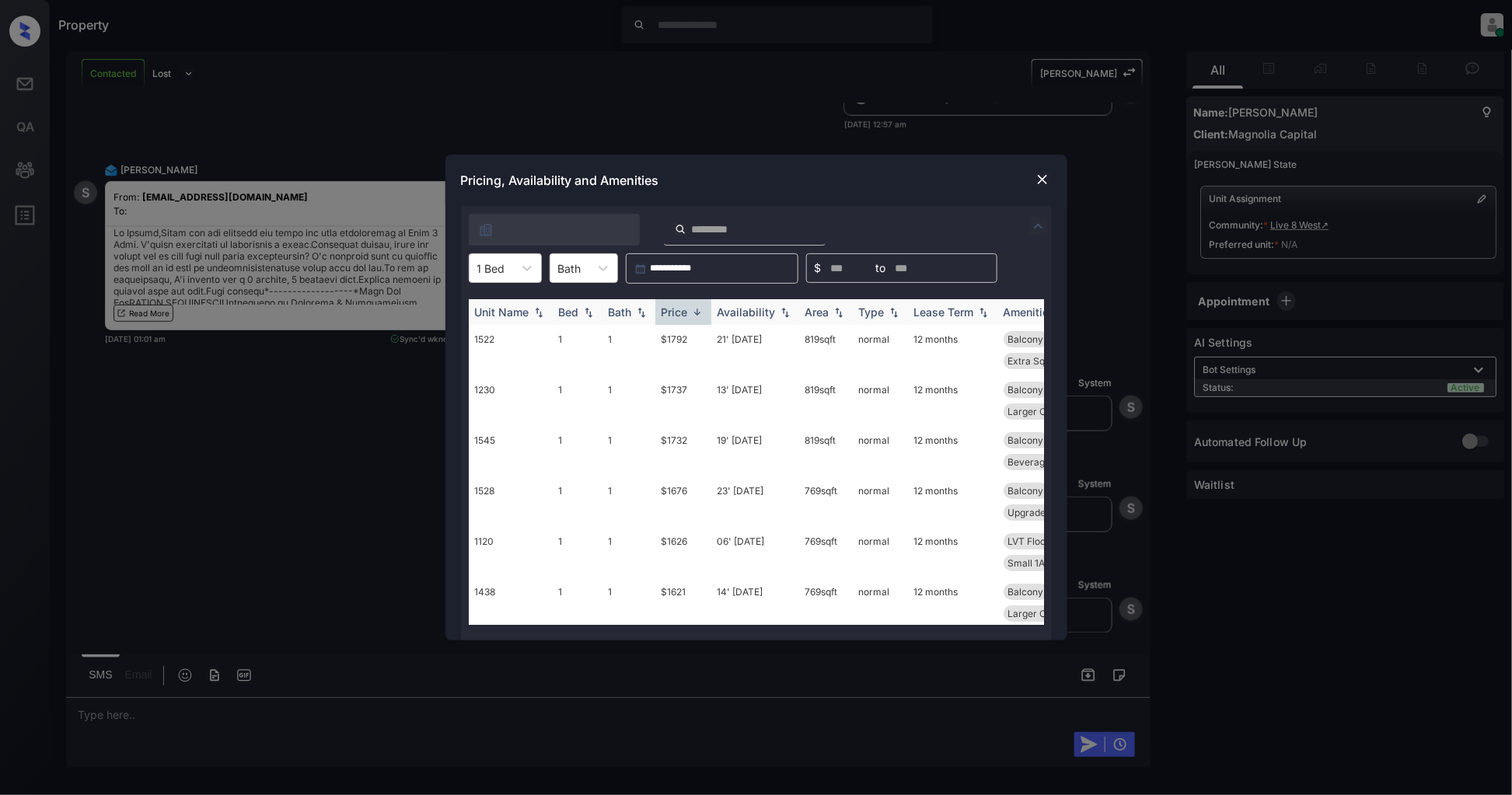
click at [701, 309] on img at bounding box center [696, 311] width 16 height 12
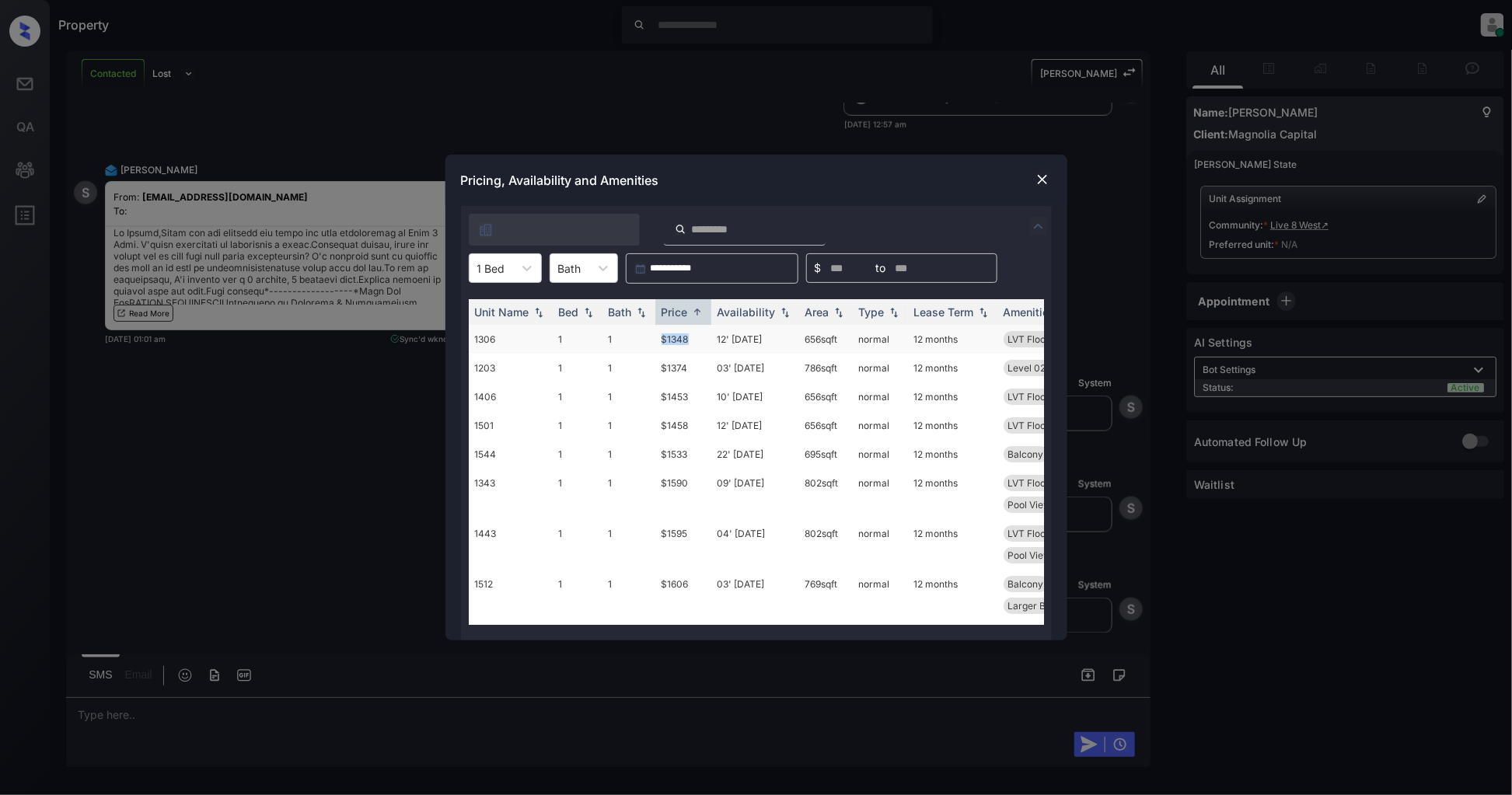
drag, startPoint x: 695, startPoint y: 331, endPoint x: 642, endPoint y: 336, distance: 53.2
click at [642, 336] on tr "1306 1 1 $1348 12' Nov 25 656 sqft normal 12 months LVT Flooring Level 03" at bounding box center [874, 338] width 812 height 29
copy tr "$1348"
click at [1044, 180] on img at bounding box center [1041, 179] width 16 height 16
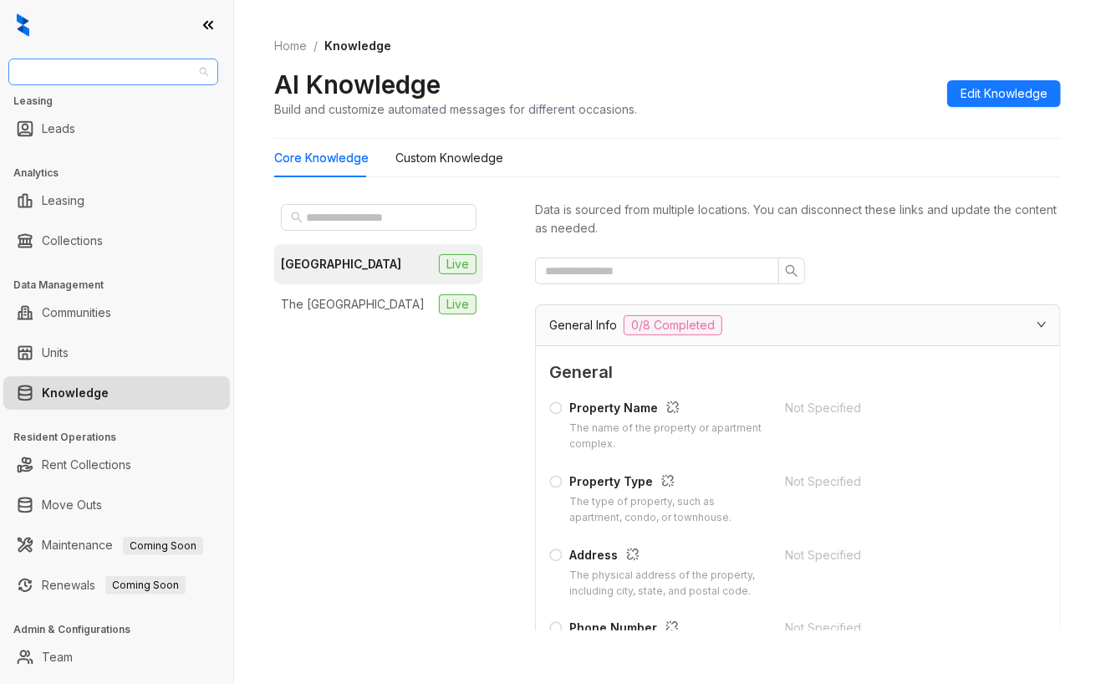
click at [199, 74] on span "[PERSON_NAME] Development" at bounding box center [113, 71] width 190 height 25
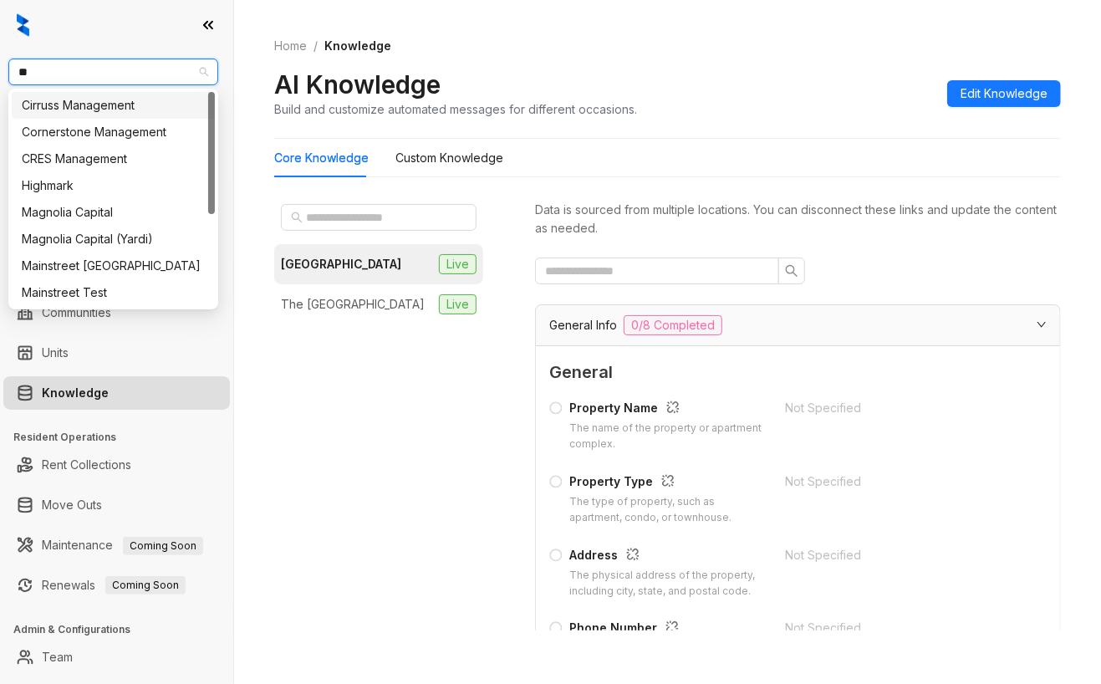
type input "***"
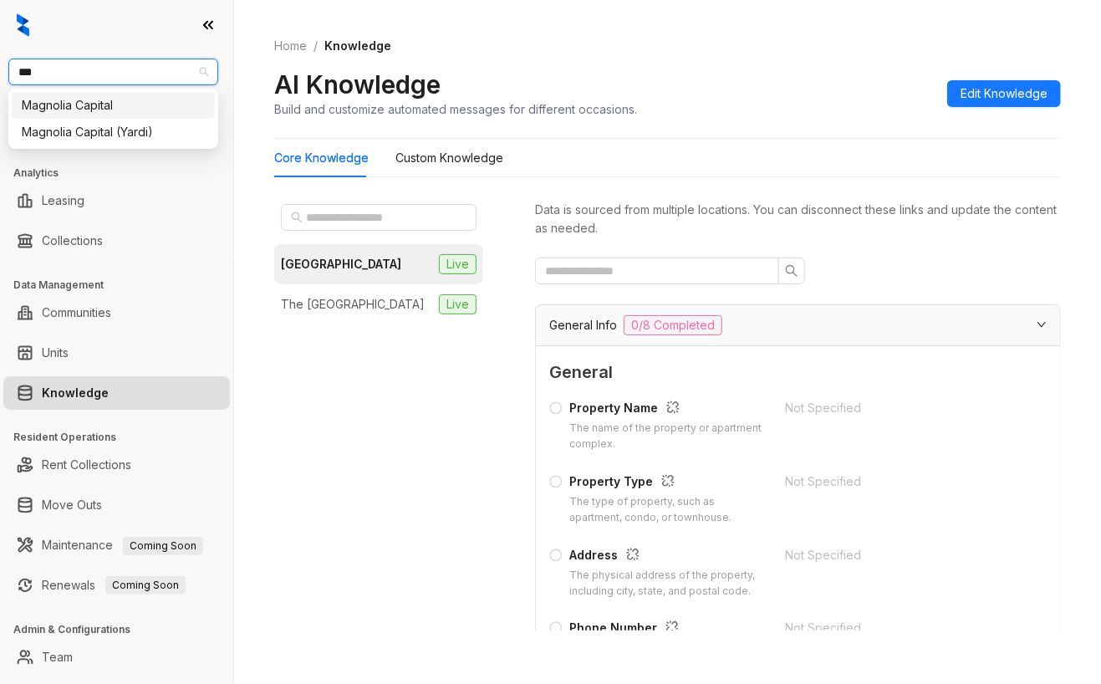
click at [155, 104] on div "Magnolia Capital" at bounding box center [113, 105] width 183 height 18
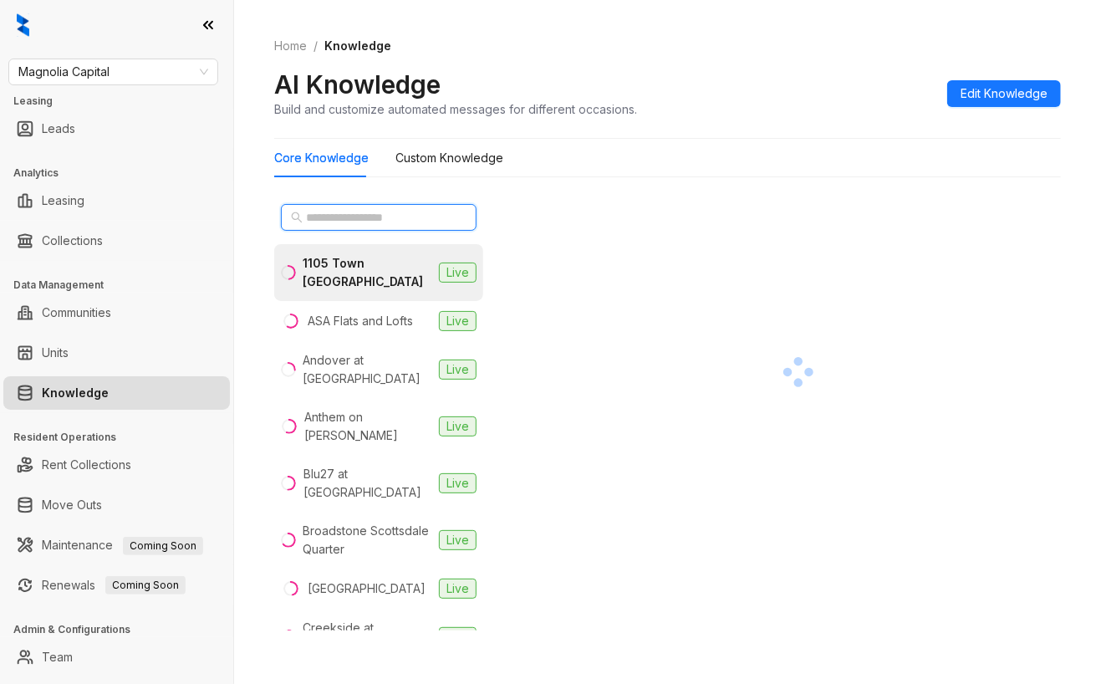
click at [352, 211] on input "text" at bounding box center [379, 217] width 147 height 18
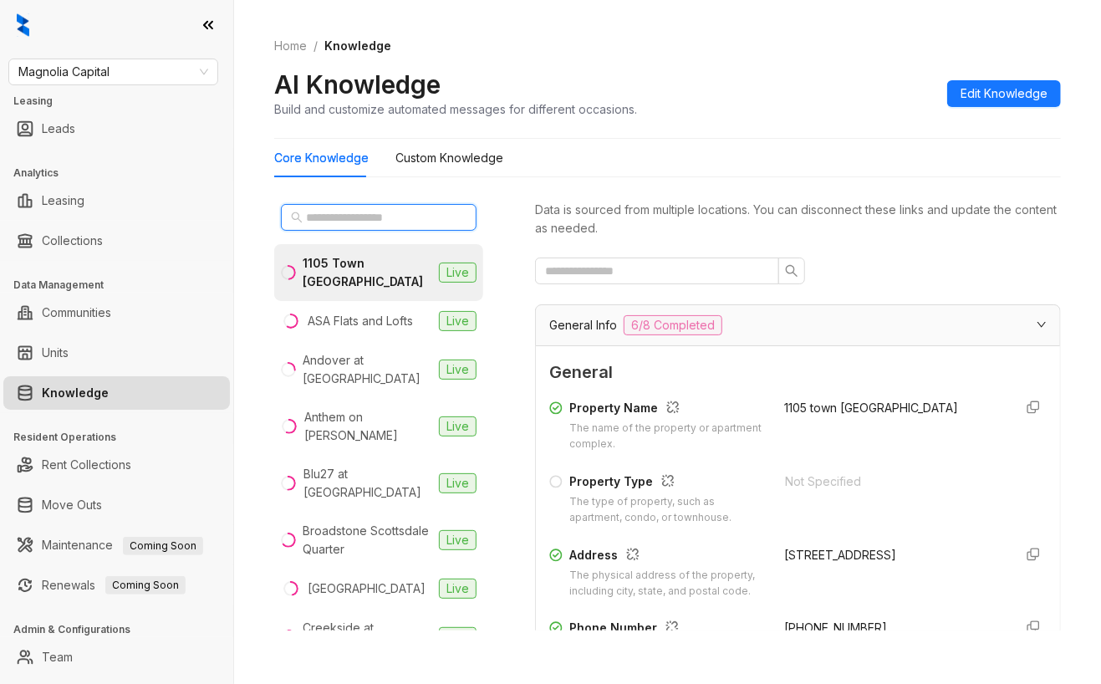
click at [403, 218] on input "text" at bounding box center [379, 217] width 147 height 18
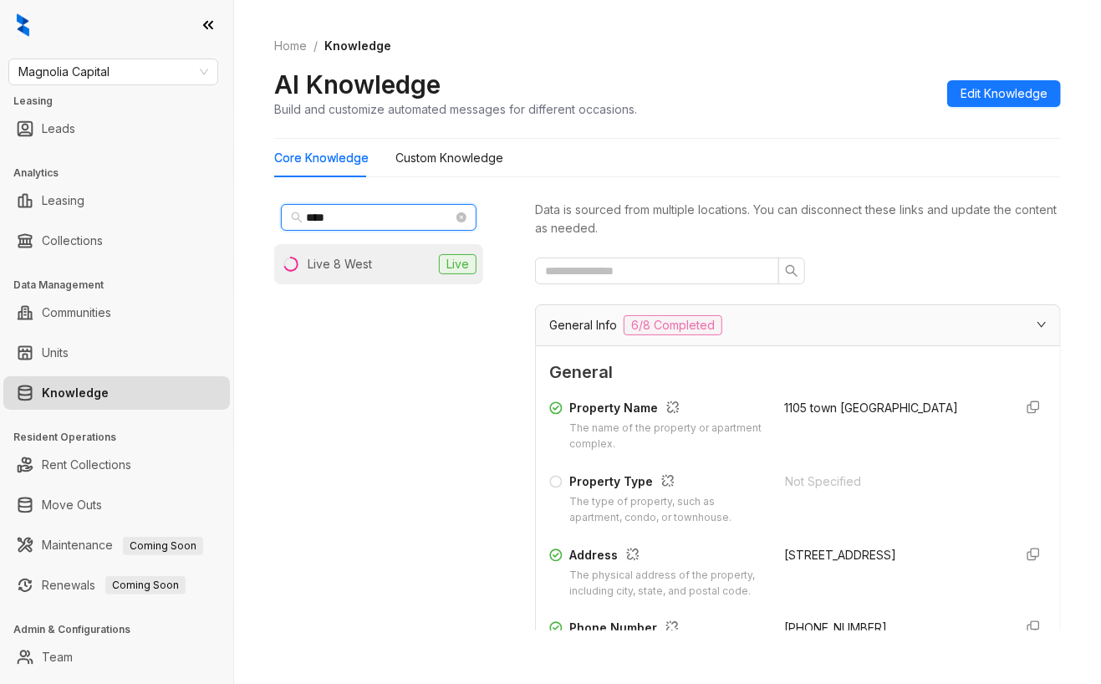
type input "****"
click at [366, 266] on div "Live 8 West" at bounding box center [340, 264] width 64 height 18
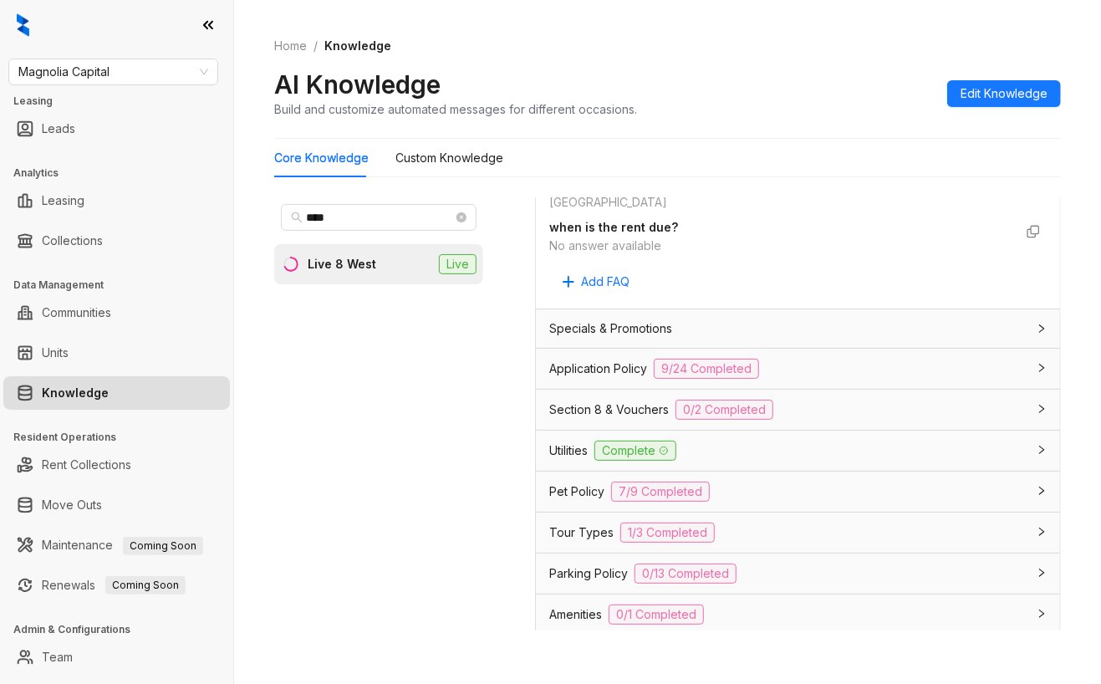
scroll to position [1337, 0]
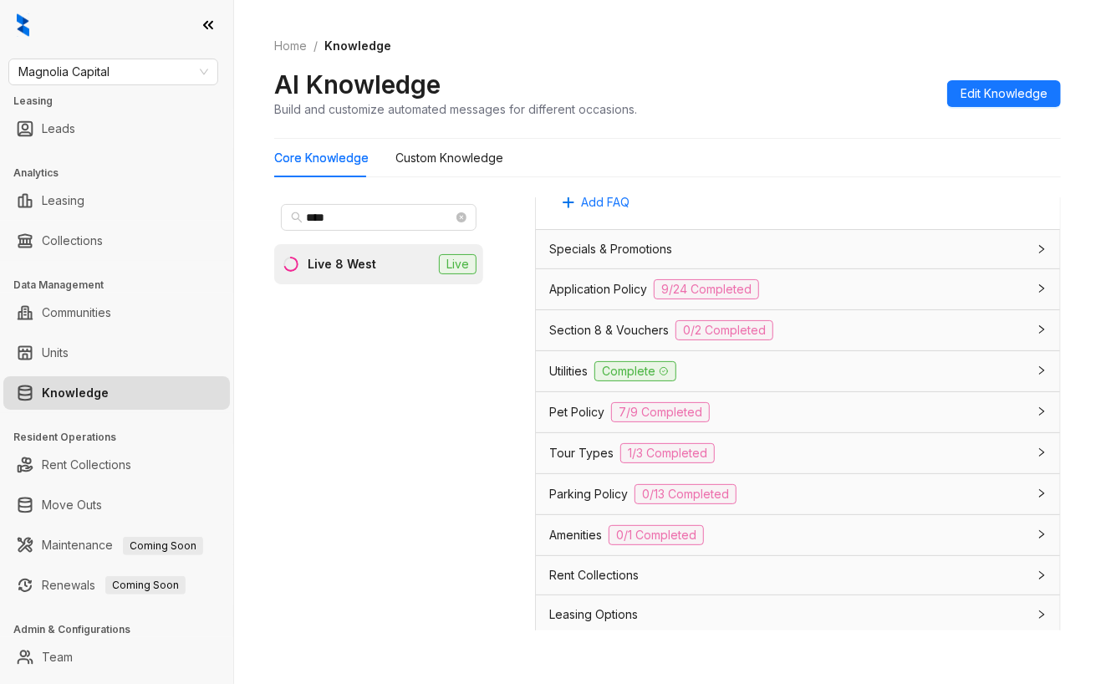
click at [557, 462] on span "Tour Types" at bounding box center [581, 453] width 64 height 18
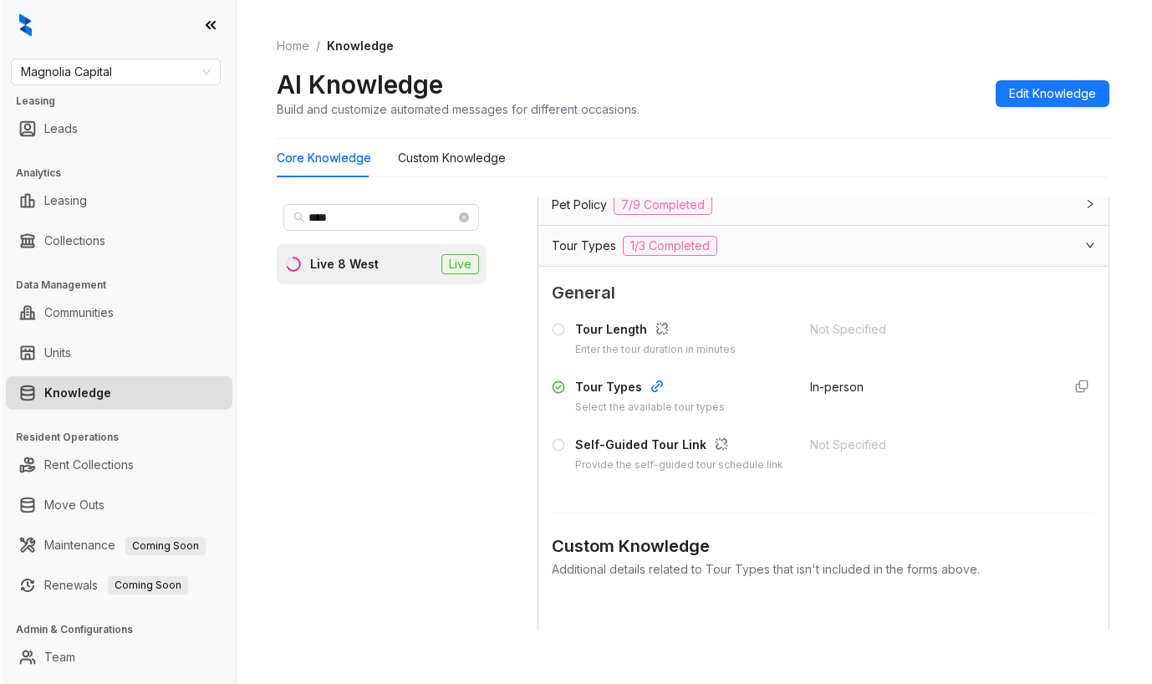
scroll to position [1508, 0]
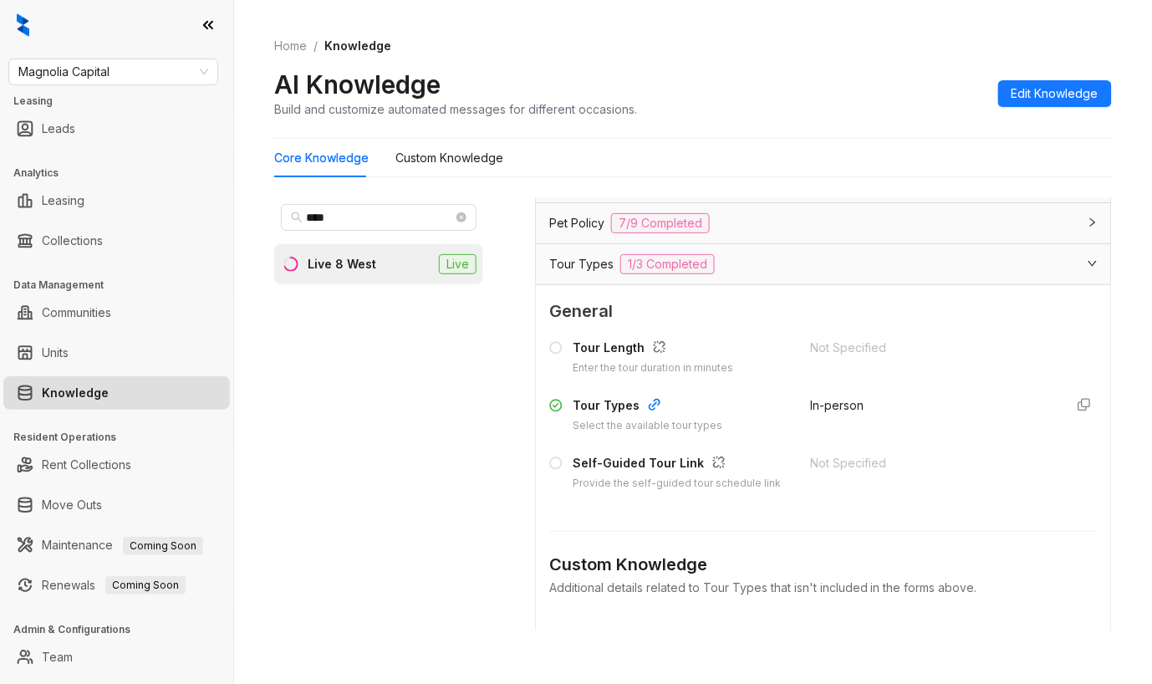
click at [388, 425] on div "**** Live 8 West Live" at bounding box center [378, 413] width 209 height 433
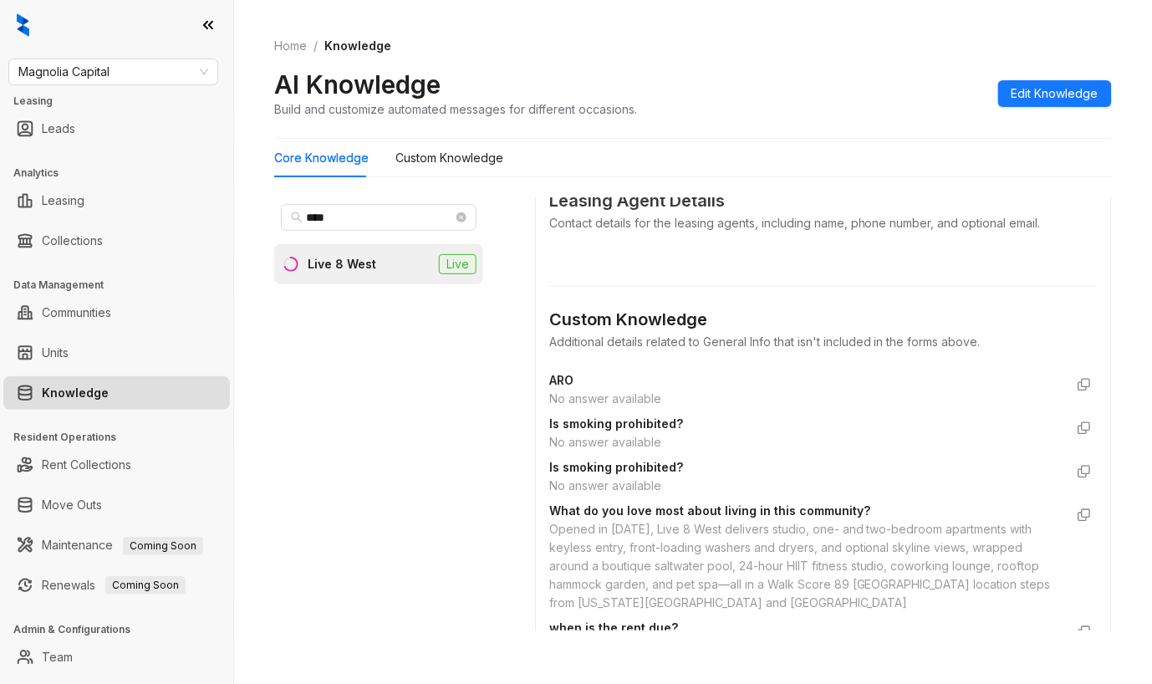
scroll to position [170, 0]
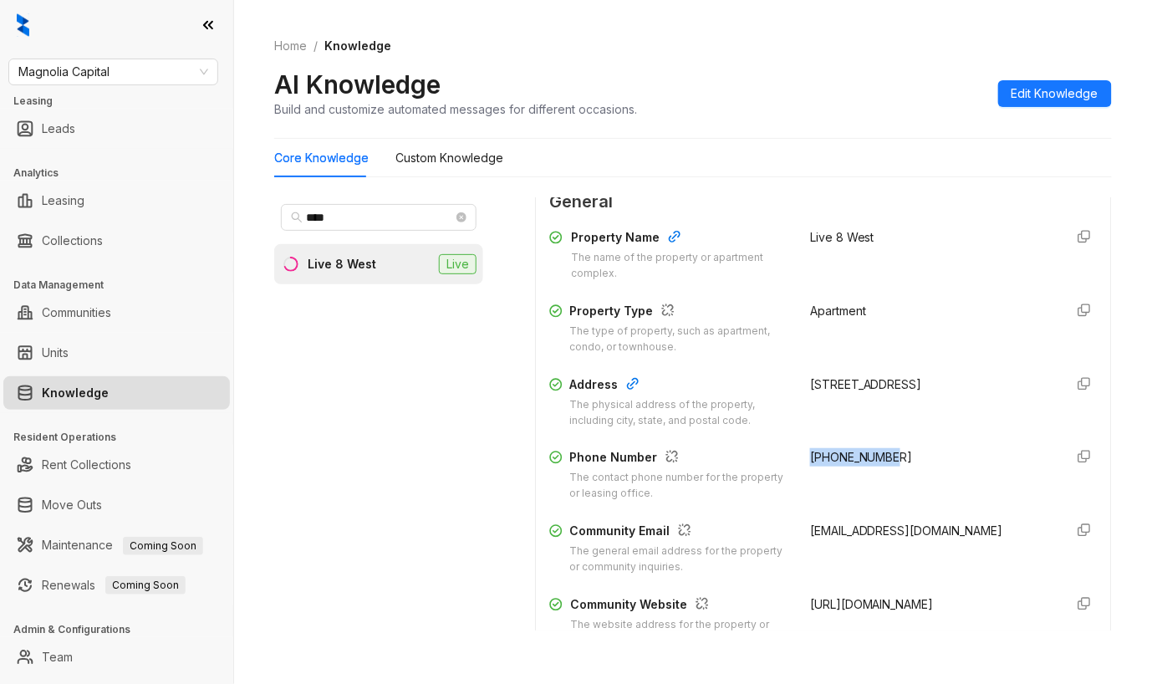
drag, startPoint x: 883, startPoint y: 461, endPoint x: 780, endPoint y: 460, distance: 102.8
click at [780, 460] on div "Phone Number The contact phone number for the property or leasing office. +1470…" at bounding box center [823, 474] width 548 height 53
copy span "+14707589378"
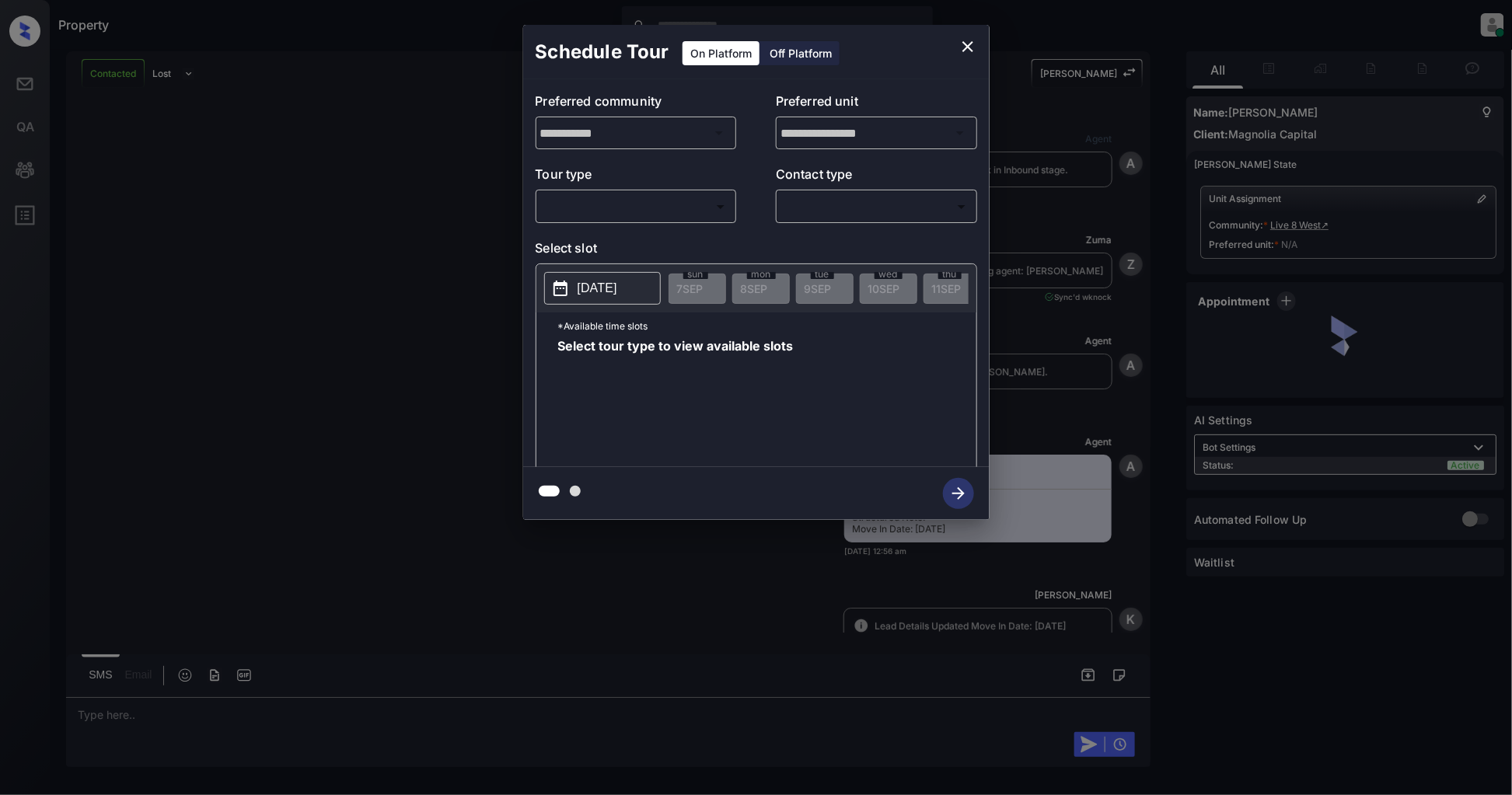
scroll to position [2544, 0]
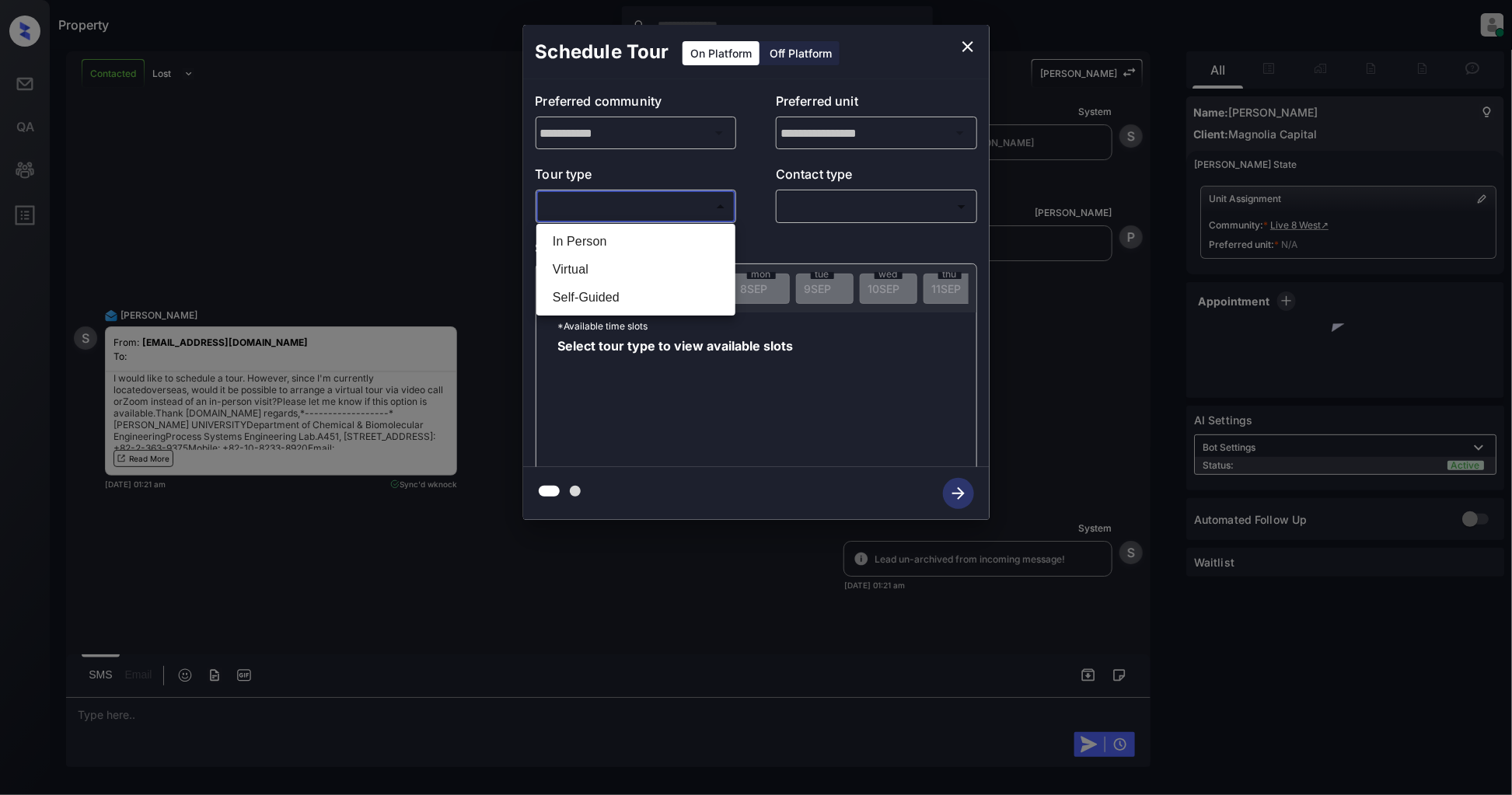
click at [609, 211] on body "Property Patrick Deasis Online Set yourself offline Set yourself on break Profi…" at bounding box center [756, 397] width 1512 height 795
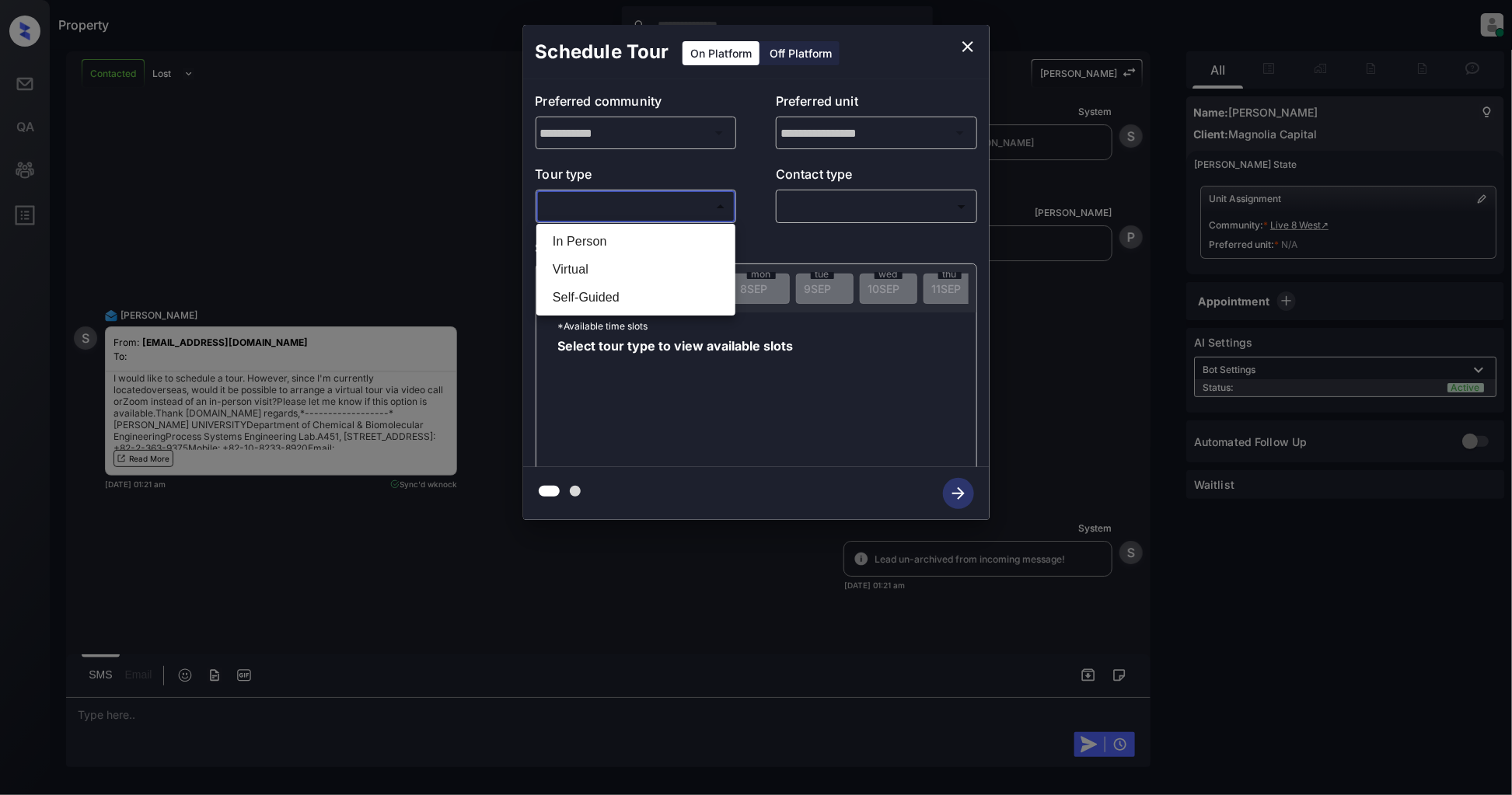
click at [964, 44] on div at bounding box center [756, 397] width 1512 height 795
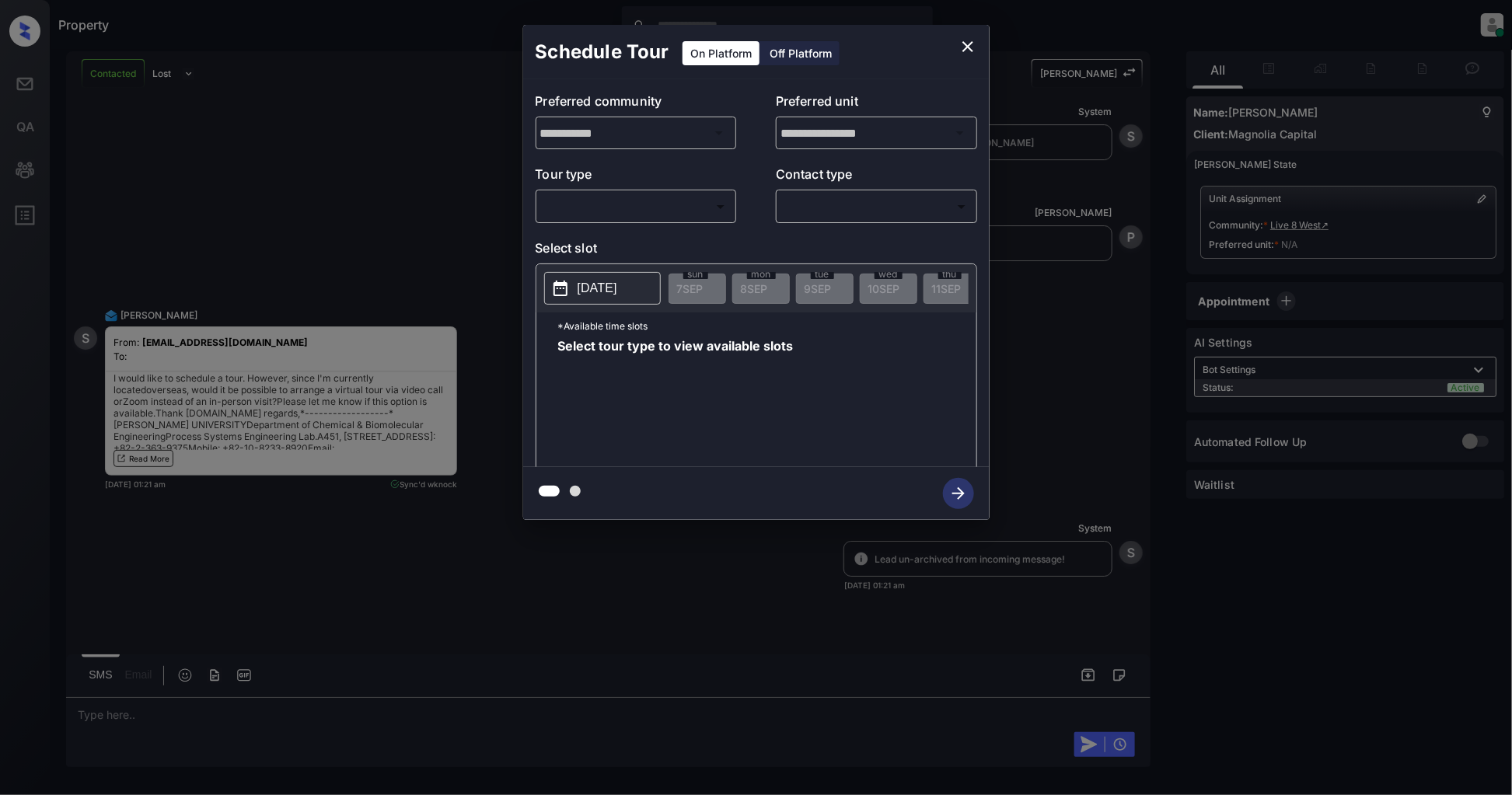
click at [679, 339] on p "*Available time slots" at bounding box center [767, 325] width 418 height 27
click at [968, 43] on icon "close" at bounding box center [967, 46] width 19 height 19
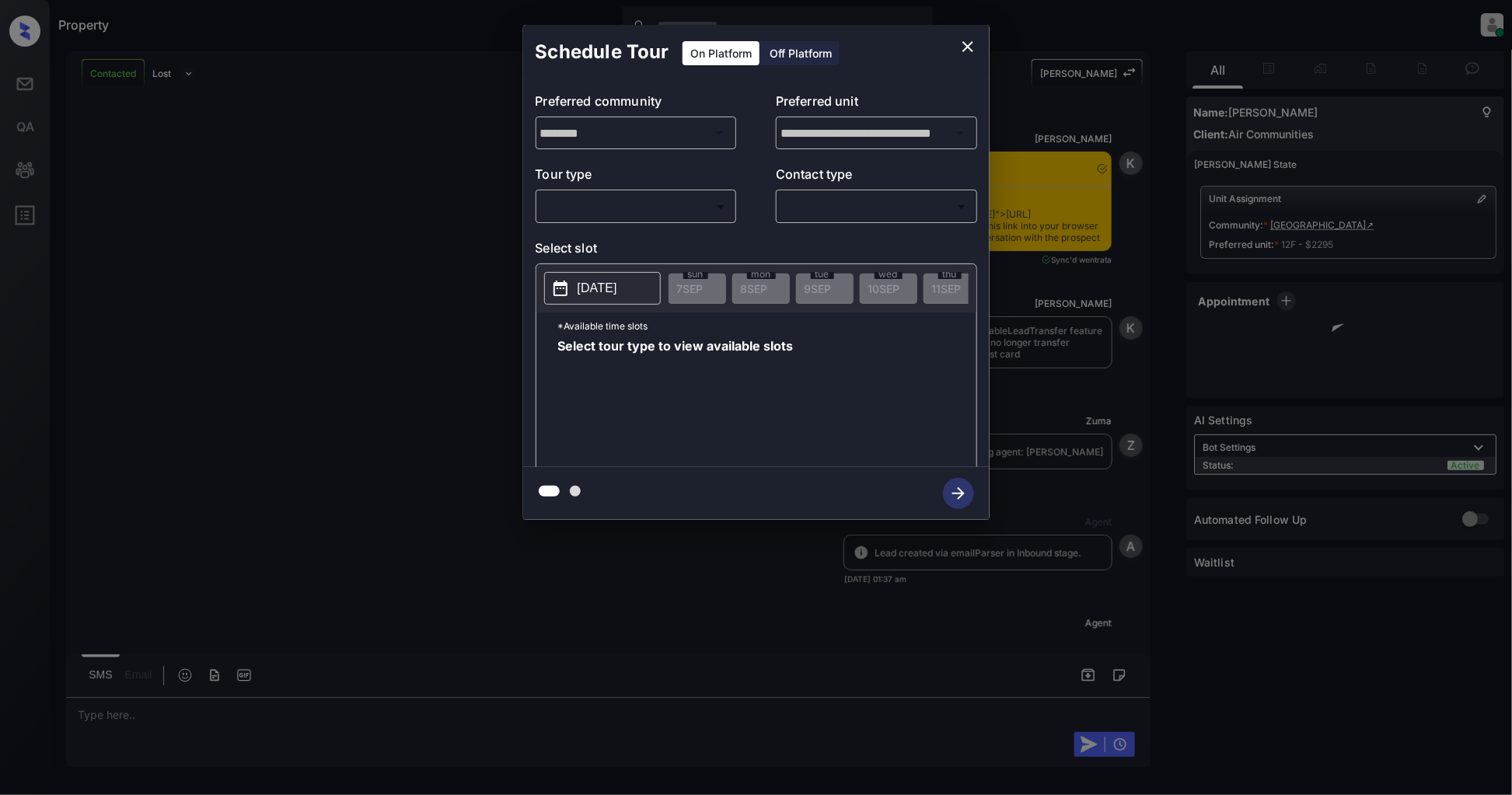
scroll to position [1175, 0]
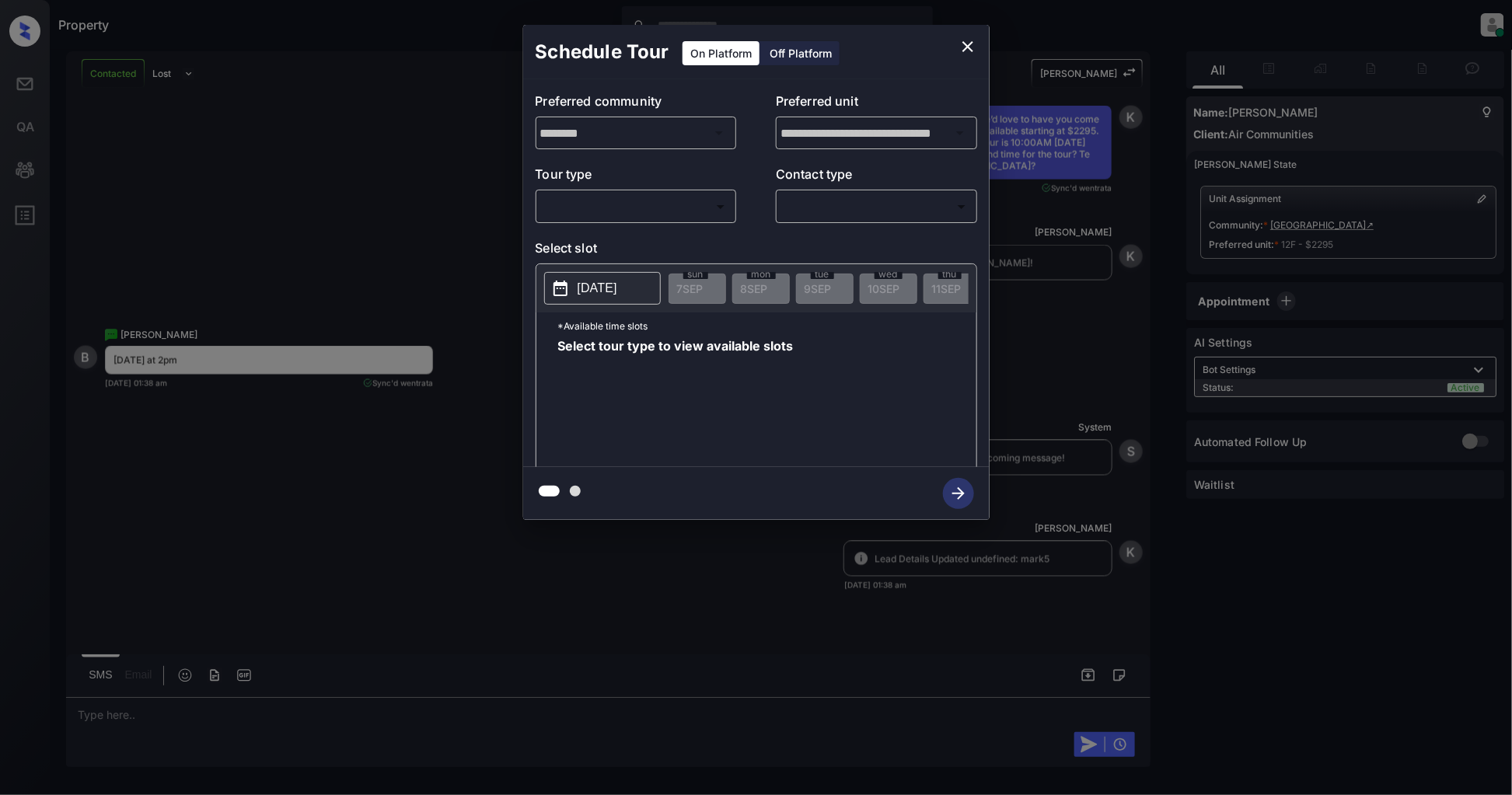
click at [627, 215] on body "Property Patrick Deasis Online Set yourself offline Set yourself on break Profi…" at bounding box center [756, 397] width 1512 height 795
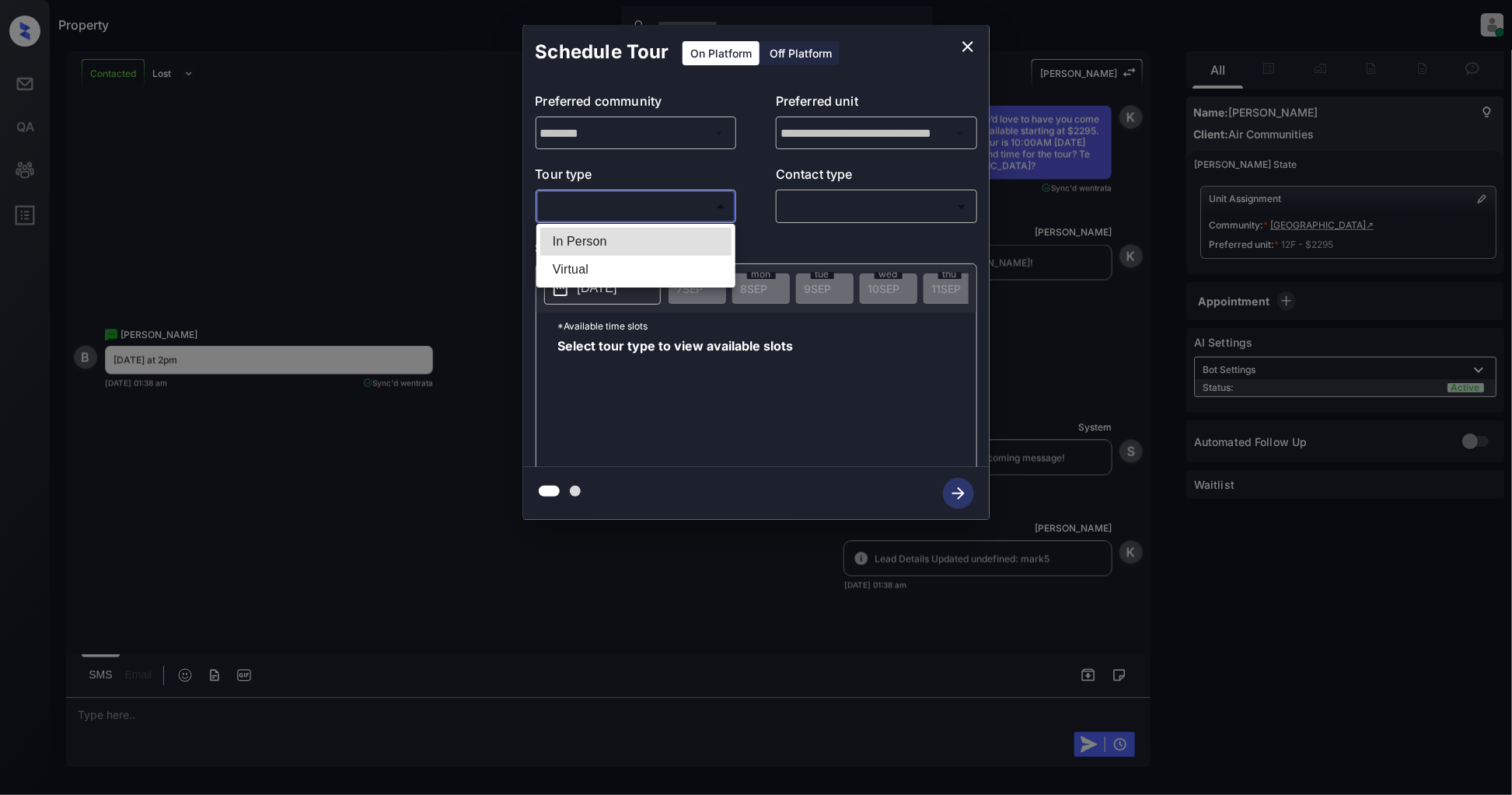
click at [395, 213] on div at bounding box center [756, 397] width 1512 height 795
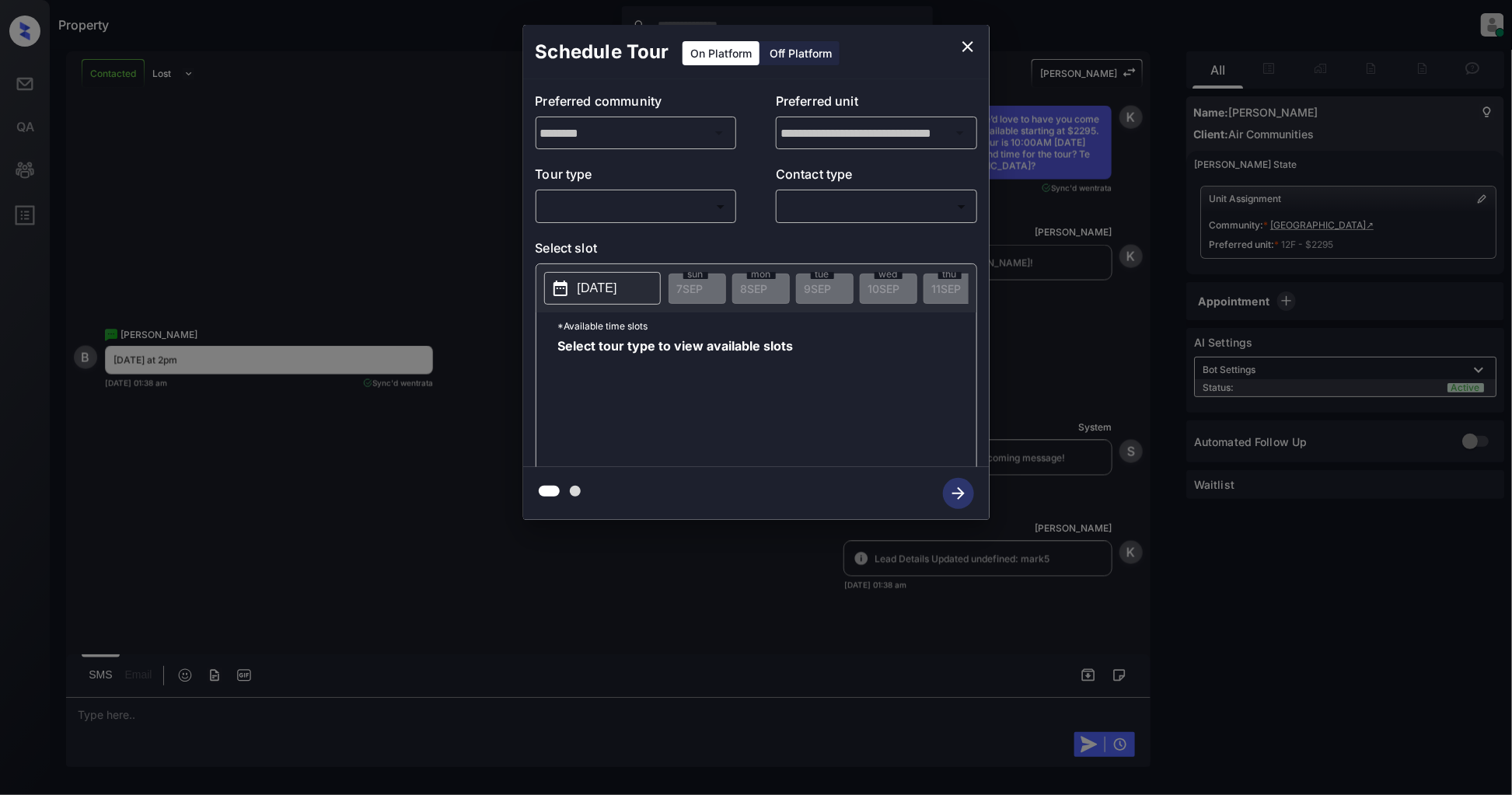
click at [352, 220] on div "**********" at bounding box center [756, 272] width 1512 height 545
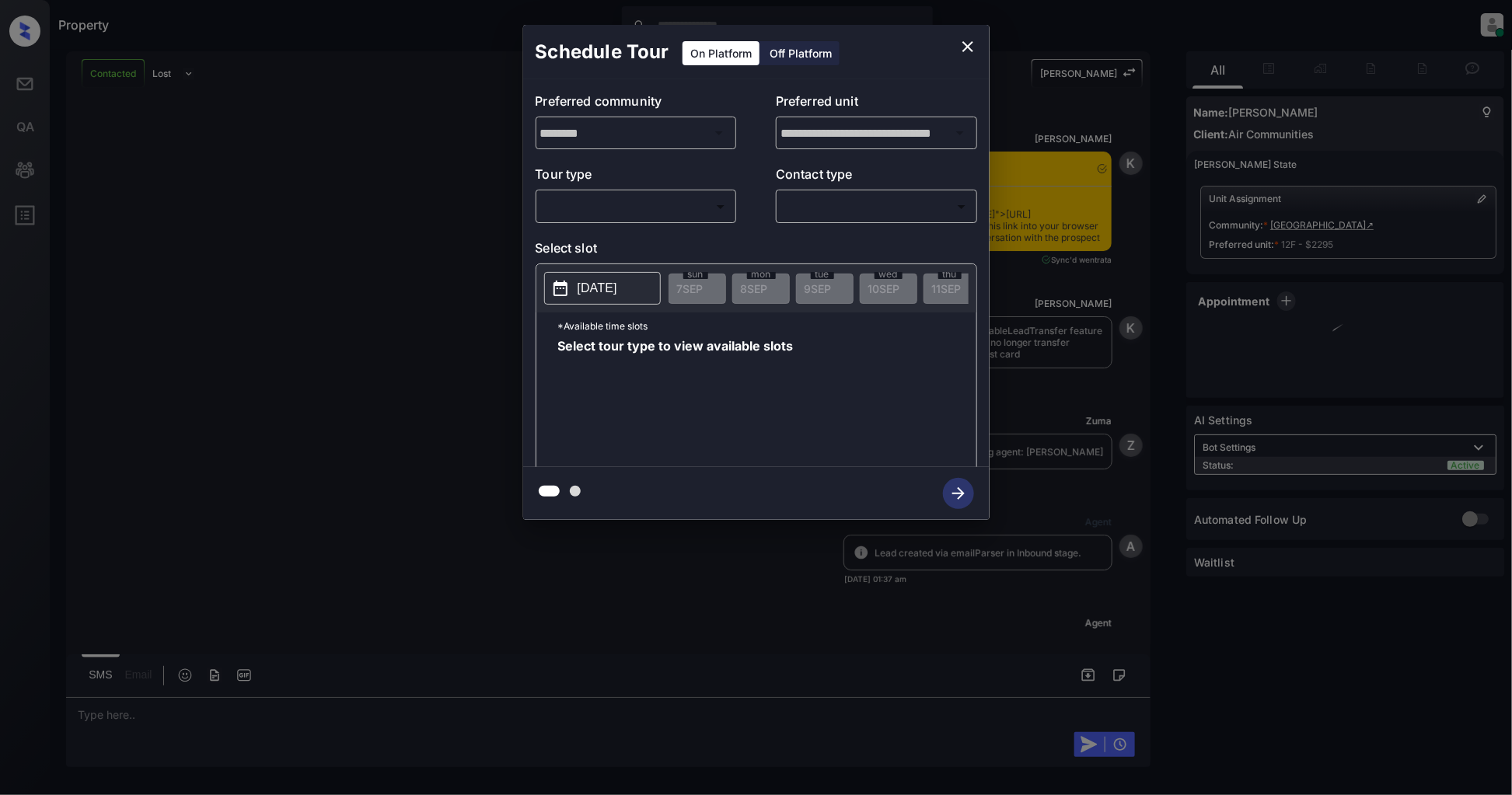
scroll to position [1175, 0]
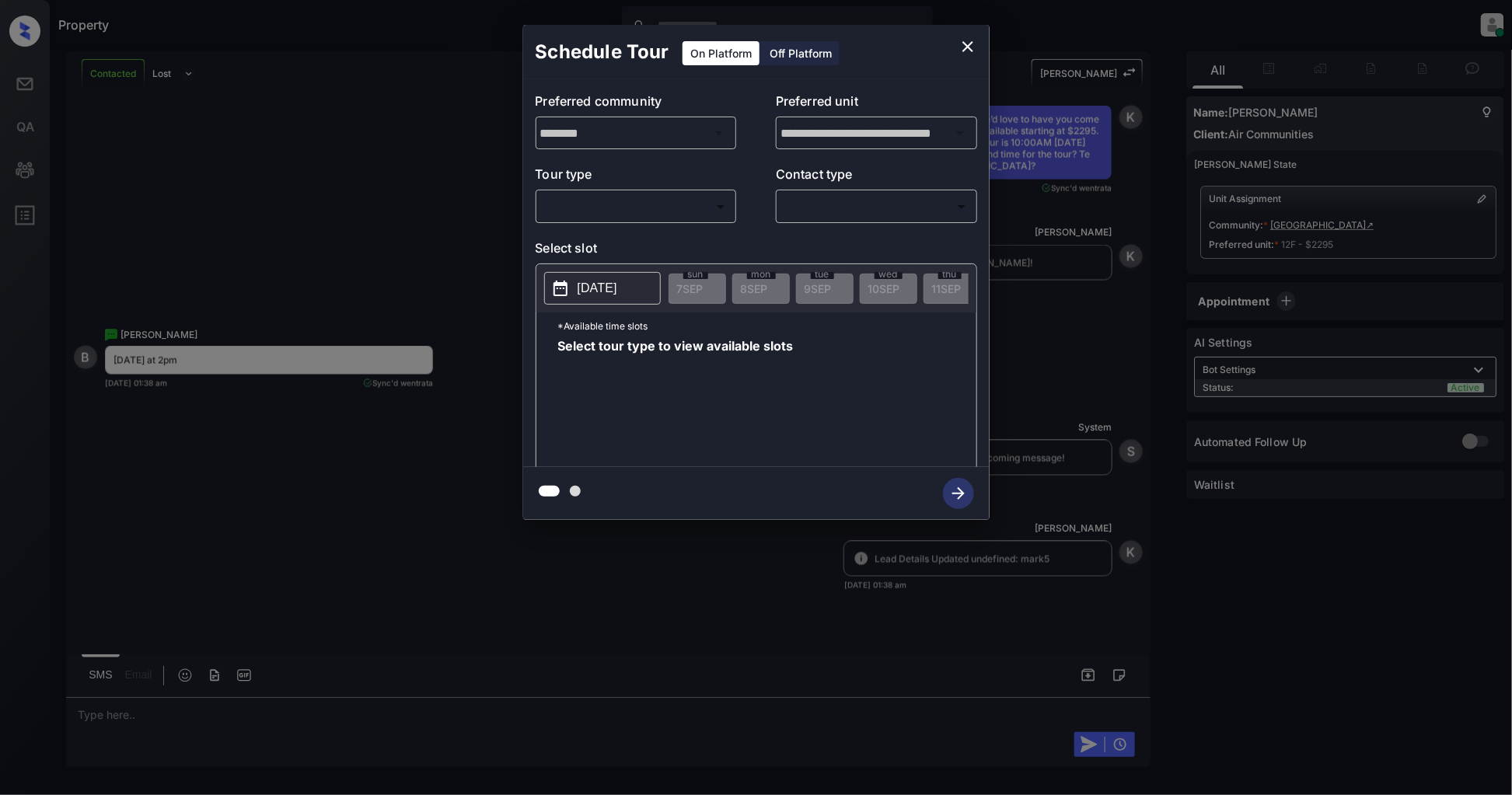
click at [673, 210] on body "Property [PERSON_NAME] Online Set yourself offline Set yourself on break Profil…" at bounding box center [756, 397] width 1512 height 795
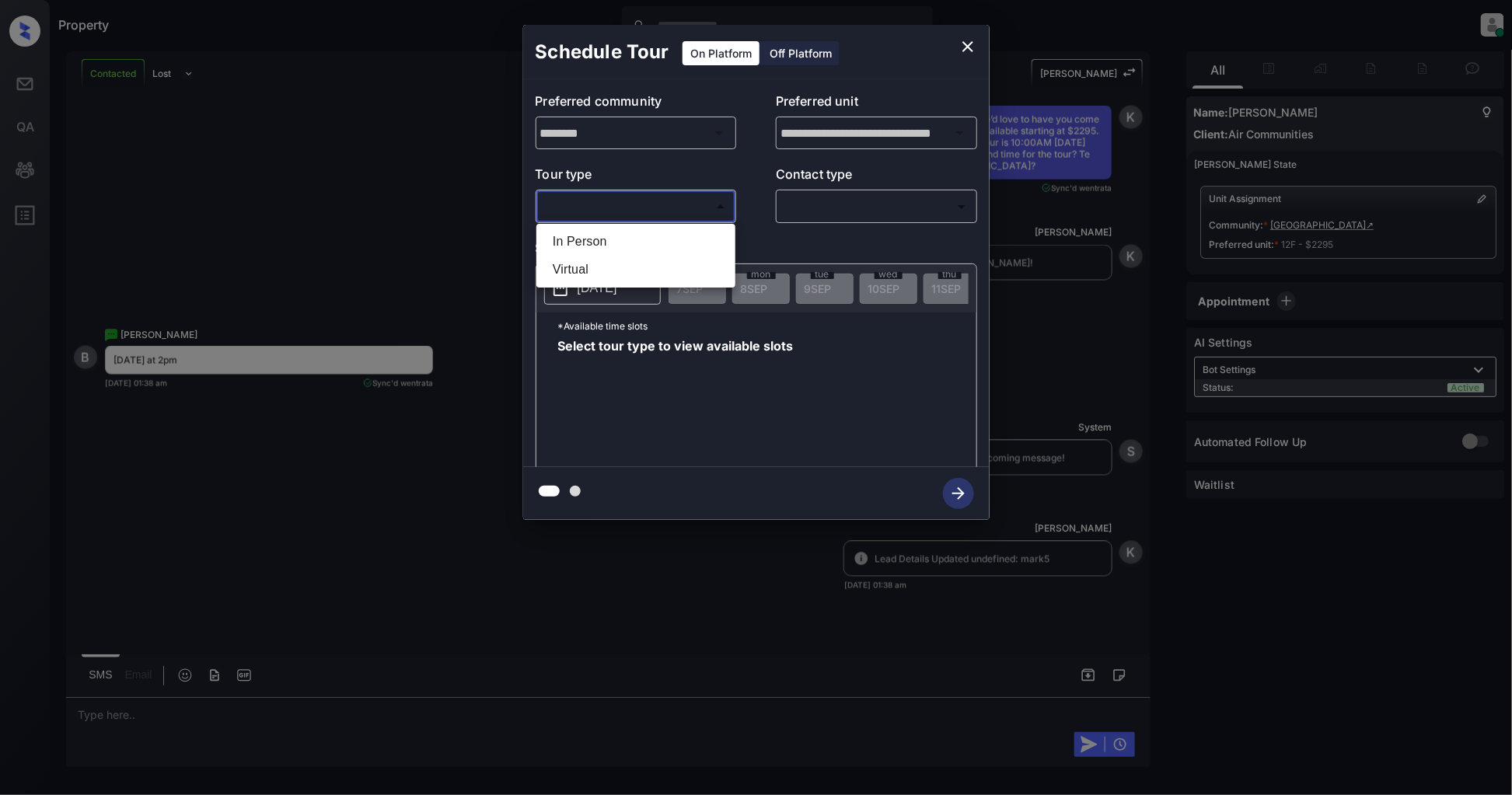
click at [626, 244] on li "In Person" at bounding box center [636, 242] width 192 height 28
type input "********"
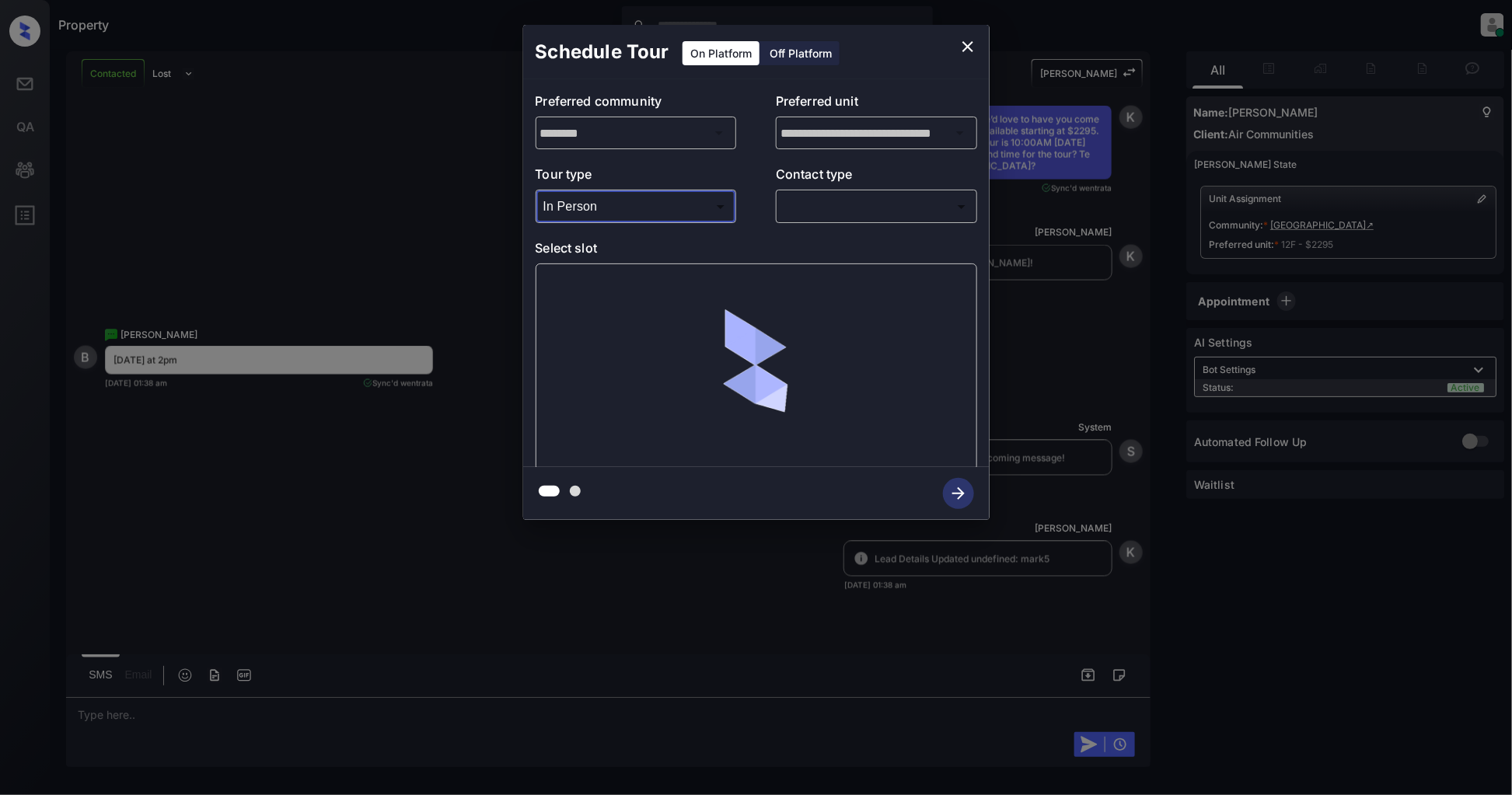
click at [843, 214] on body "Property [PERSON_NAME] Online Set yourself offline Set yourself on break Profil…" at bounding box center [756, 397] width 1512 height 795
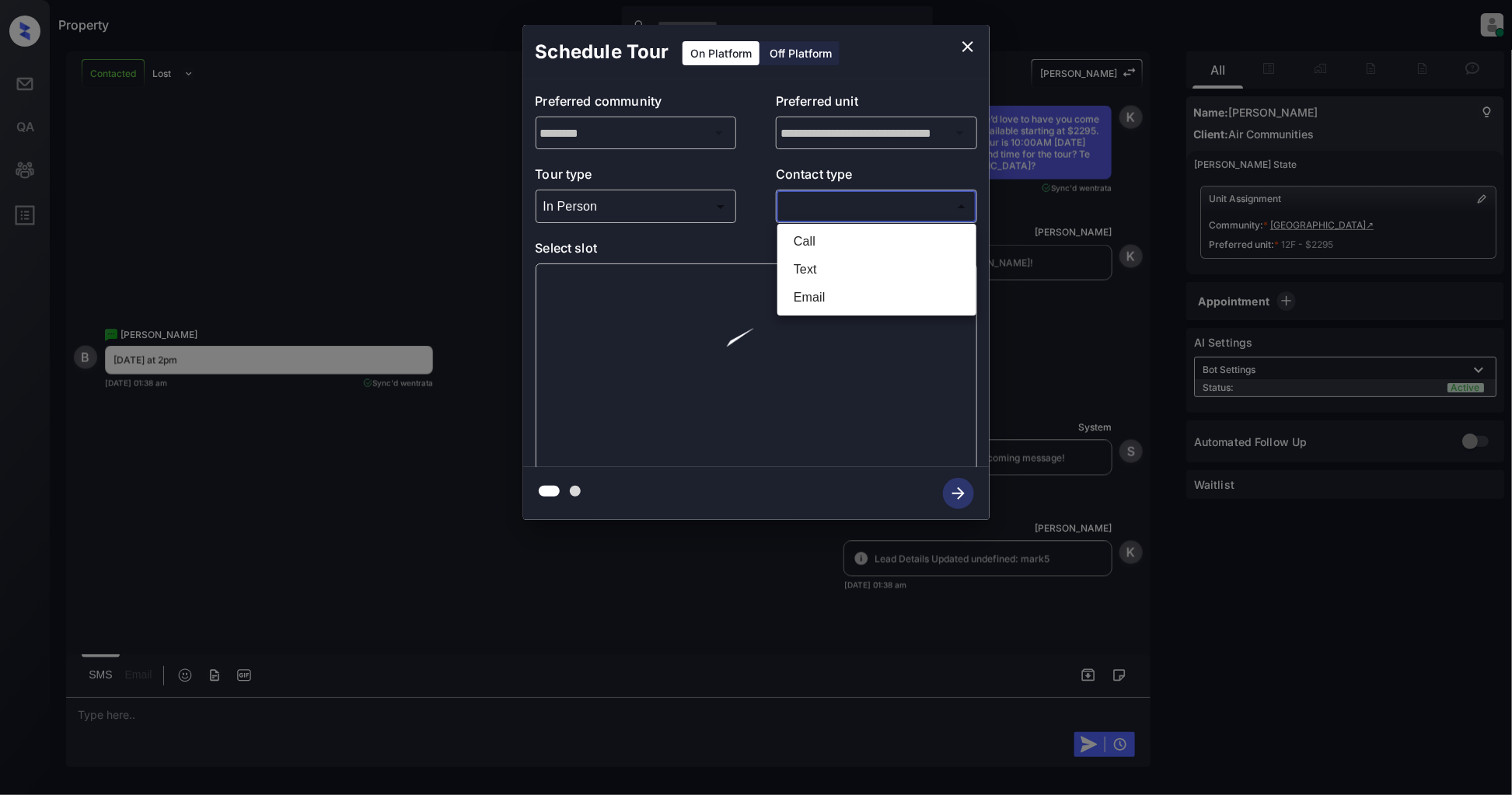
click at [821, 260] on li "Text" at bounding box center [877, 270] width 192 height 28
type input "****"
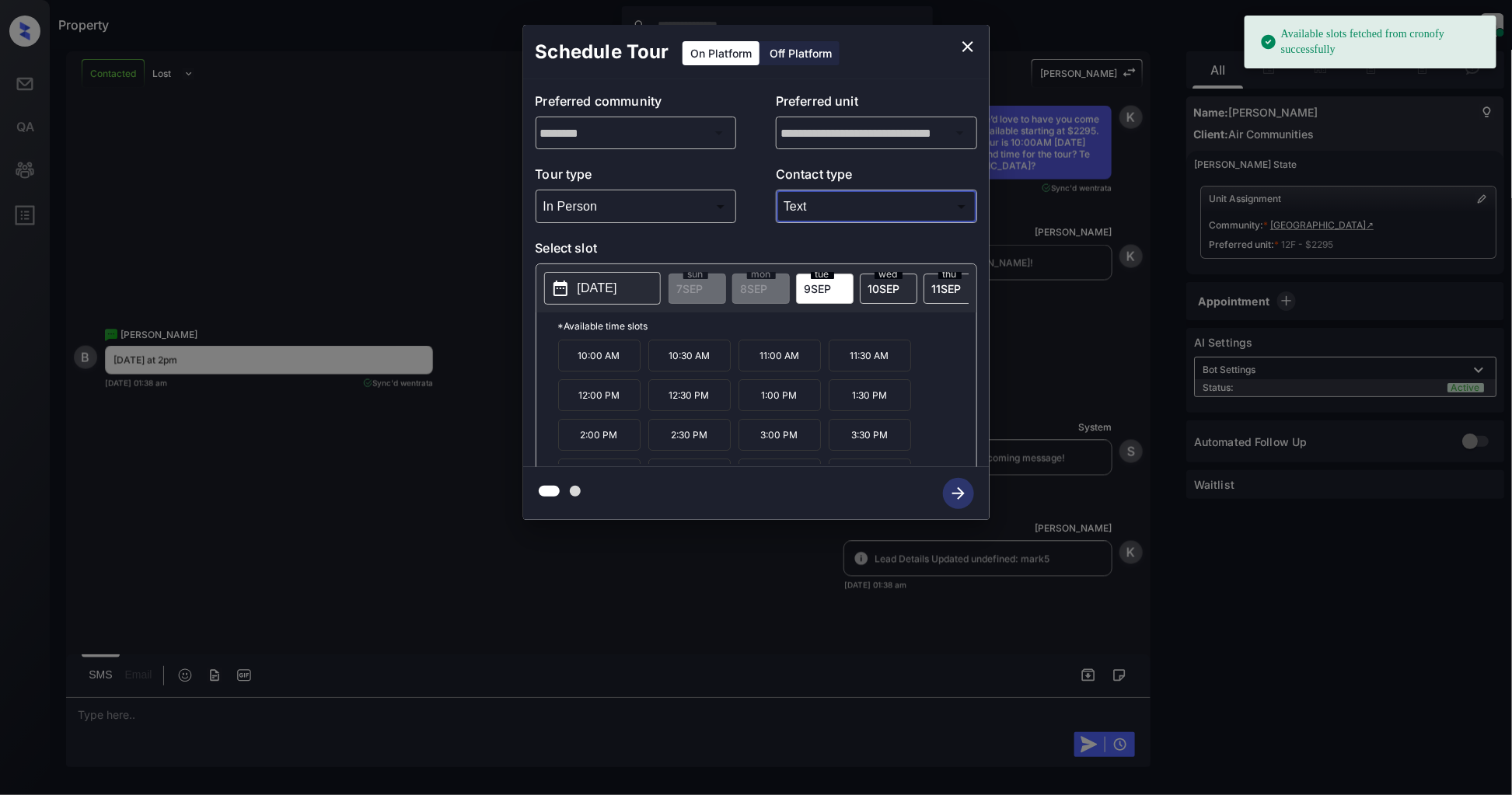
click at [821, 286] on span "[DATE]" at bounding box center [817, 288] width 27 height 13
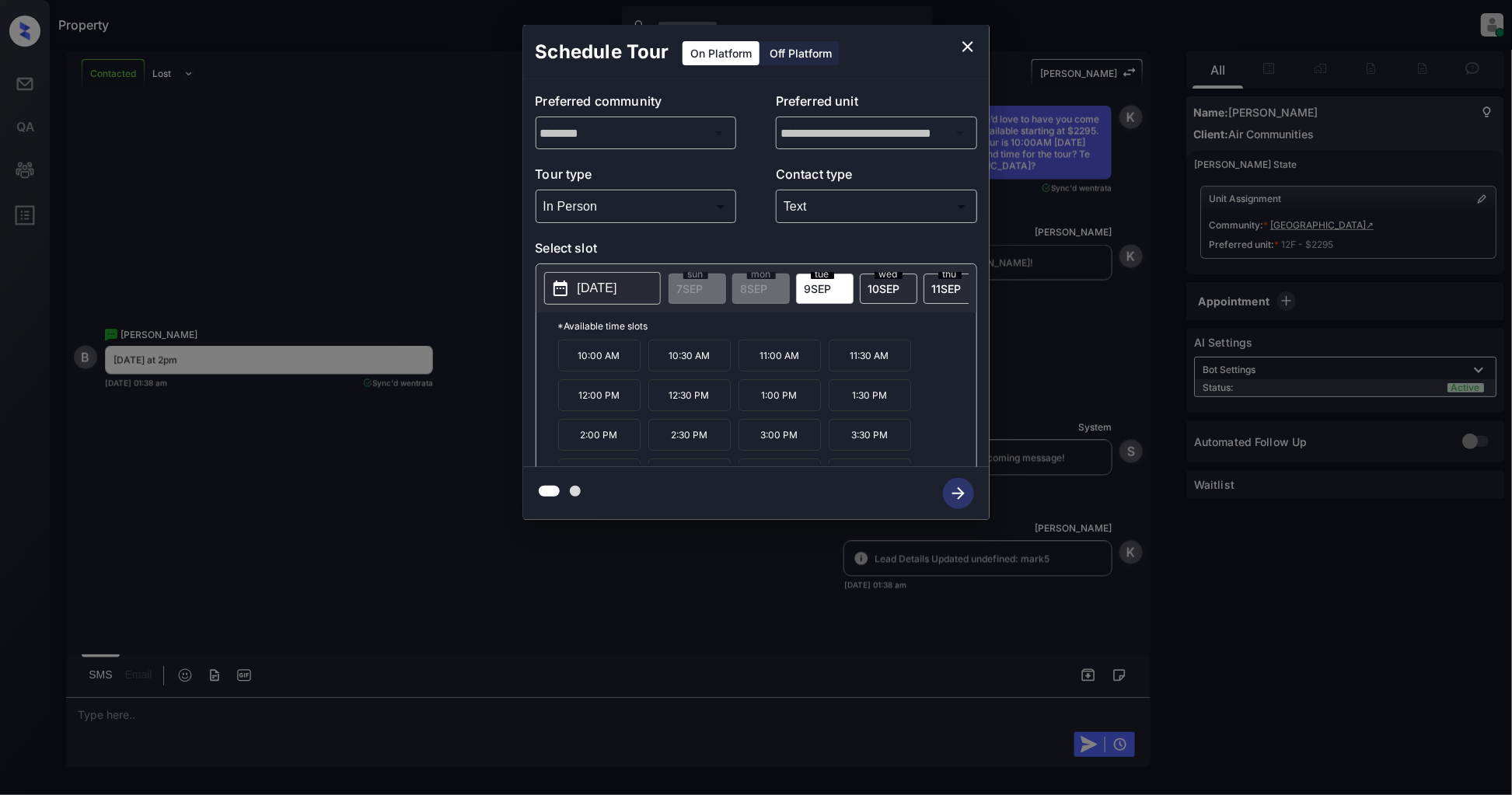
click at [419, 258] on div "**********" at bounding box center [756, 272] width 1512 height 545
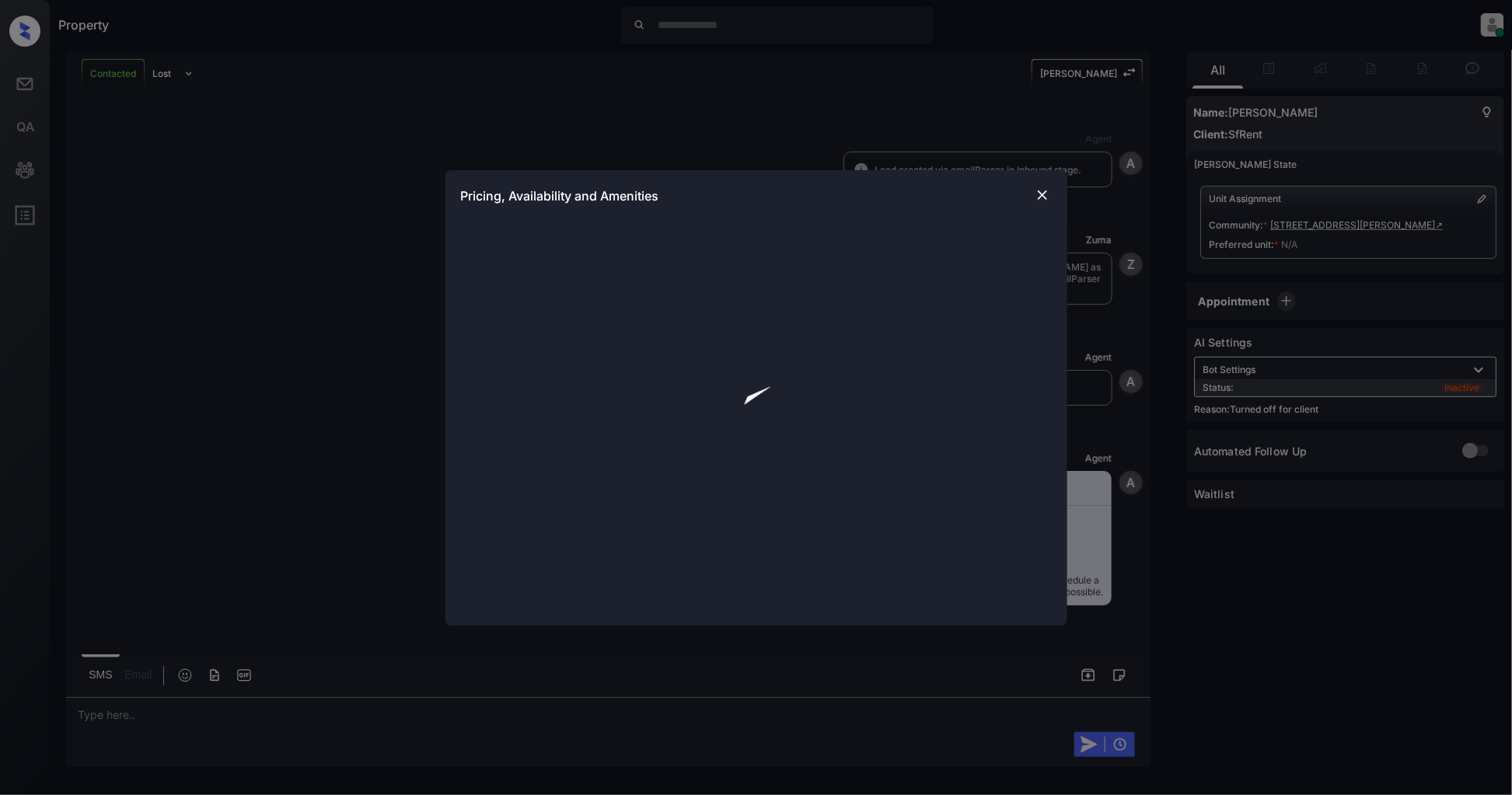
scroll to position [1244, 0]
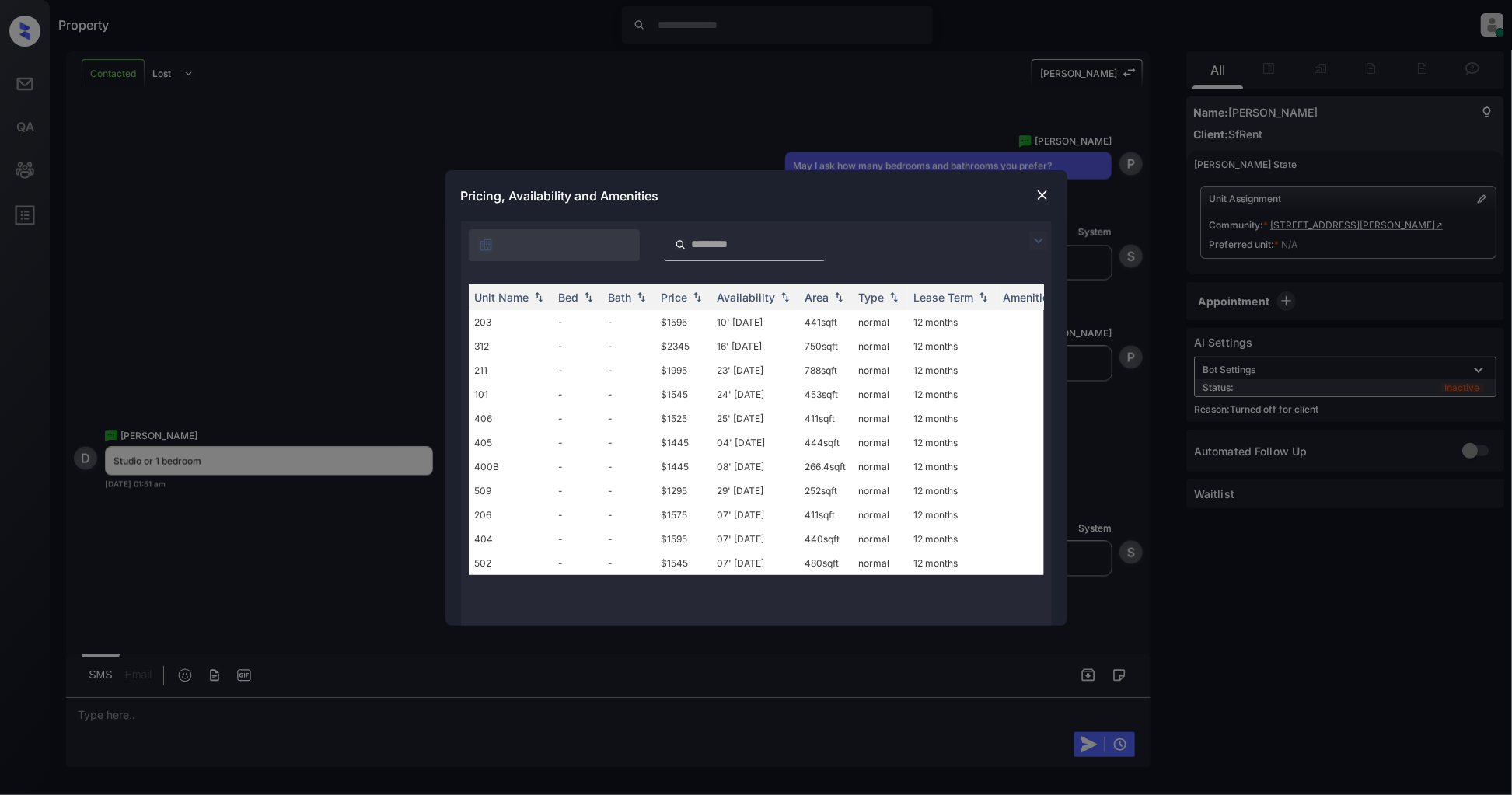
click at [1039, 194] on img at bounding box center [1041, 194] width 16 height 16
